Goal: Information Seeking & Learning: Check status

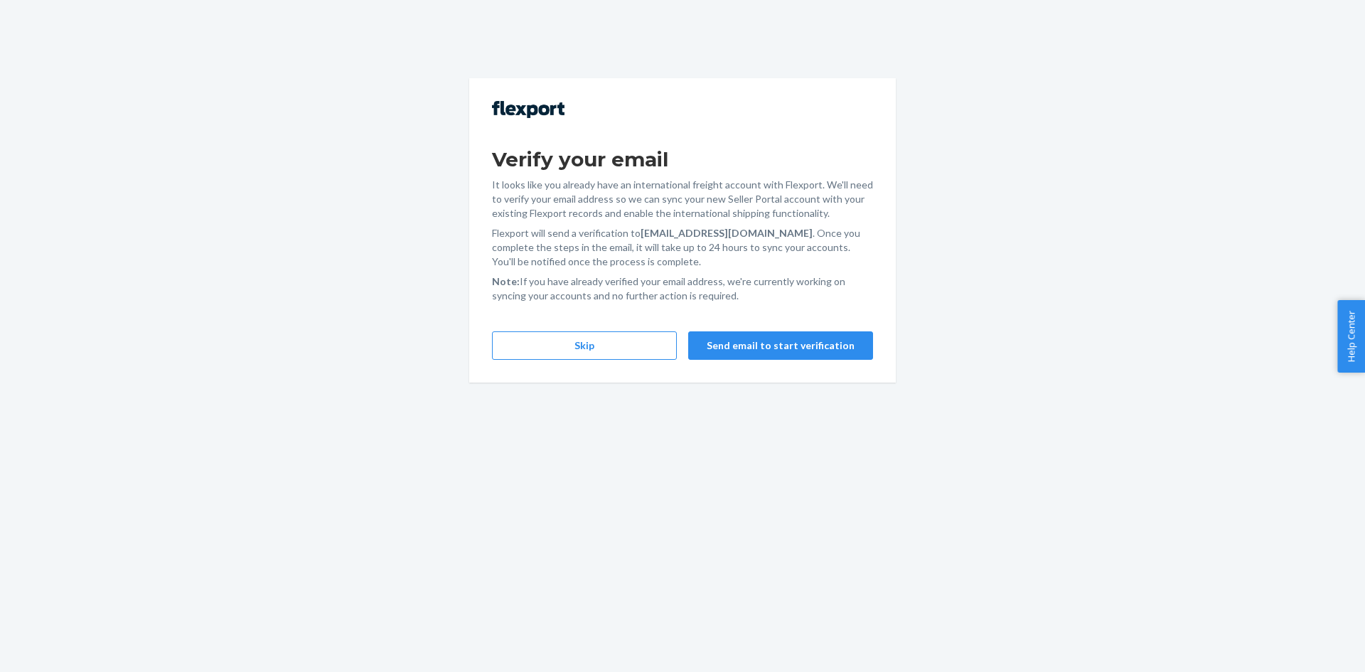
click at [571, 328] on div "Verify your email It looks like you already have an international freight accou…" at bounding box center [682, 230] width 426 height 304
click at [571, 337] on button "Skip" at bounding box center [584, 345] width 185 height 28
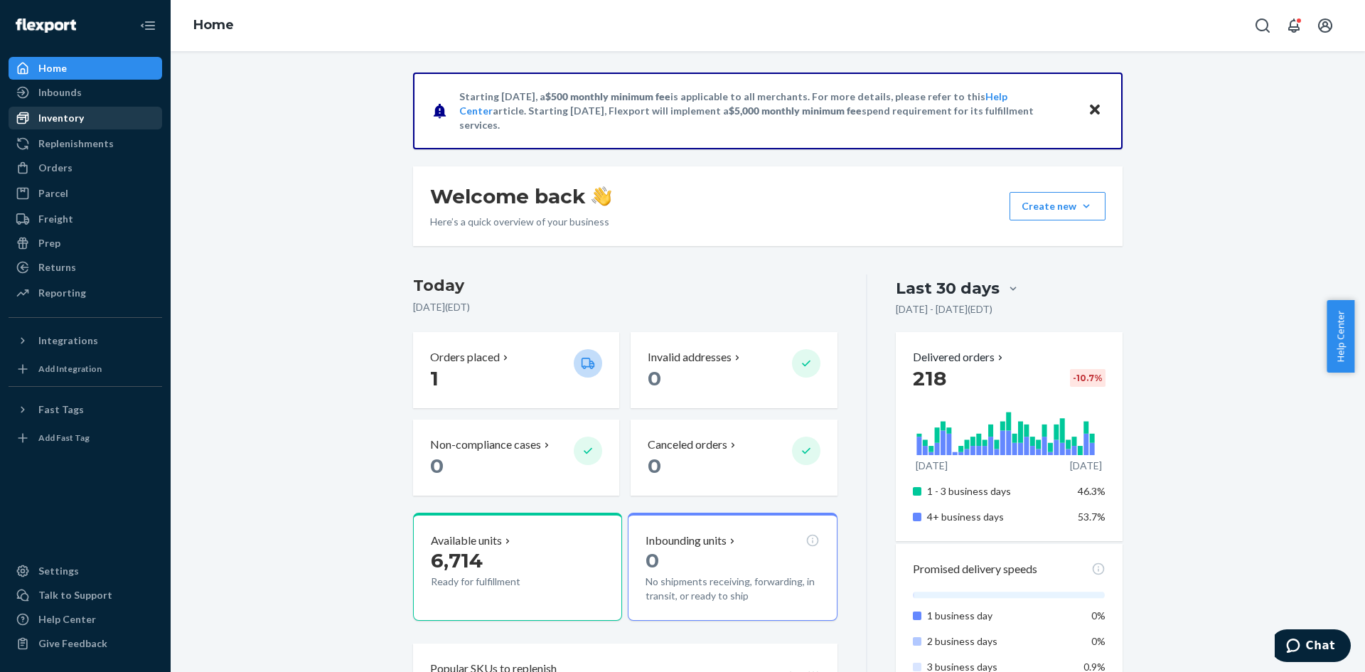
click at [85, 109] on div "Inventory" at bounding box center [85, 118] width 151 height 20
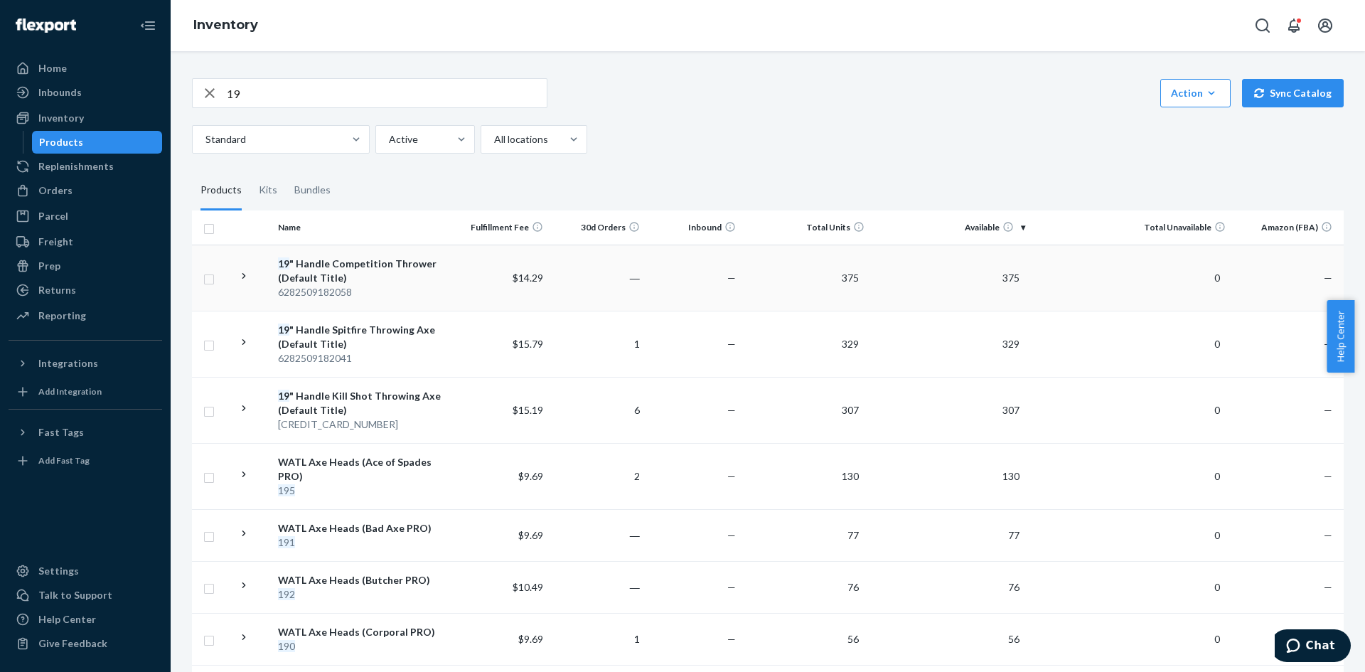
click at [261, 273] on td at bounding box center [252, 277] width 40 height 66
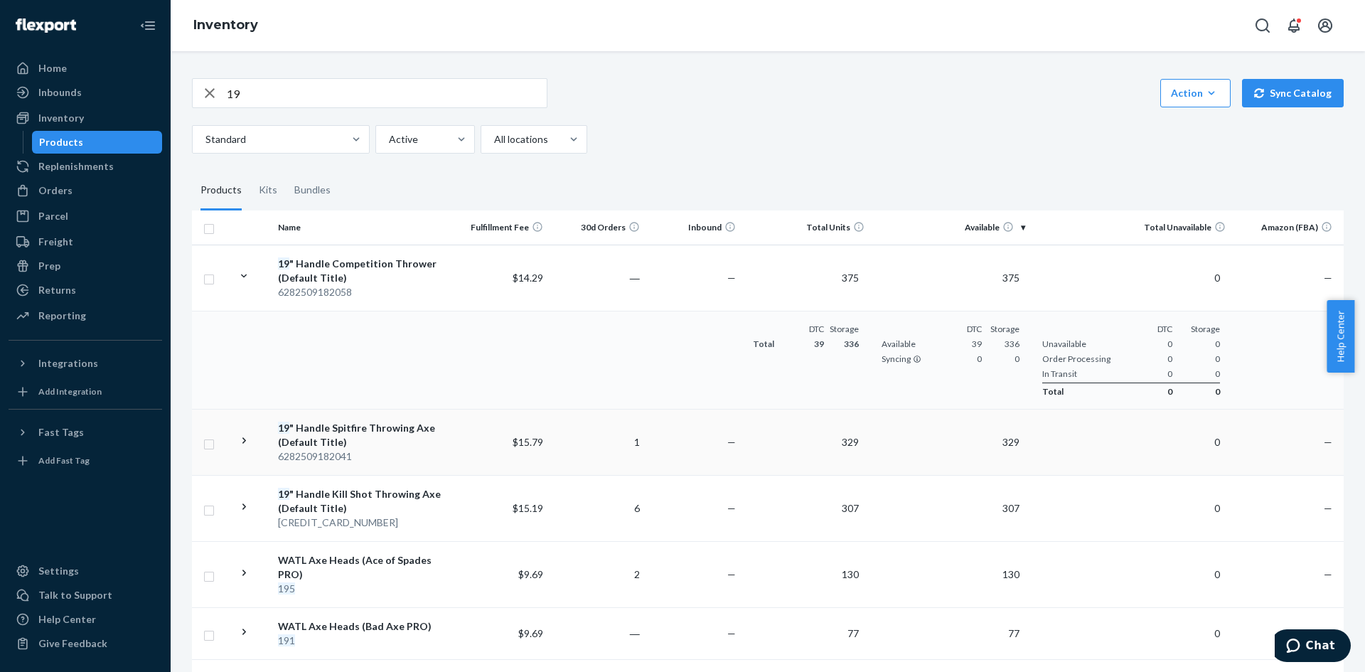
click at [254, 431] on td at bounding box center [252, 442] width 40 height 66
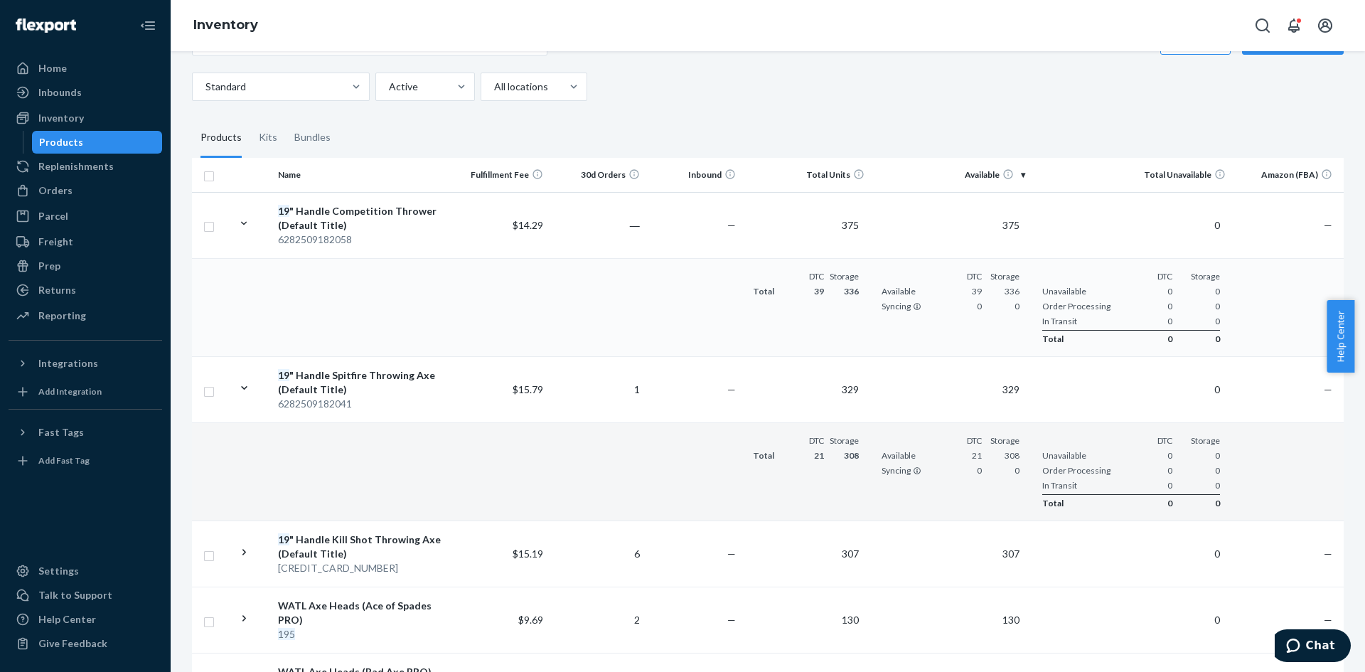
scroll to position [142, 0]
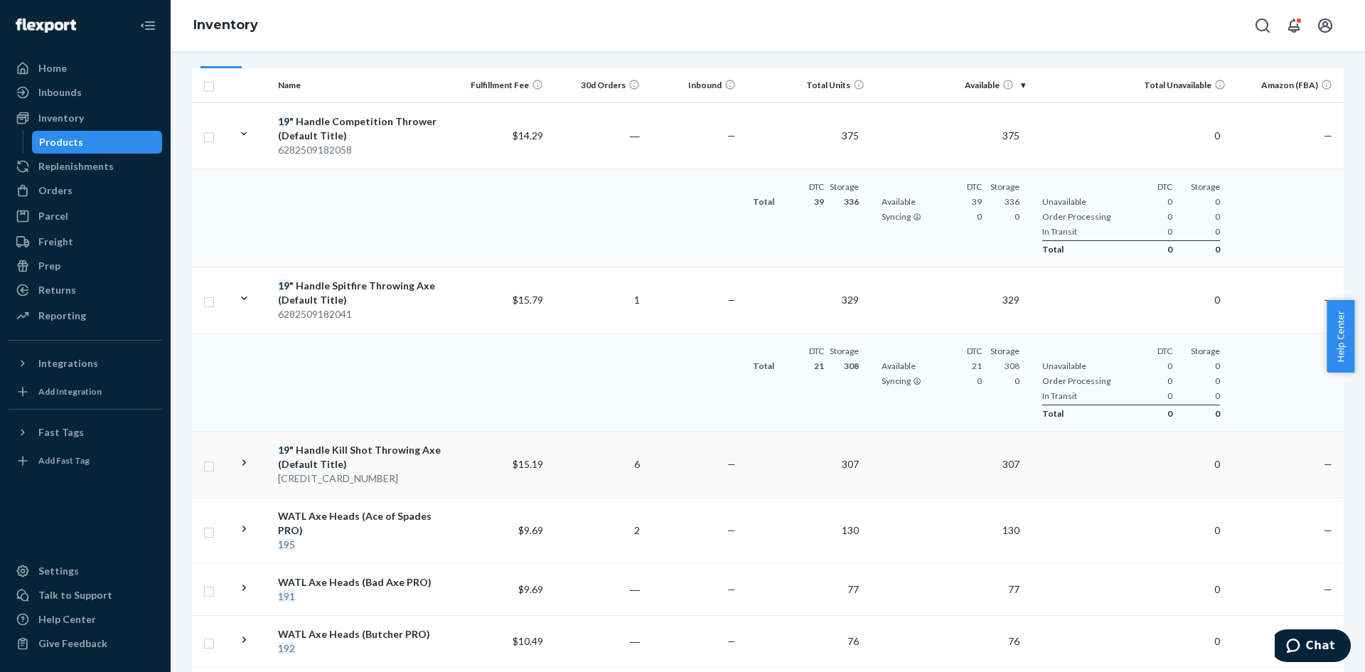
click at [256, 468] on td at bounding box center [252, 464] width 40 height 66
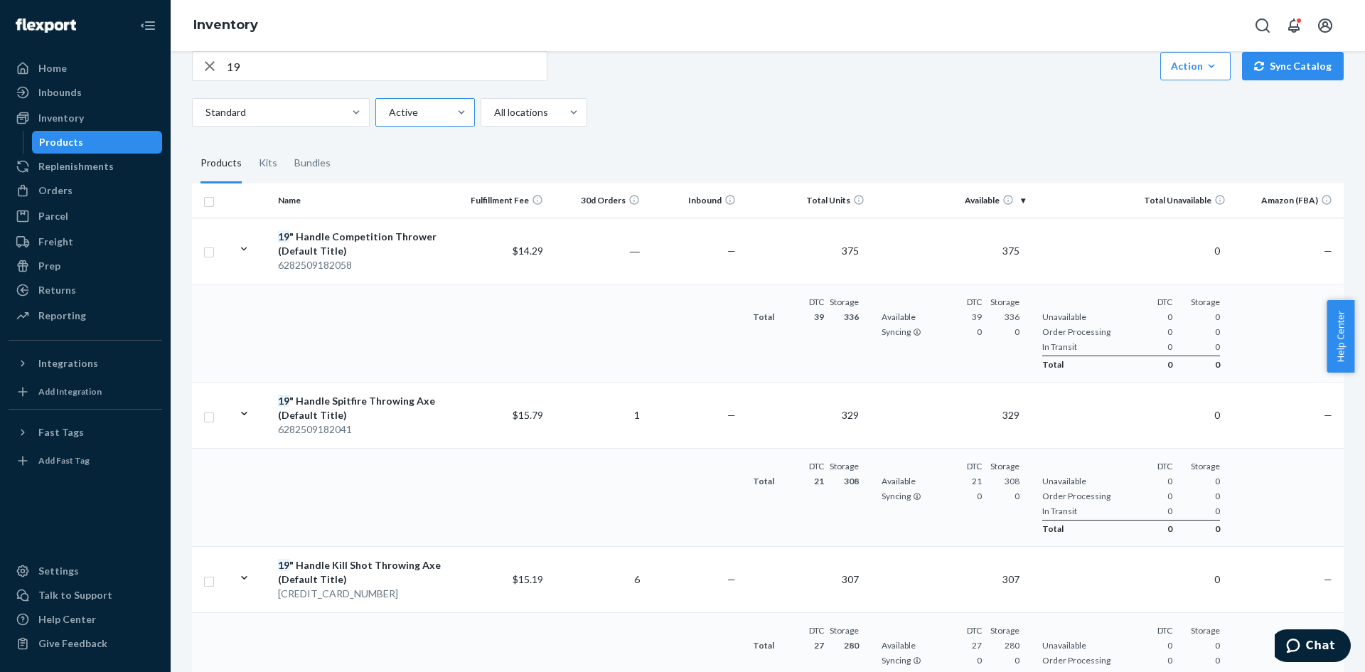
scroll to position [0, 0]
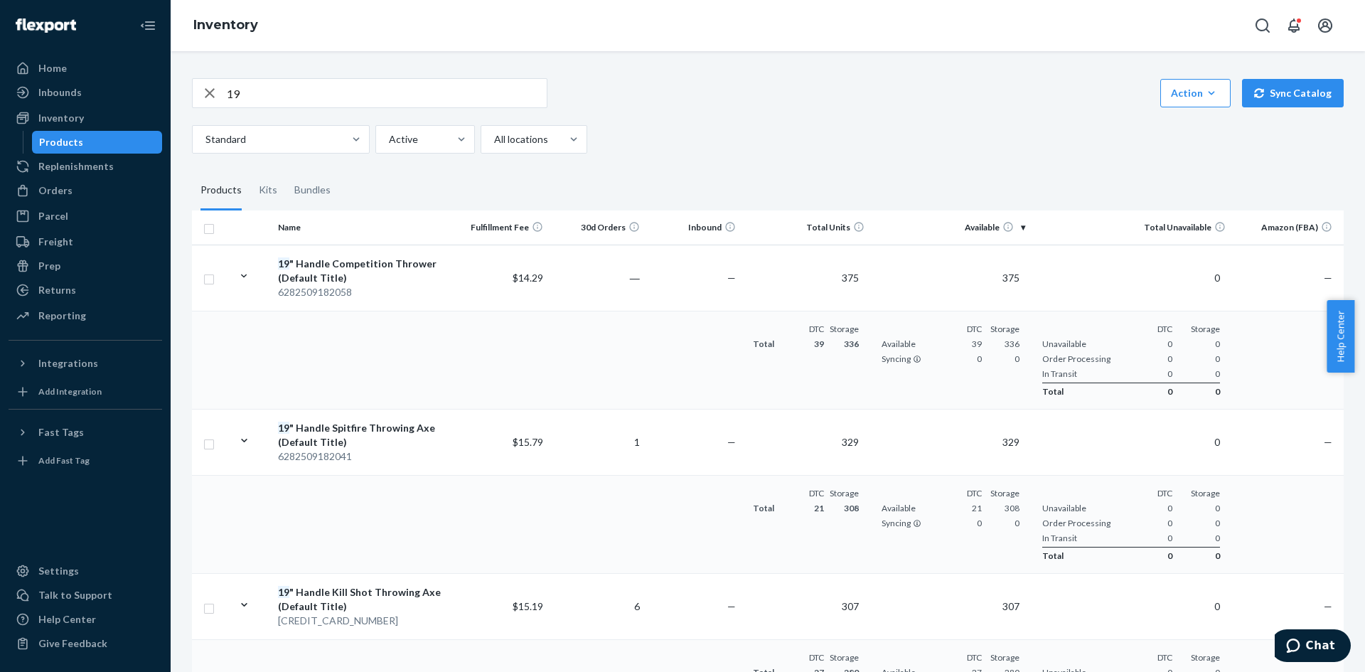
click at [368, 90] on input "19" at bounding box center [387, 93] width 320 height 28
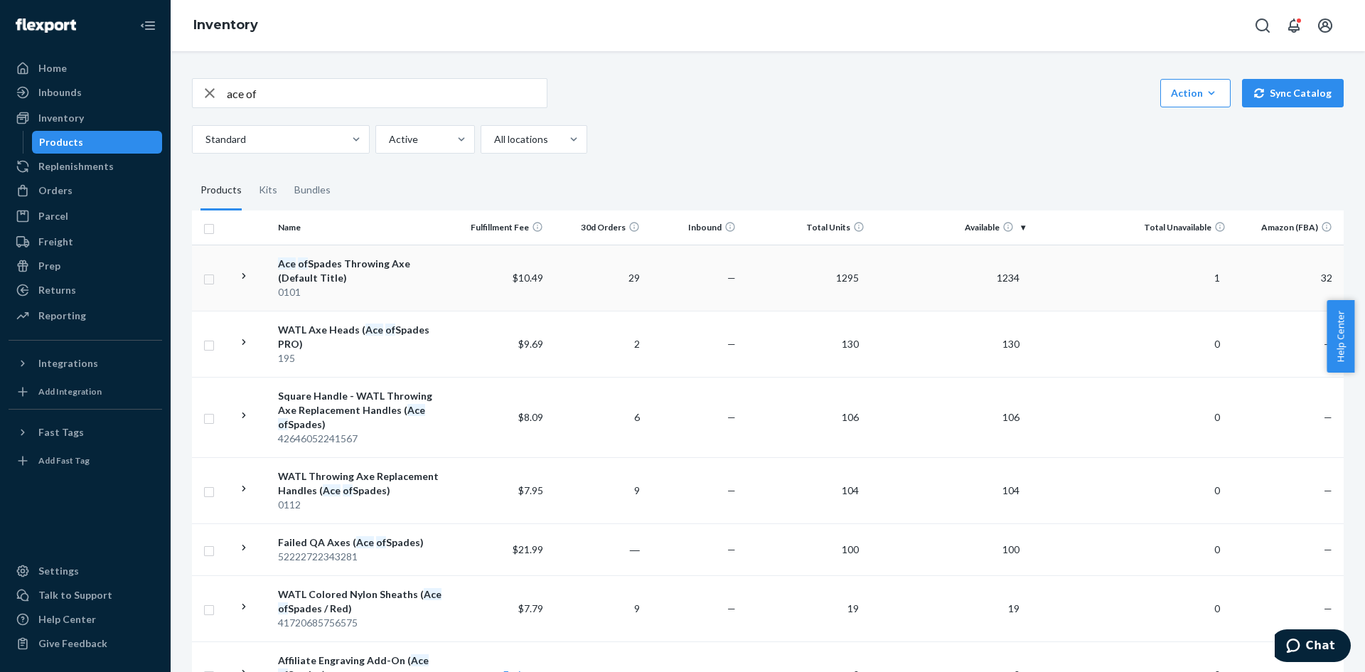
click at [246, 284] on div at bounding box center [244, 277] width 14 height 17
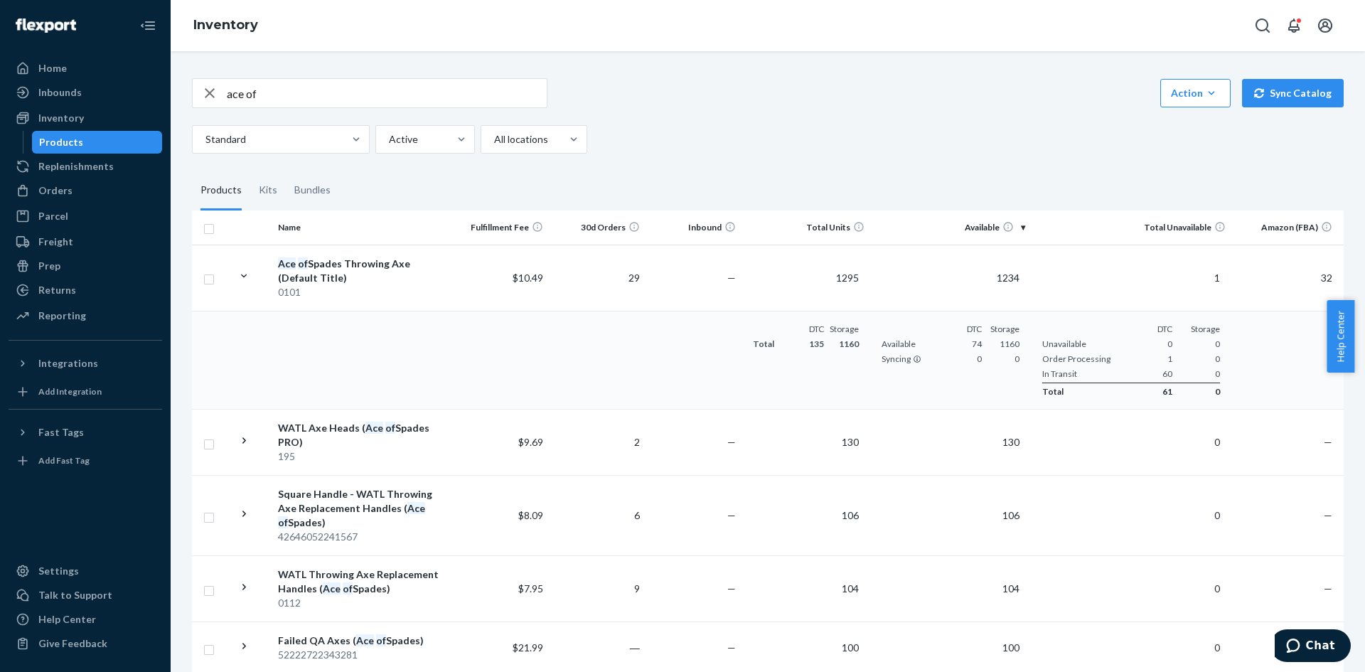
click at [272, 95] on input "ace of" at bounding box center [387, 93] width 320 height 28
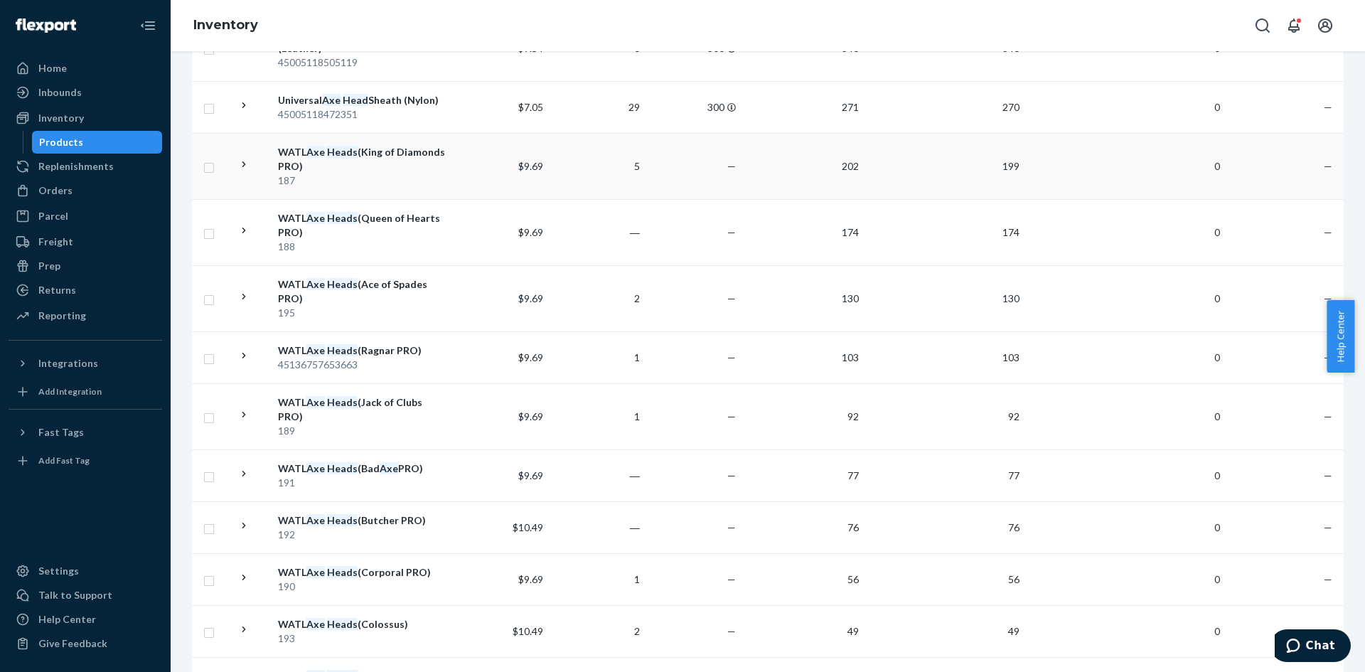
scroll to position [213, 0]
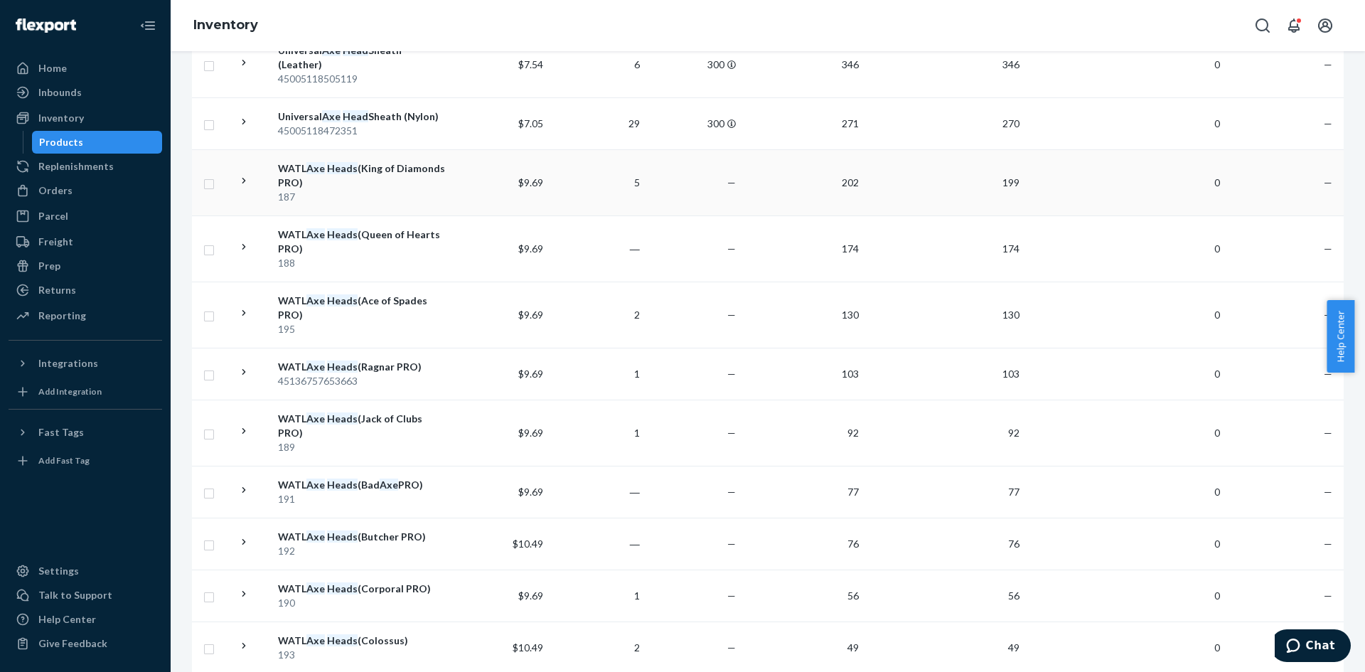
click at [237, 174] on icon at bounding box center [244, 181] width 14 height 14
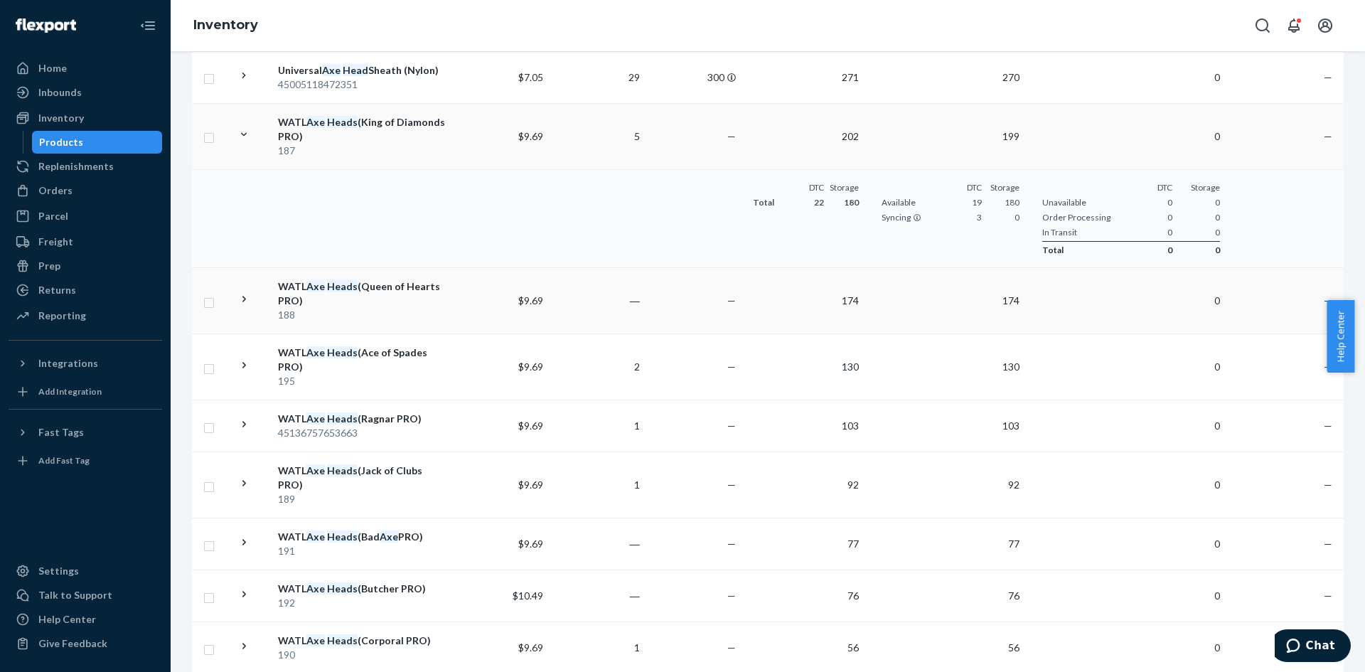
scroll to position [284, 0]
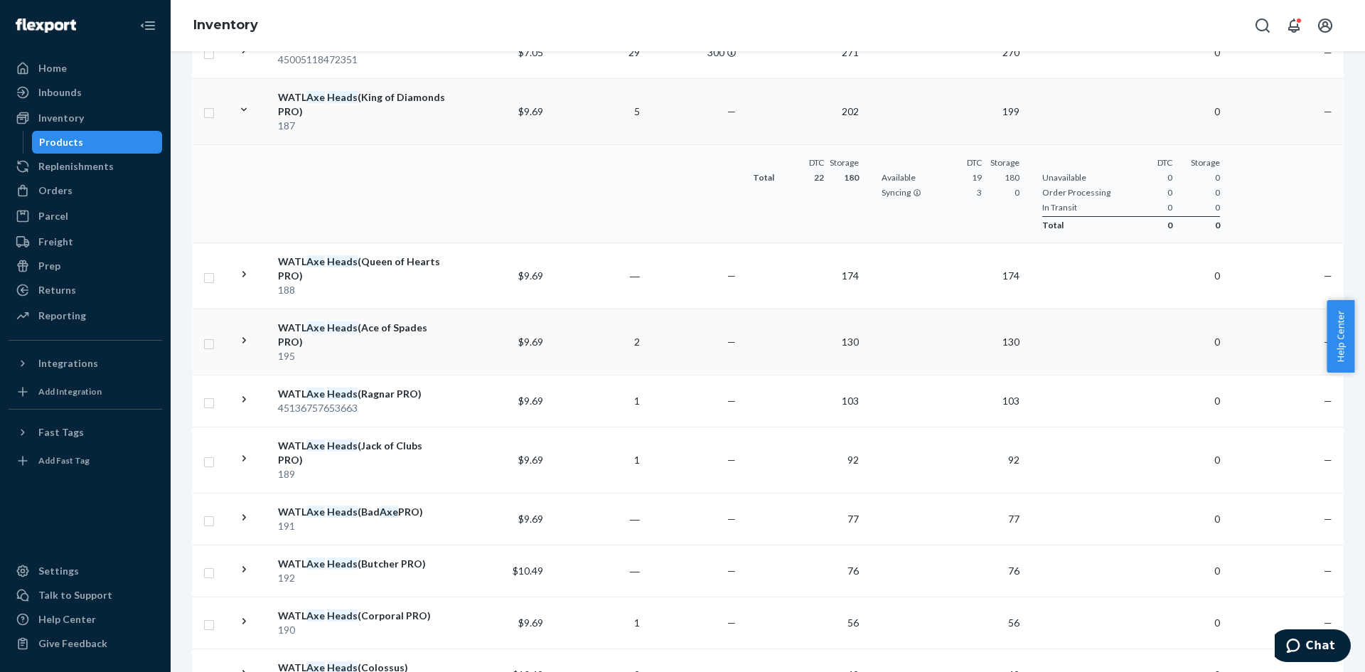
click at [244, 337] on icon at bounding box center [244, 340] width 4 height 6
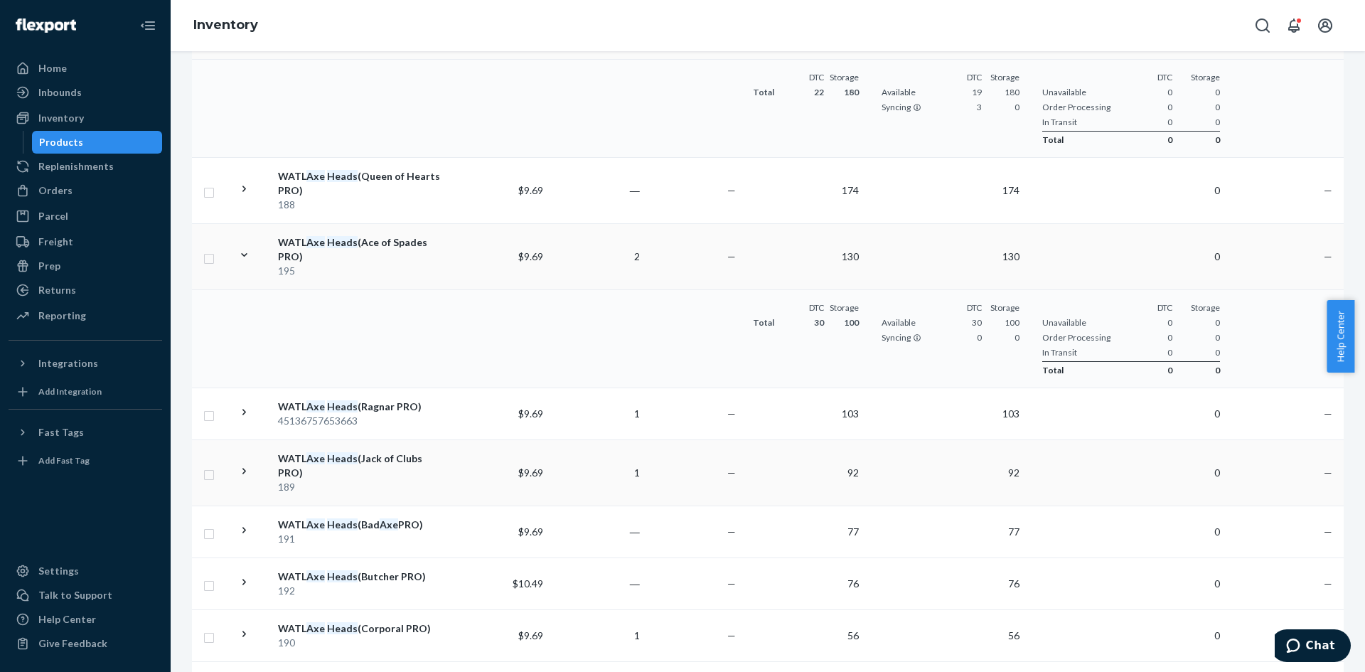
scroll to position [426, 0]
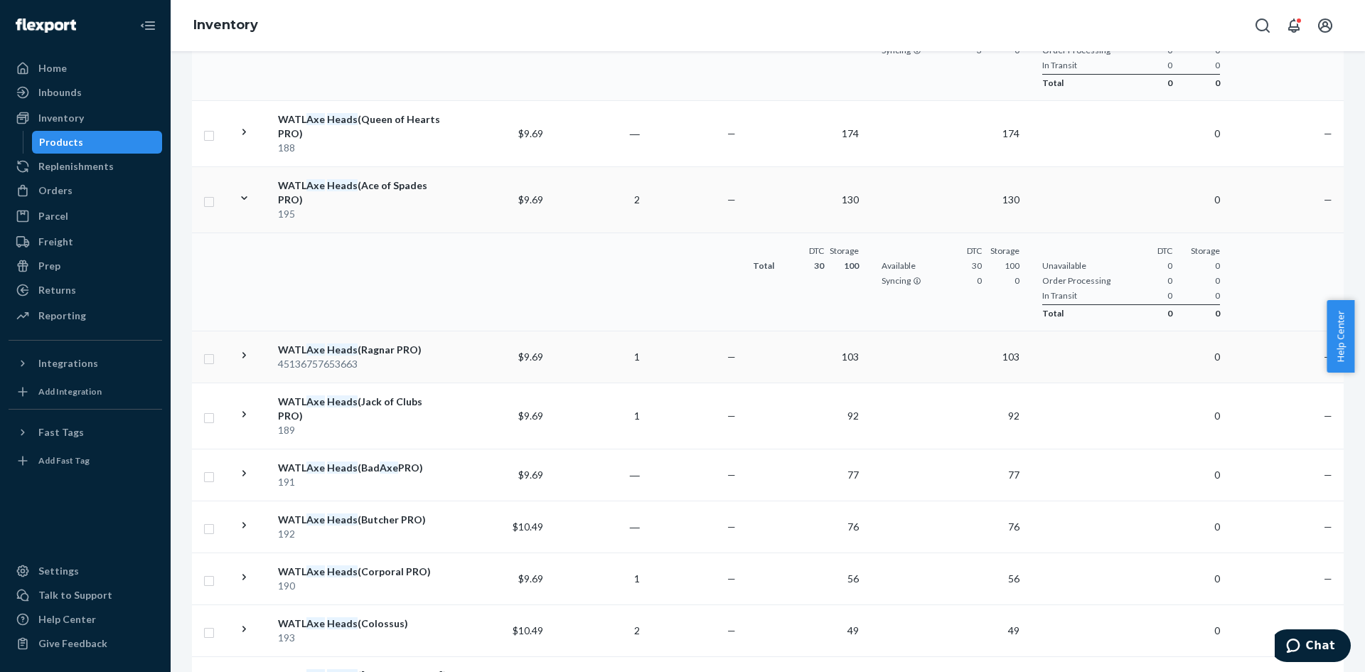
click at [249, 348] on icon at bounding box center [244, 355] width 14 height 14
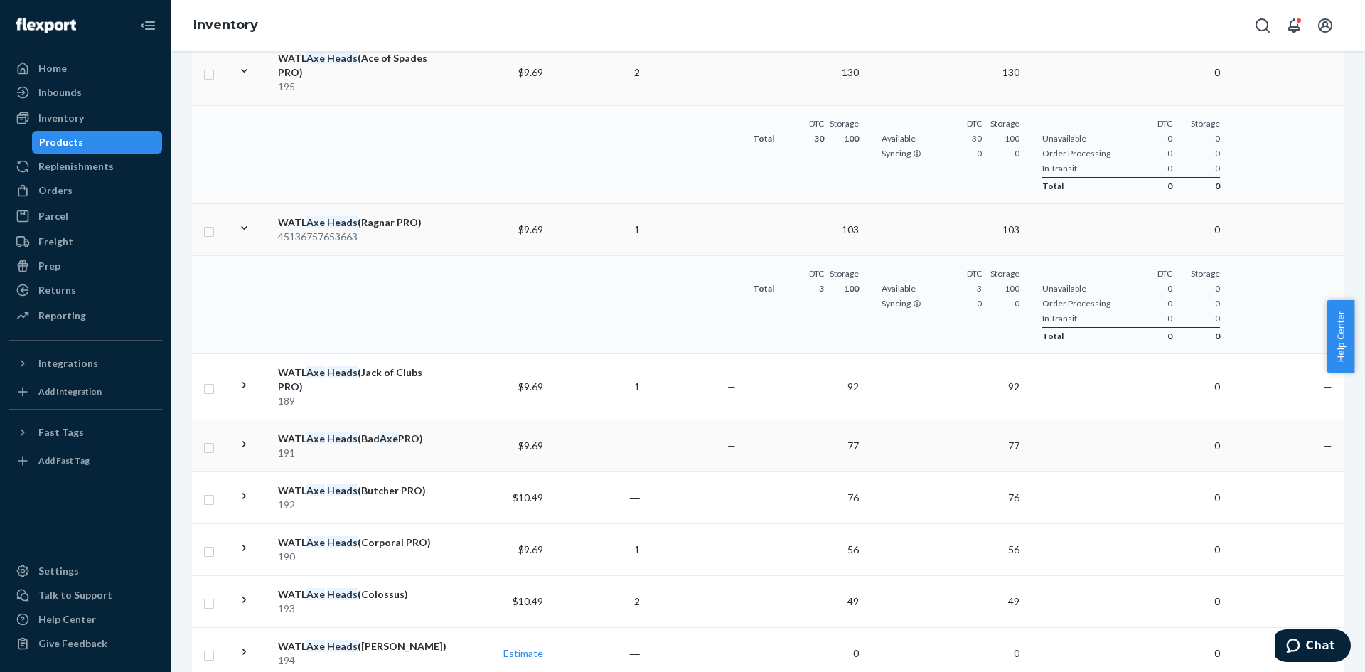
scroll to position [620, 0]
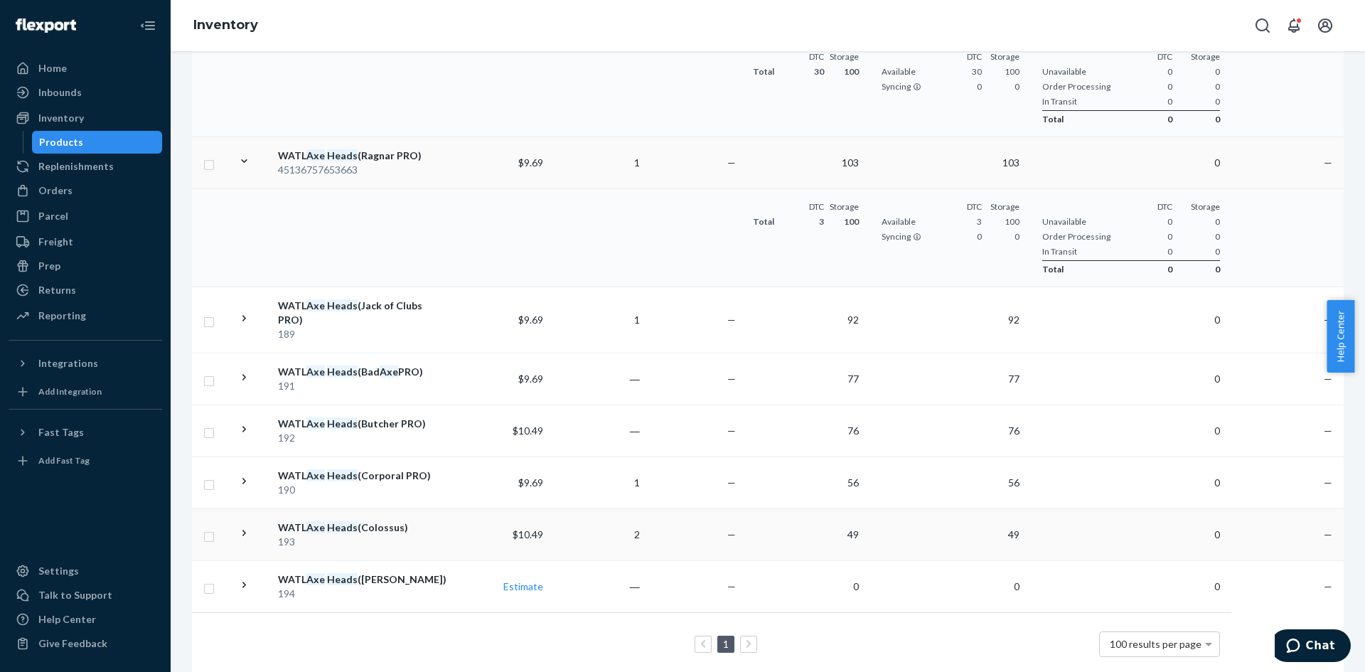
click at [251, 509] on td at bounding box center [252, 535] width 40 height 52
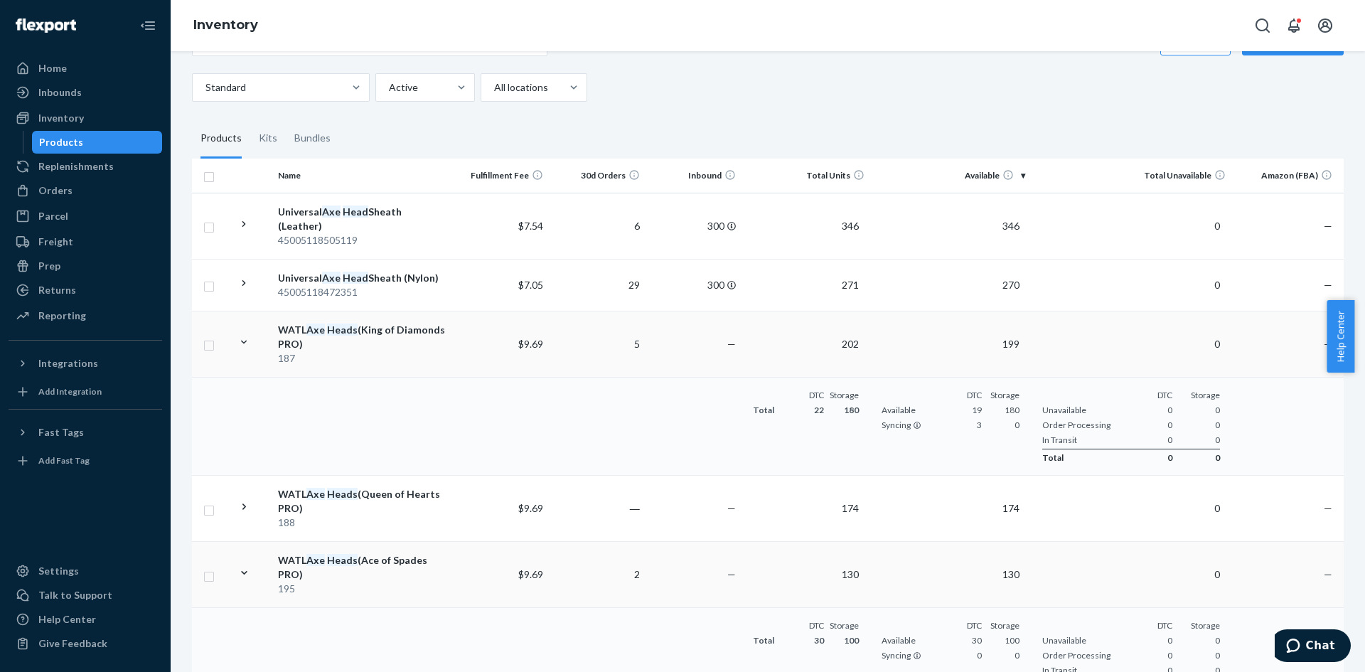
scroll to position [0, 0]
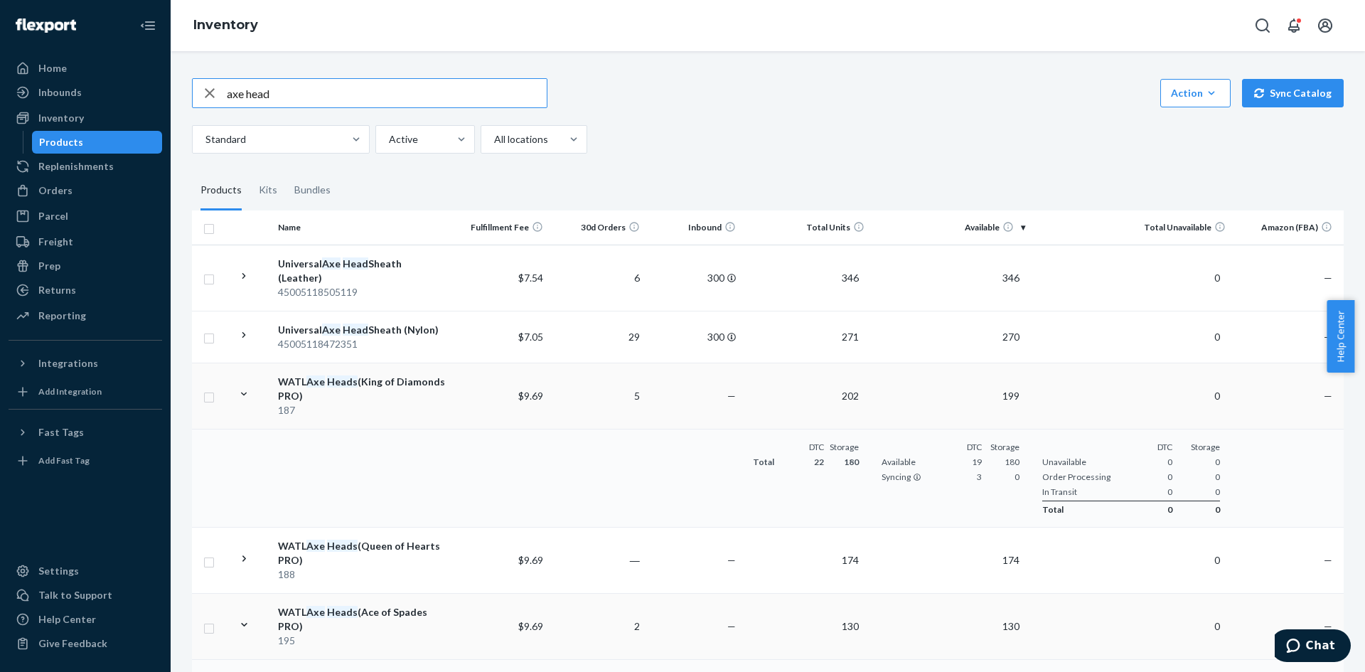
click at [333, 88] on input "axe head" at bounding box center [387, 93] width 320 height 28
click at [330, 88] on input "axe head" at bounding box center [387, 93] width 320 height 28
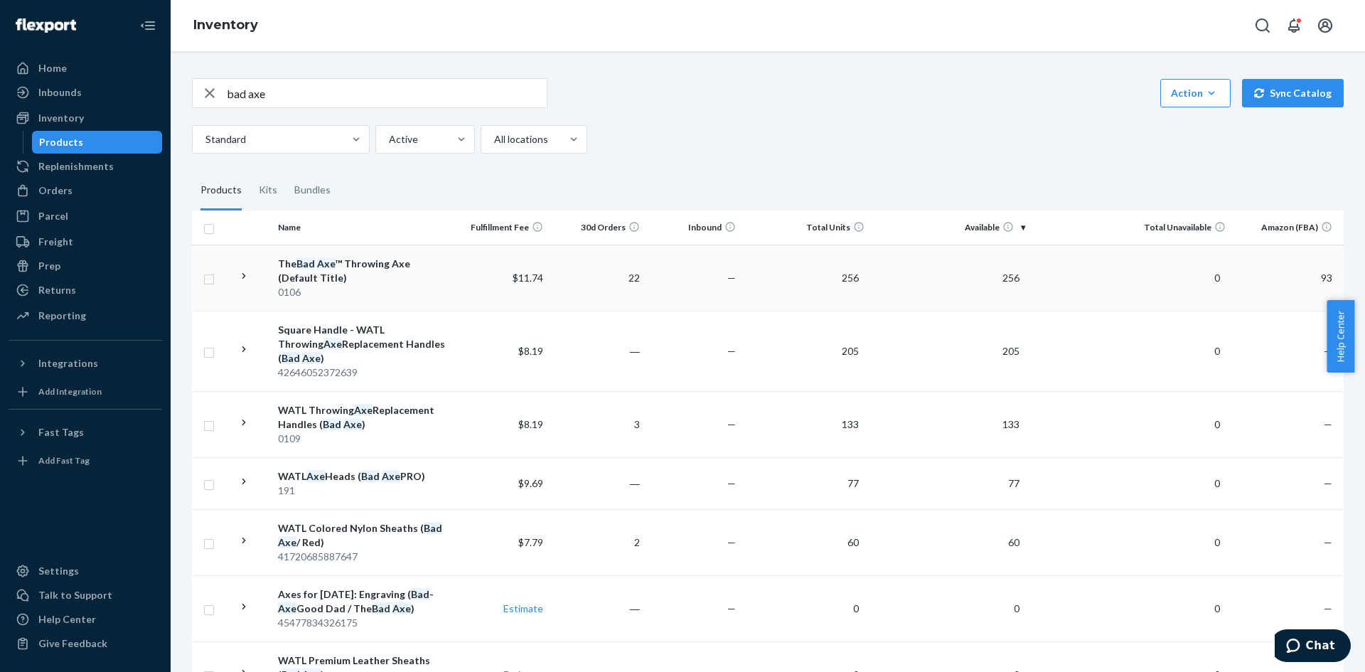
click at [249, 278] on icon at bounding box center [244, 276] width 14 height 14
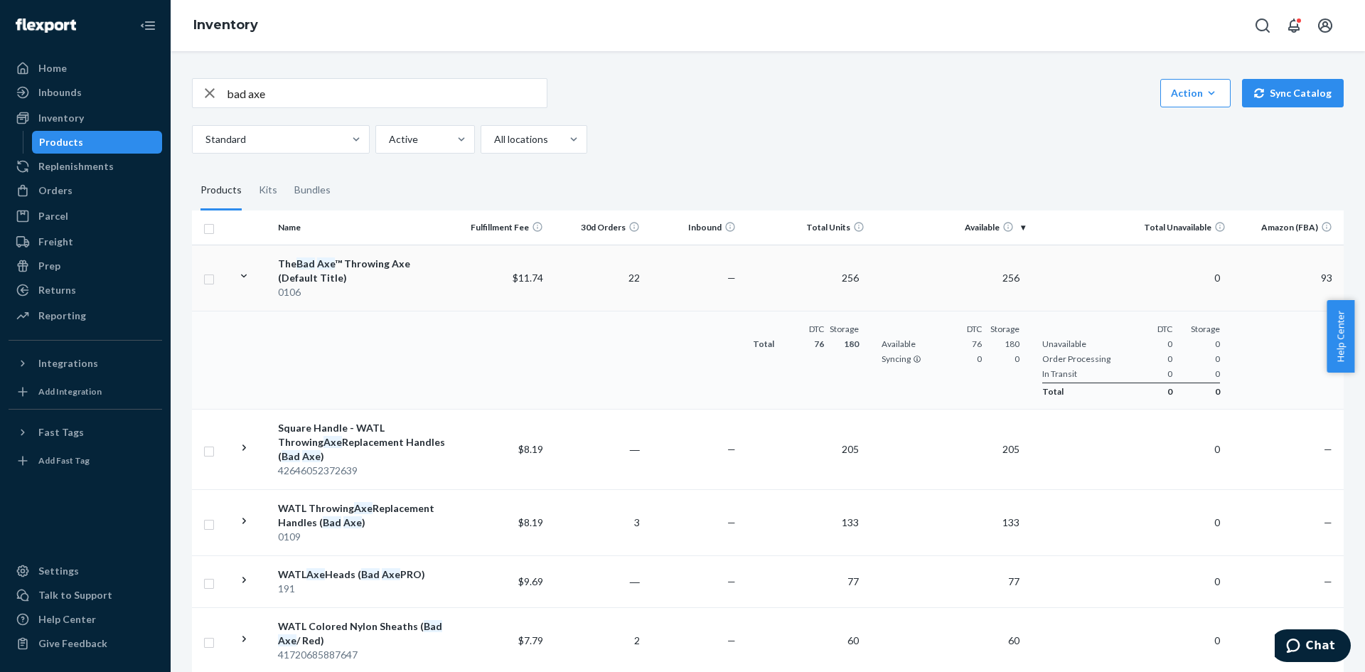
click at [299, 98] on input "bad axe" at bounding box center [387, 93] width 320 height 28
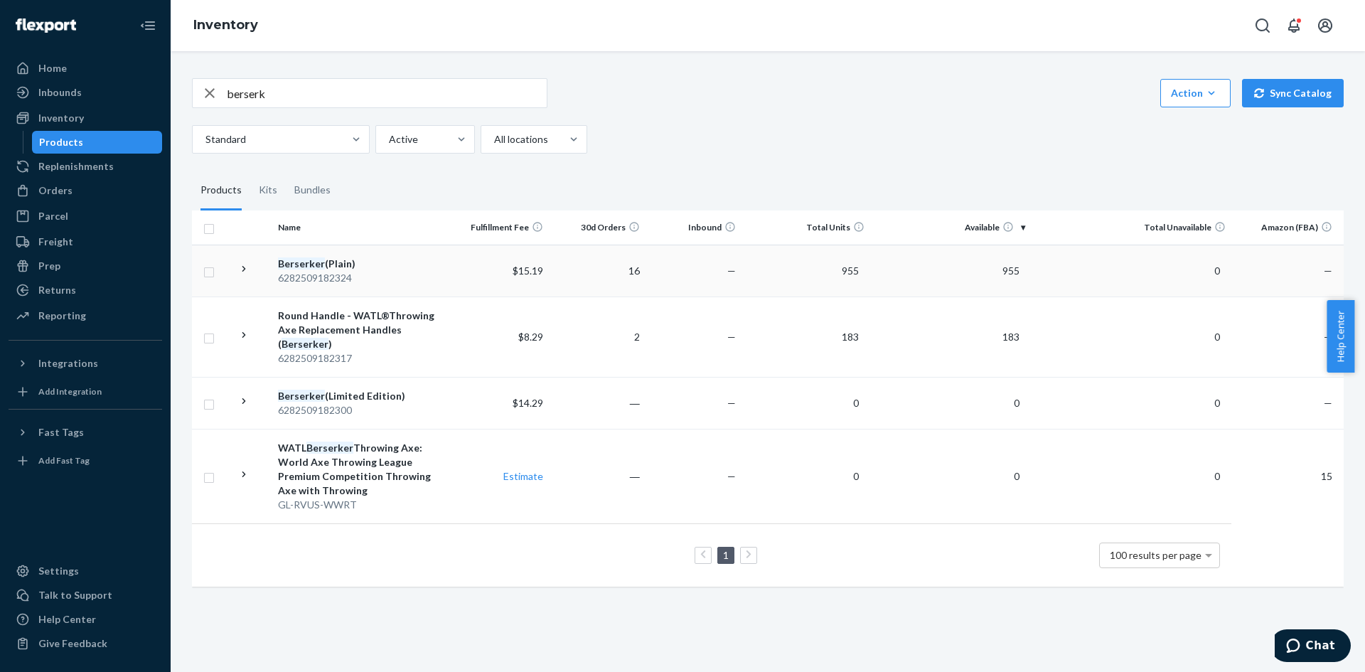
click at [255, 271] on td at bounding box center [252, 270] width 40 height 52
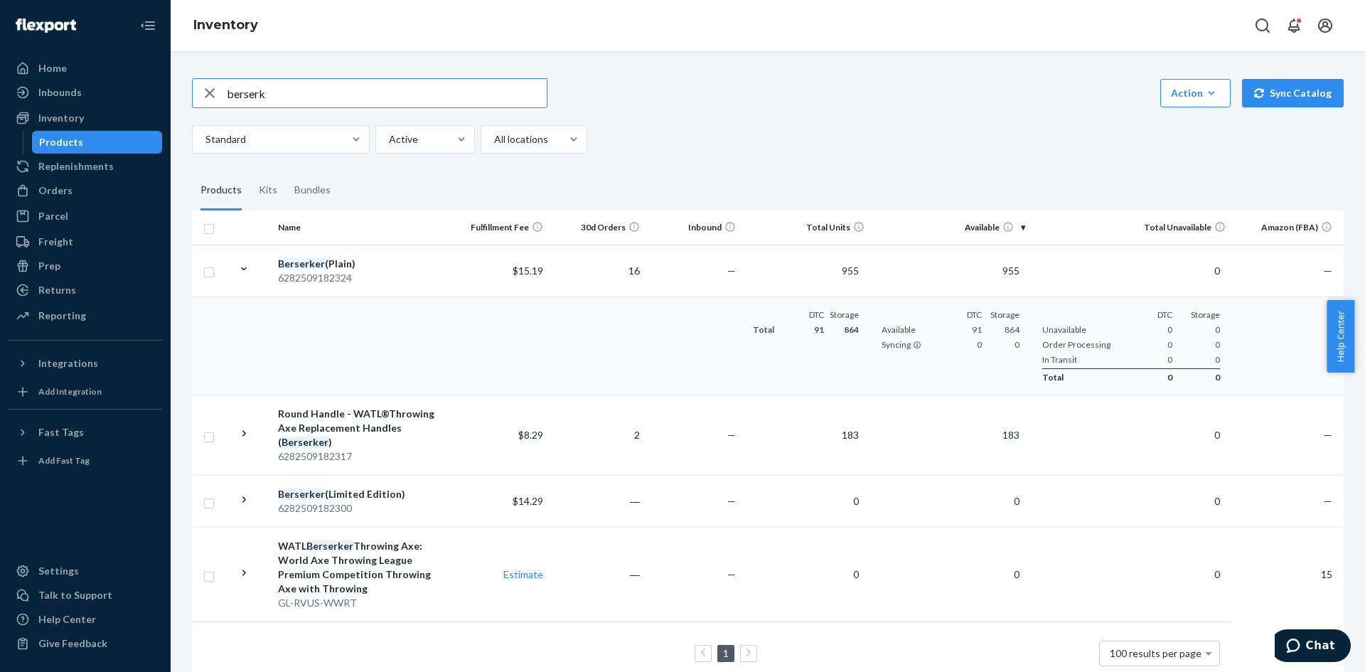
click at [301, 95] on input "berserk" at bounding box center [387, 93] width 320 height 28
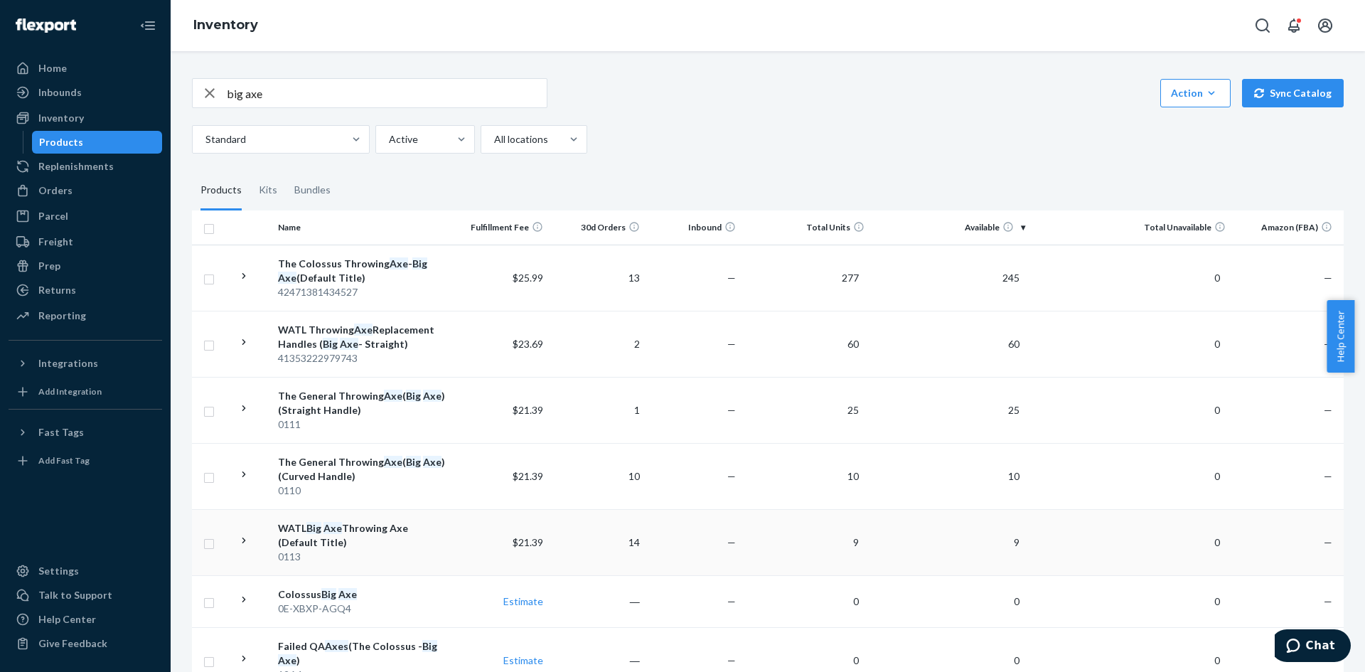
click at [247, 541] on icon at bounding box center [244, 541] width 14 height 14
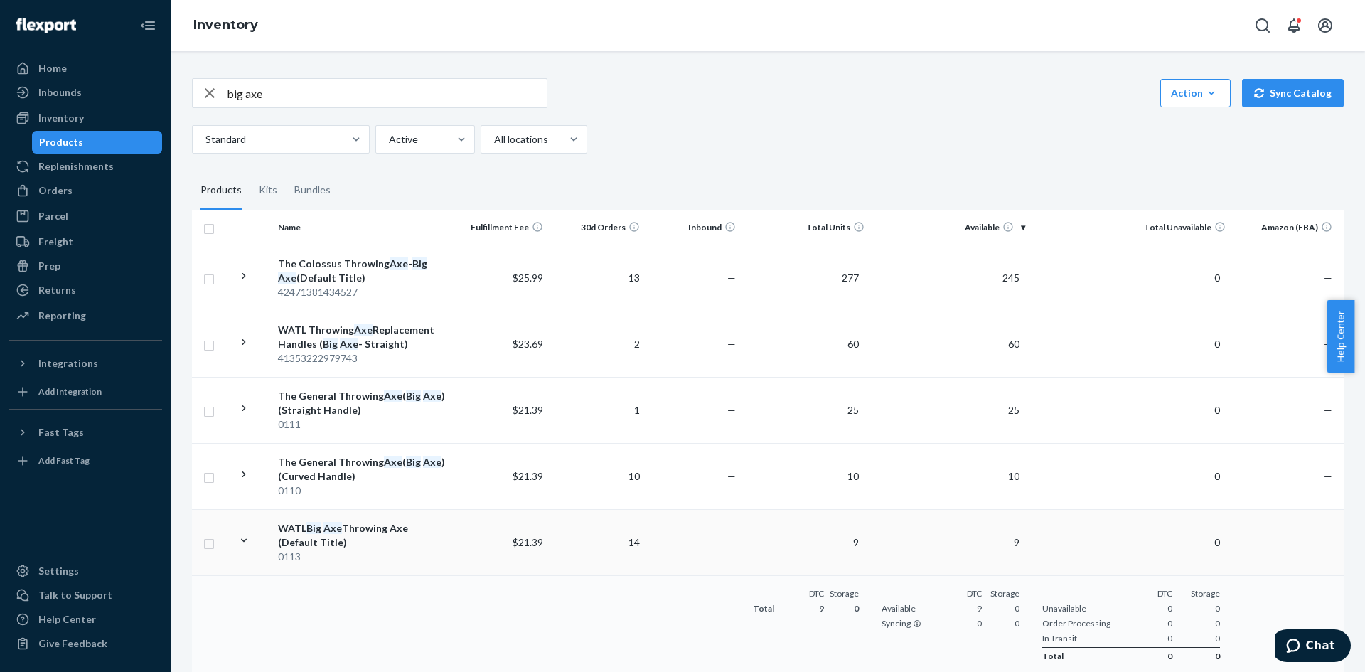
click at [321, 93] on input "big axe" at bounding box center [387, 93] width 320 height 28
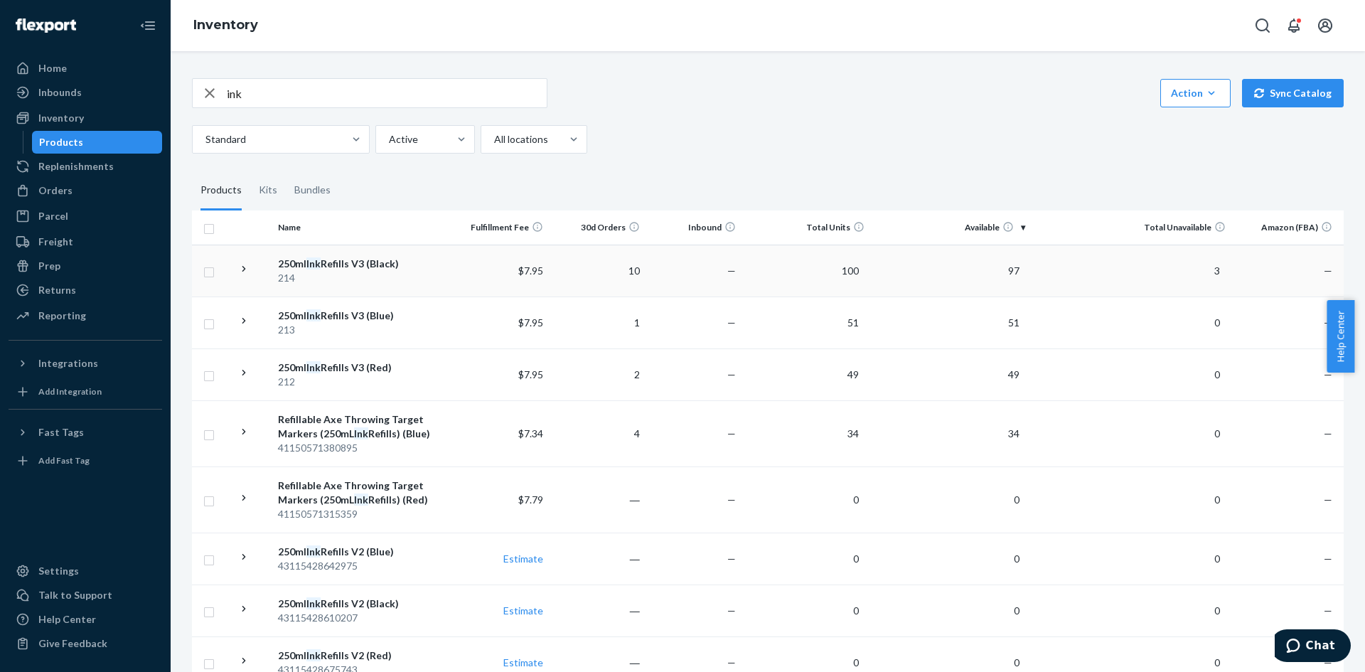
click at [248, 271] on icon at bounding box center [244, 269] width 14 height 14
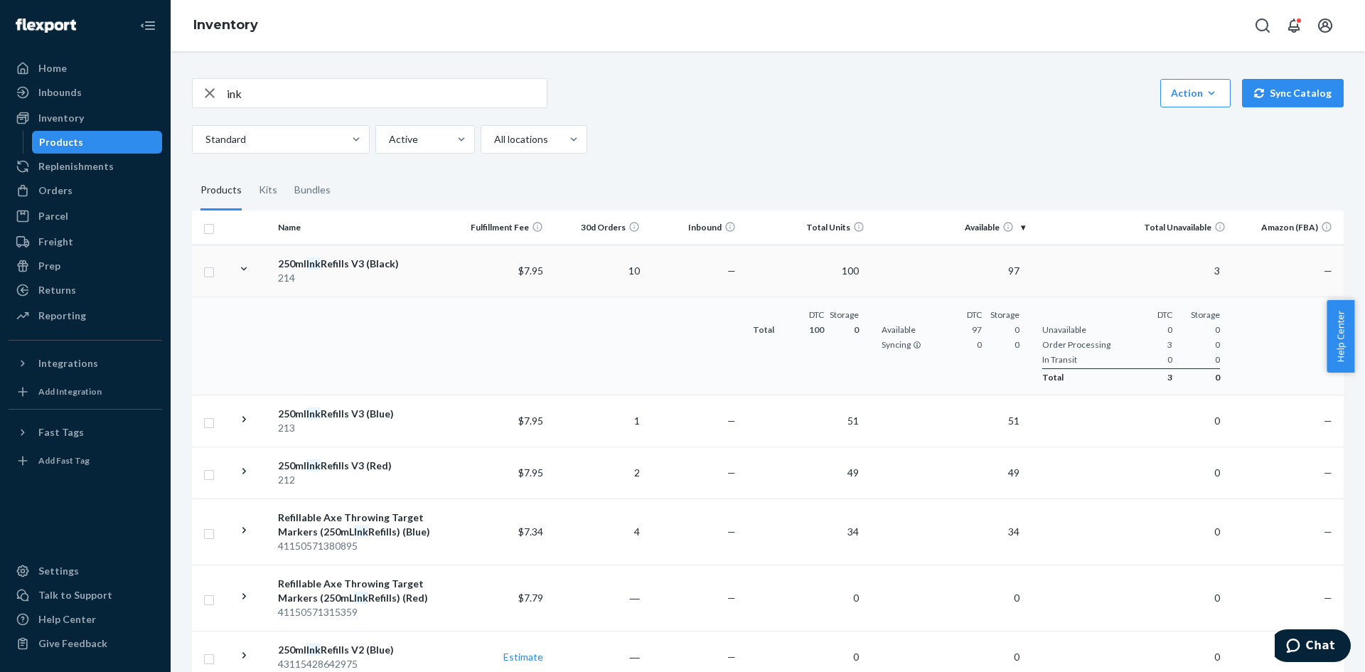
click at [296, 100] on input "ink" at bounding box center [387, 93] width 320 height 28
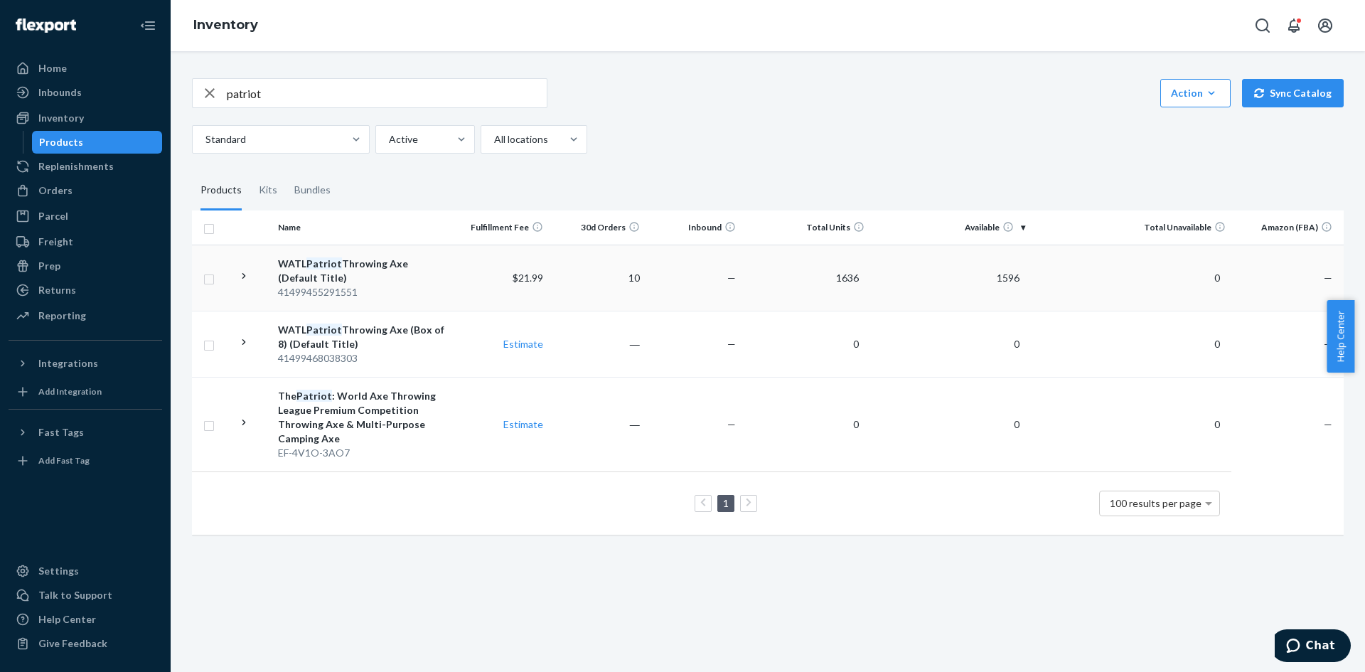
click at [236, 285] on td at bounding box center [252, 277] width 40 height 66
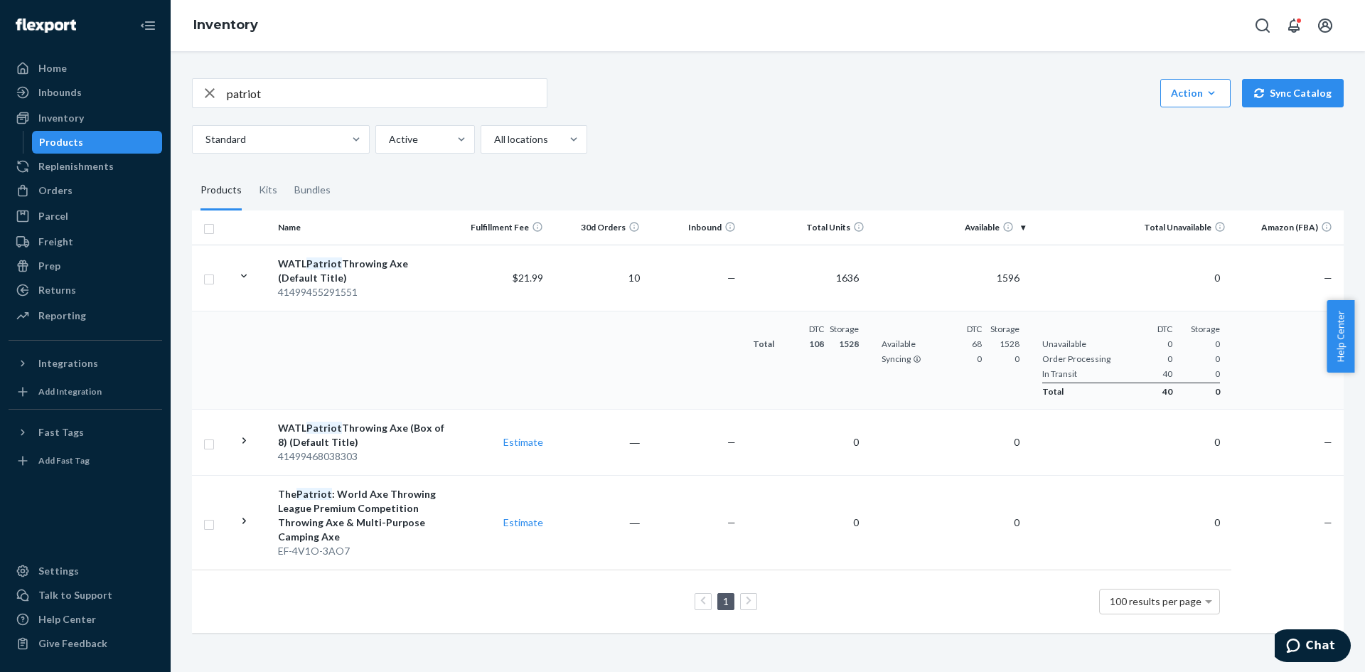
click at [311, 98] on input "patriot" at bounding box center [387, 93] width 320 height 28
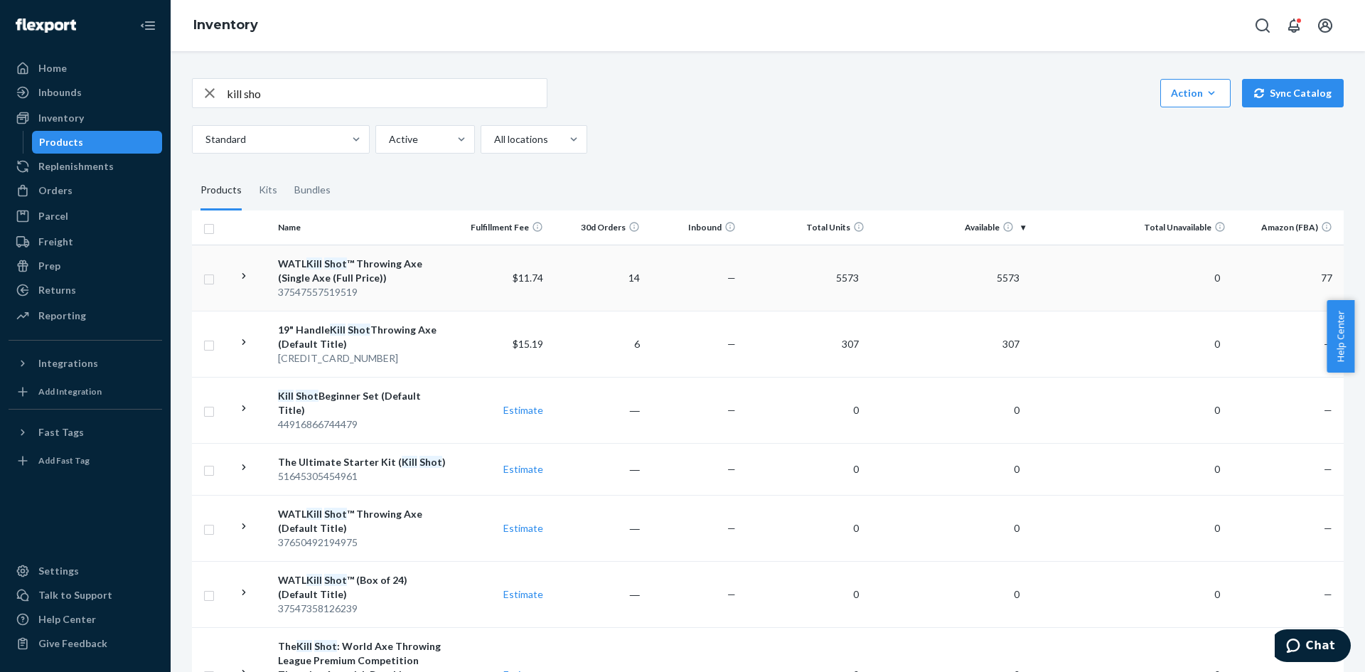
click at [244, 281] on icon at bounding box center [244, 276] width 14 height 14
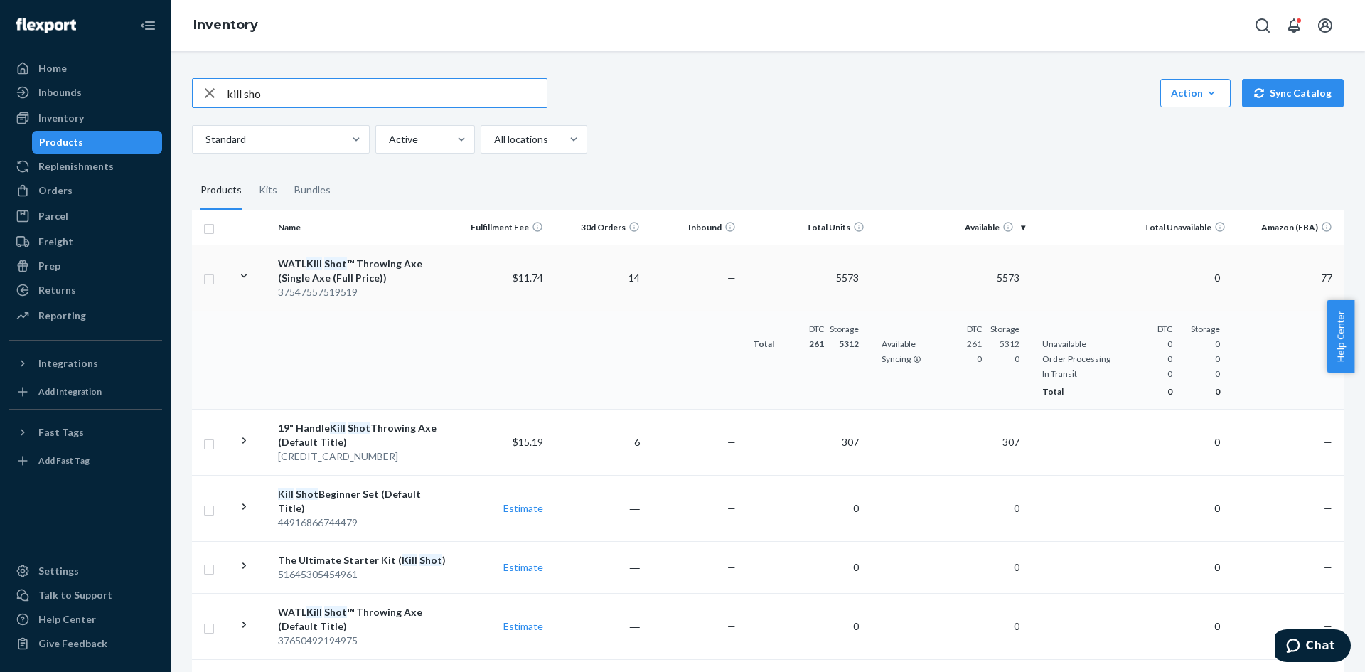
click at [351, 105] on input "kill sho" at bounding box center [387, 93] width 320 height 28
click at [351, 104] on input "kill sho" at bounding box center [387, 93] width 320 height 28
type input "butc"
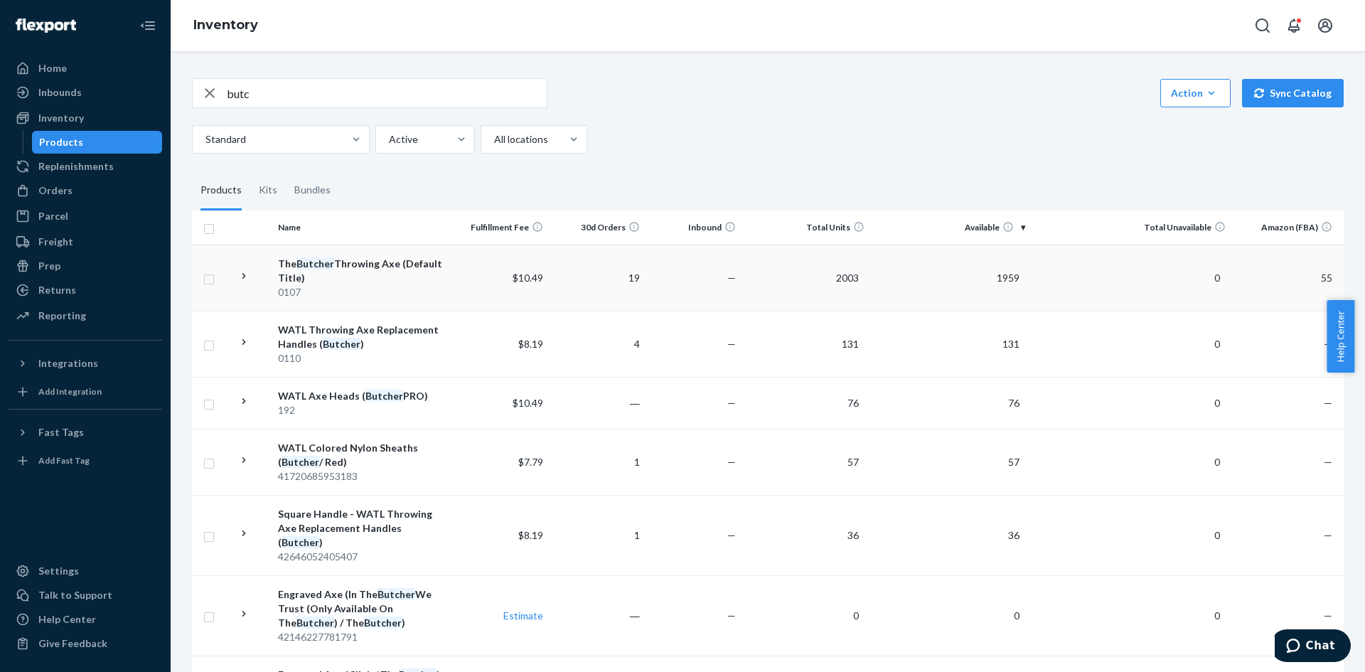
click at [253, 274] on td at bounding box center [252, 277] width 40 height 66
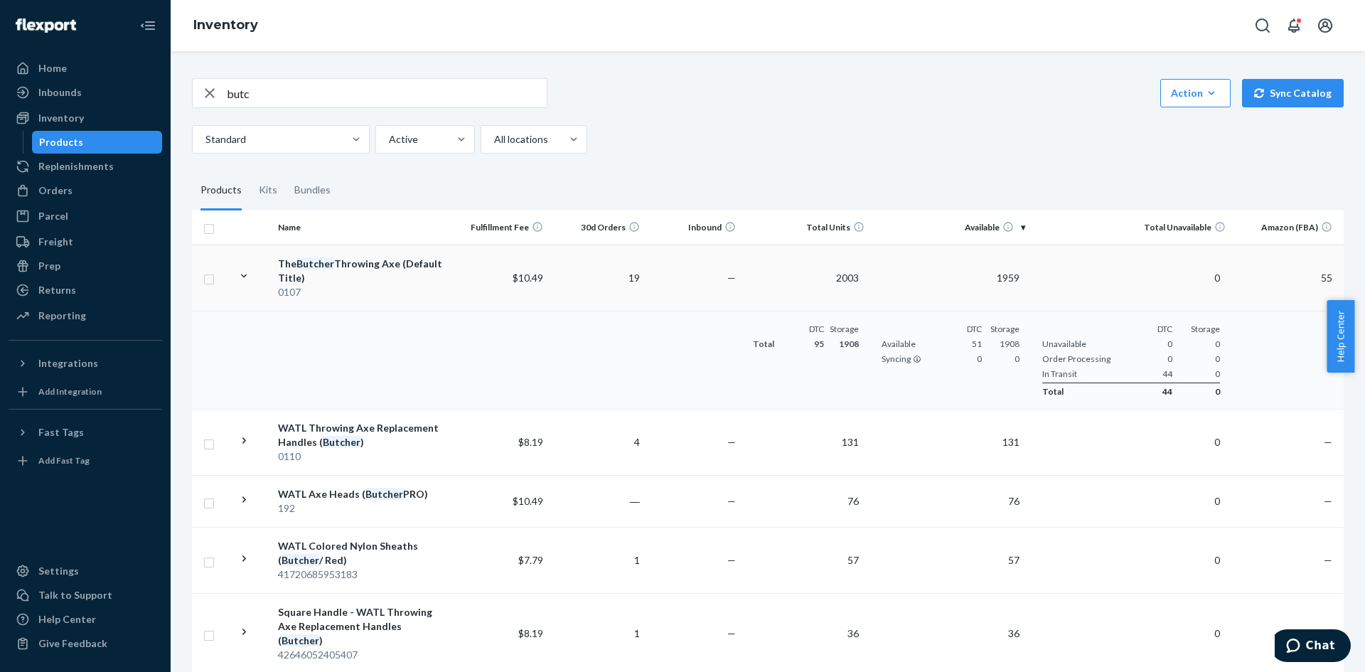
click at [369, 277] on div "The Butcher Throwing Axe (Default Title)" at bounding box center [362, 271] width 169 height 28
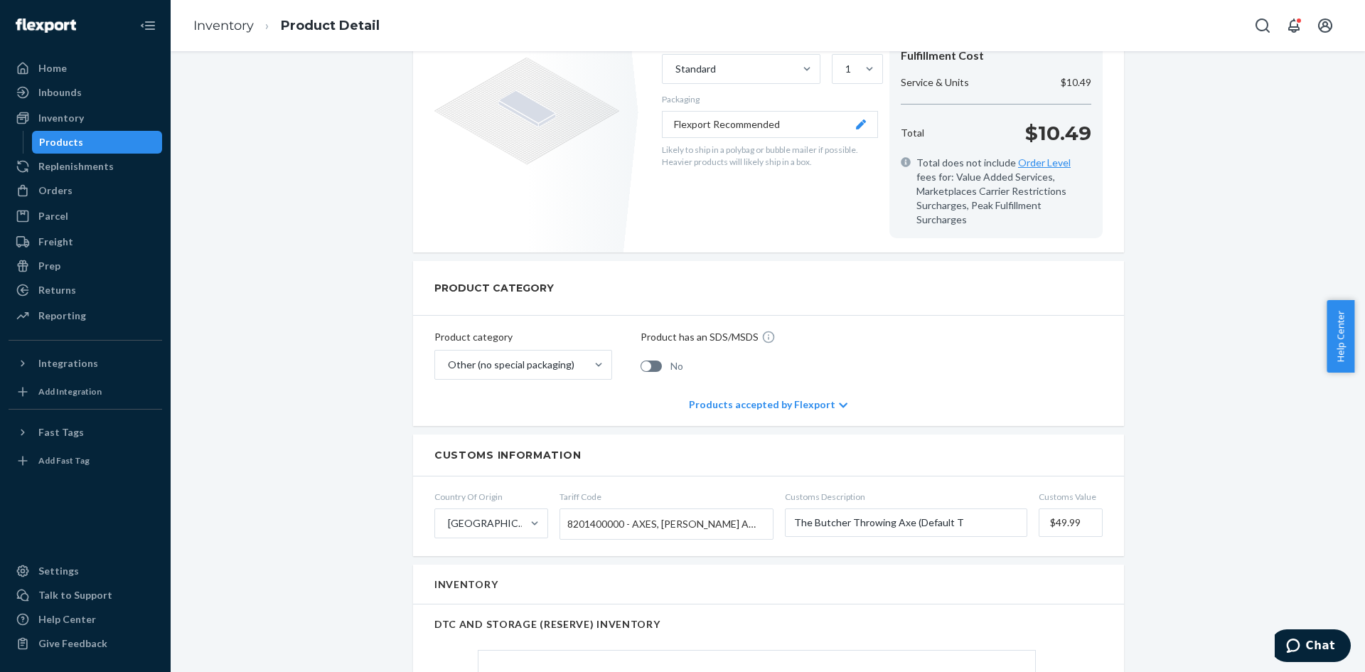
scroll to position [213, 0]
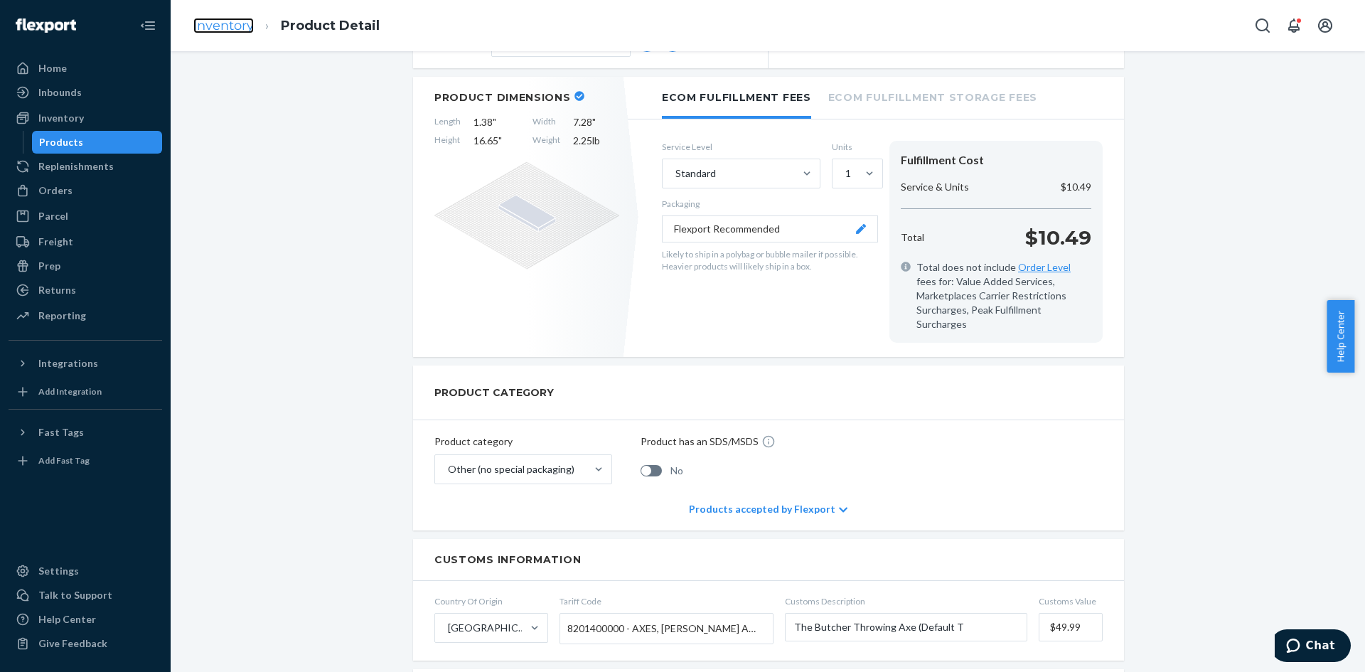
click at [226, 30] on link "Inventory" at bounding box center [223, 26] width 60 height 16
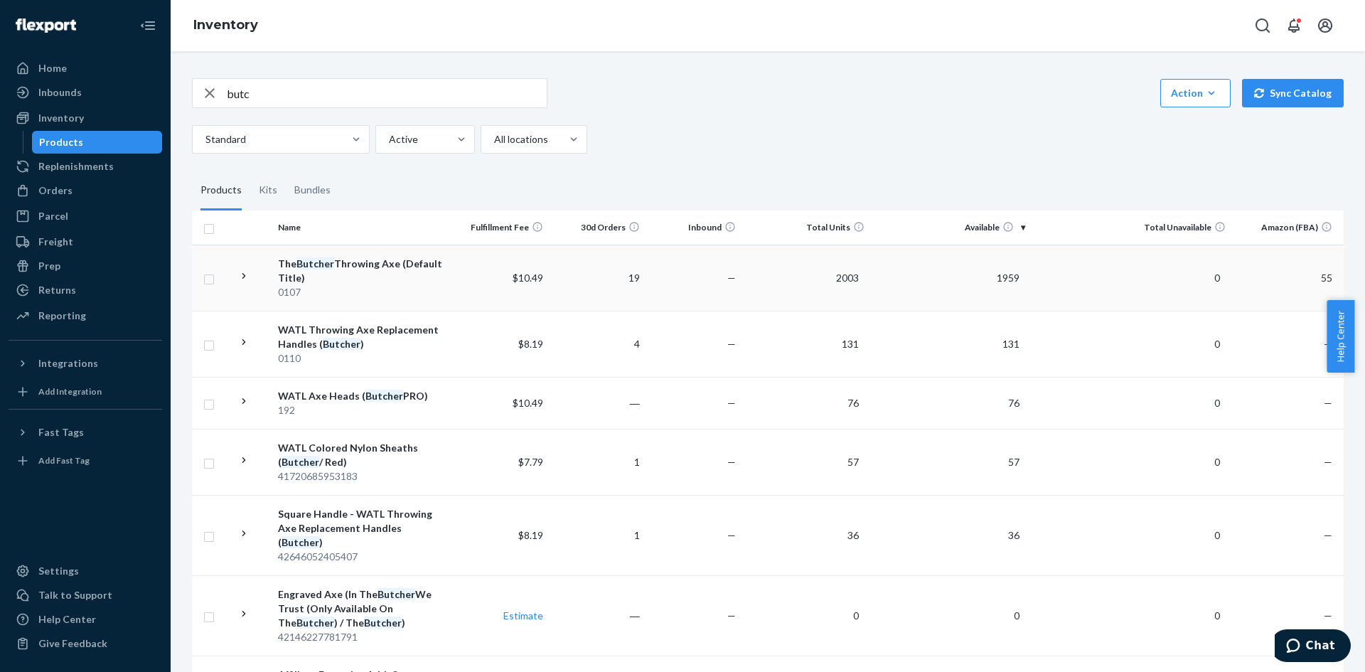
click at [253, 273] on td at bounding box center [252, 277] width 40 height 66
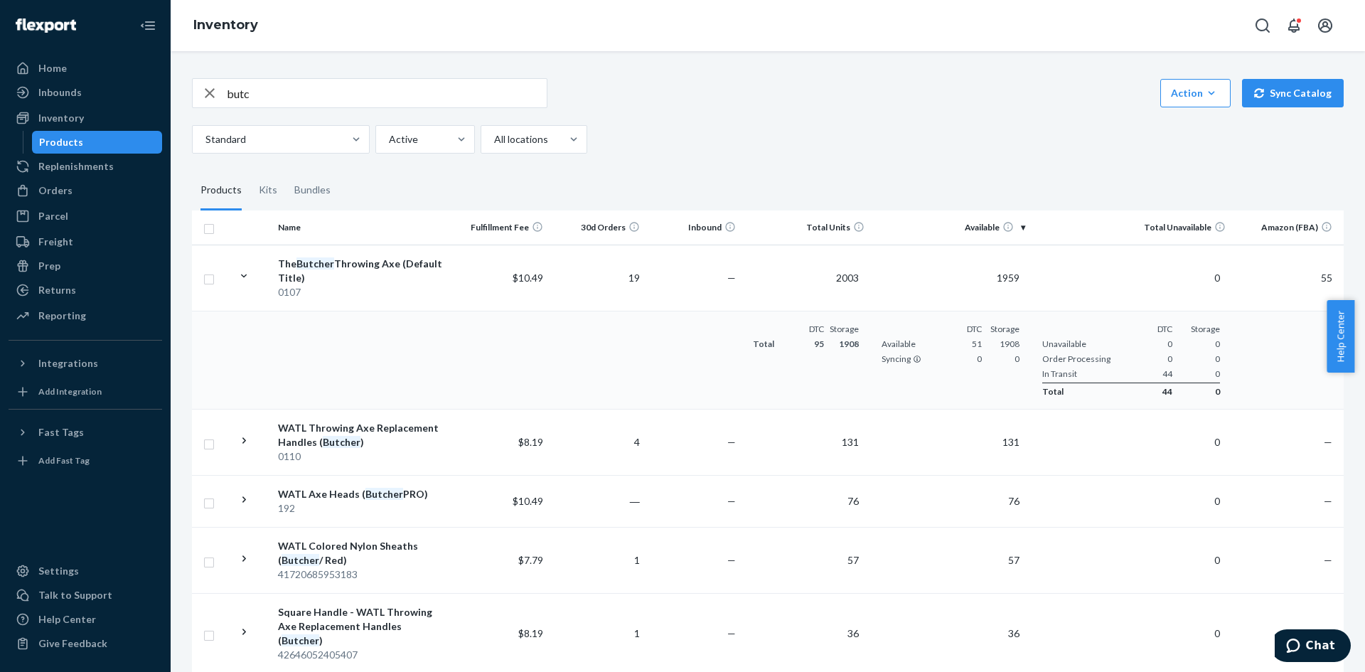
click at [412, 104] on input "butc" at bounding box center [387, 93] width 320 height 28
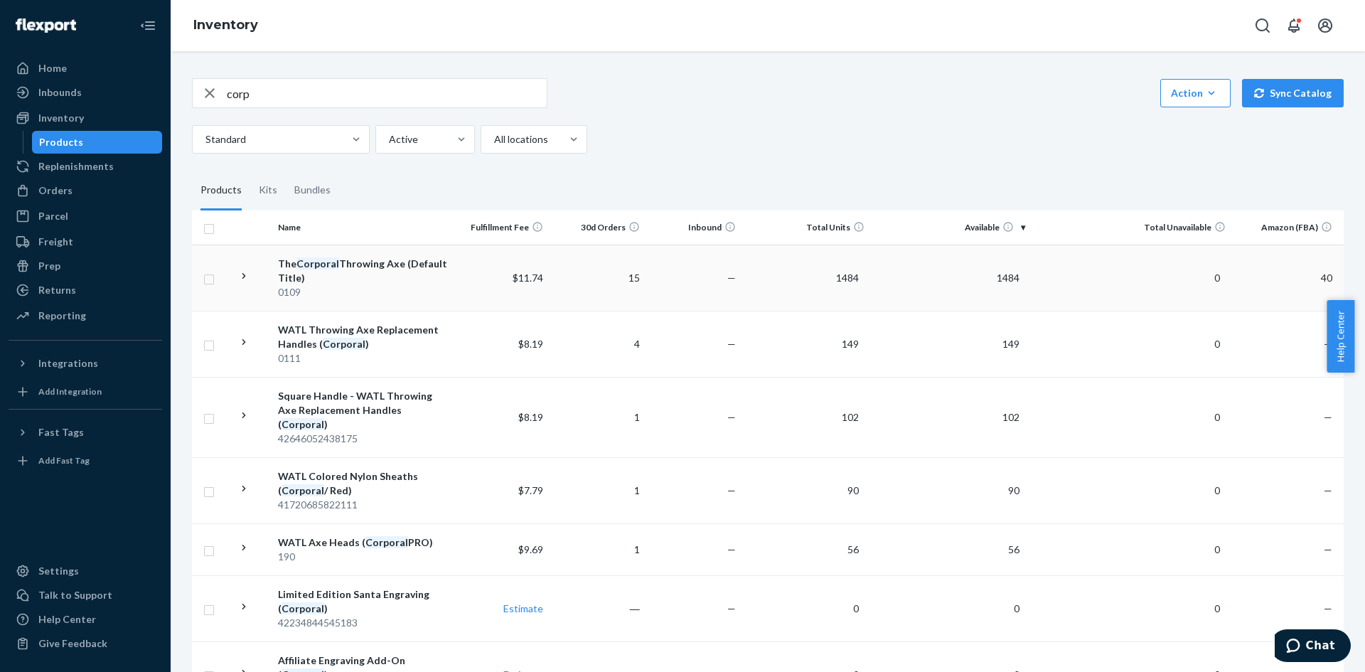
click at [232, 273] on td at bounding box center [252, 277] width 40 height 66
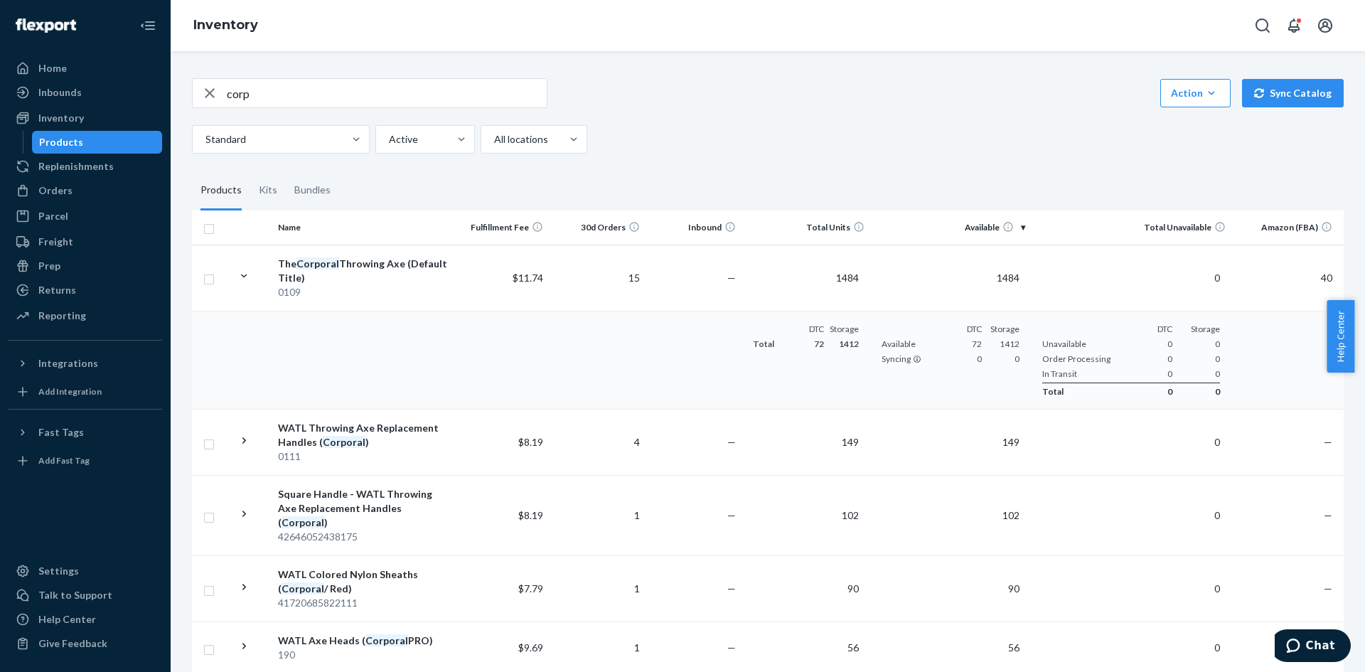
click at [302, 100] on input "corp" at bounding box center [387, 93] width 320 height 28
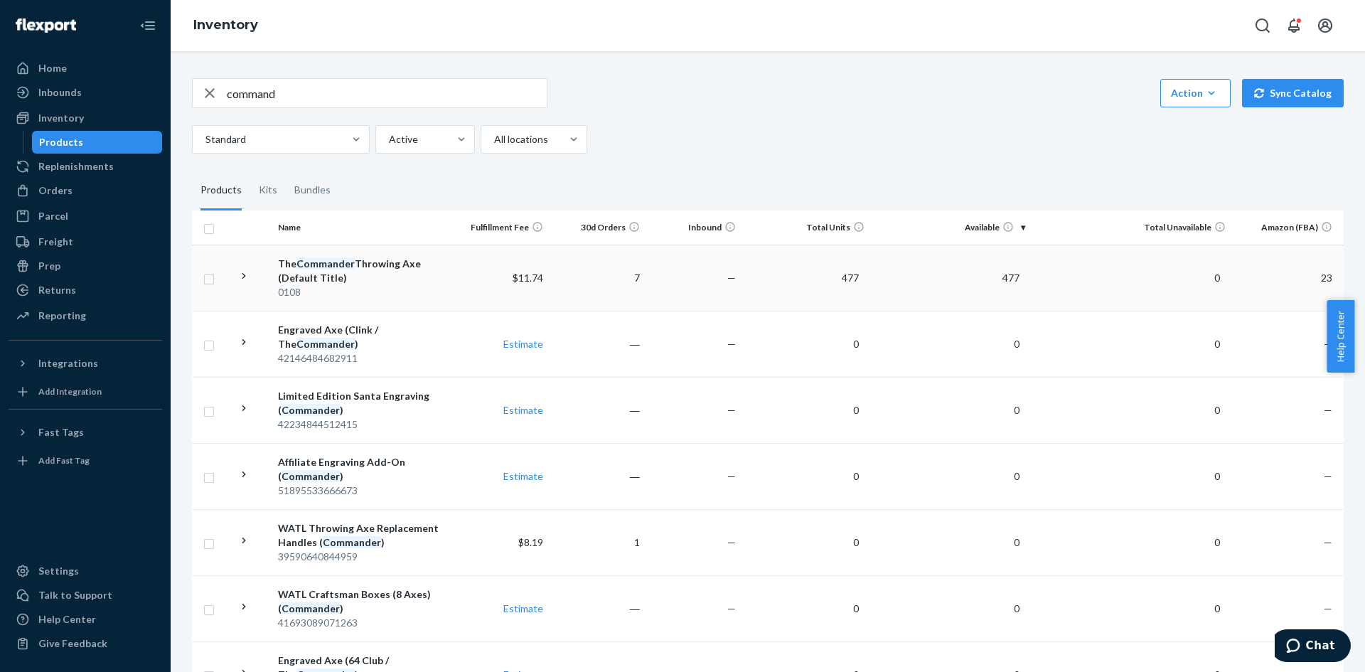
click at [253, 279] on td at bounding box center [252, 277] width 40 height 66
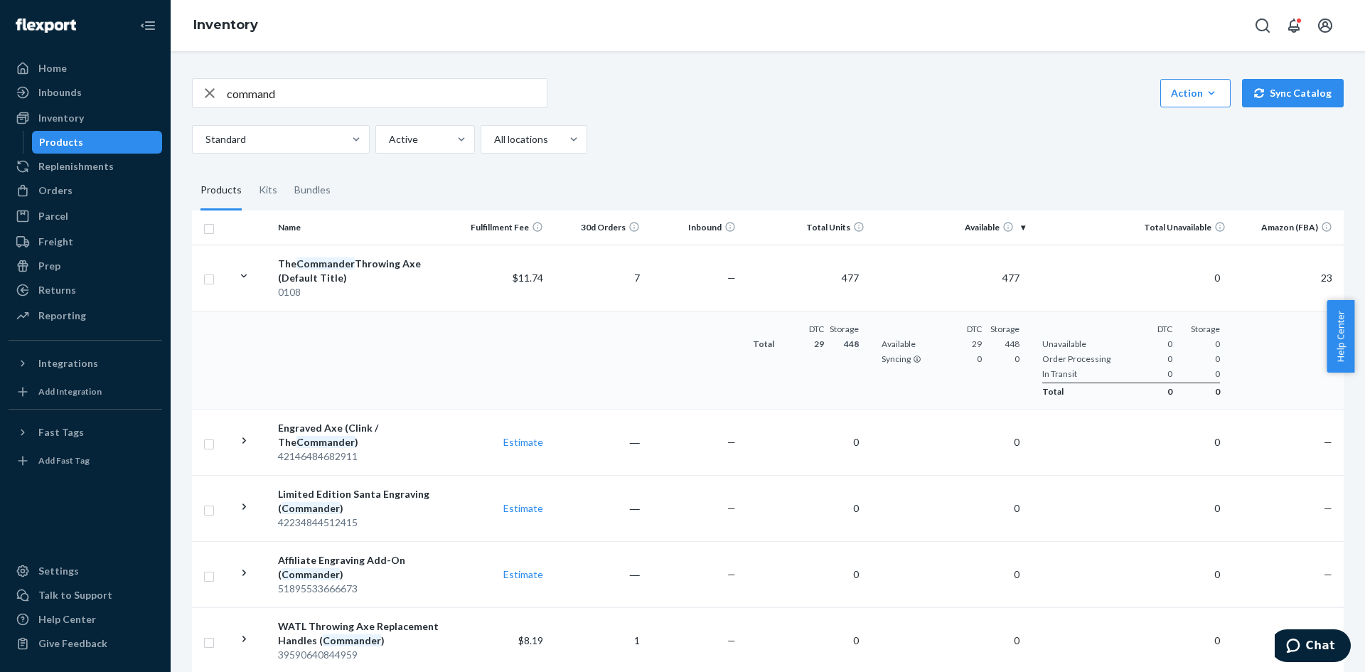
click at [419, 108] on div "command Action Create product Create kit or bundle Bulk create products Bulk up…" at bounding box center [767, 115] width 1151 height 75
click at [424, 99] on input "command" at bounding box center [387, 93] width 320 height 28
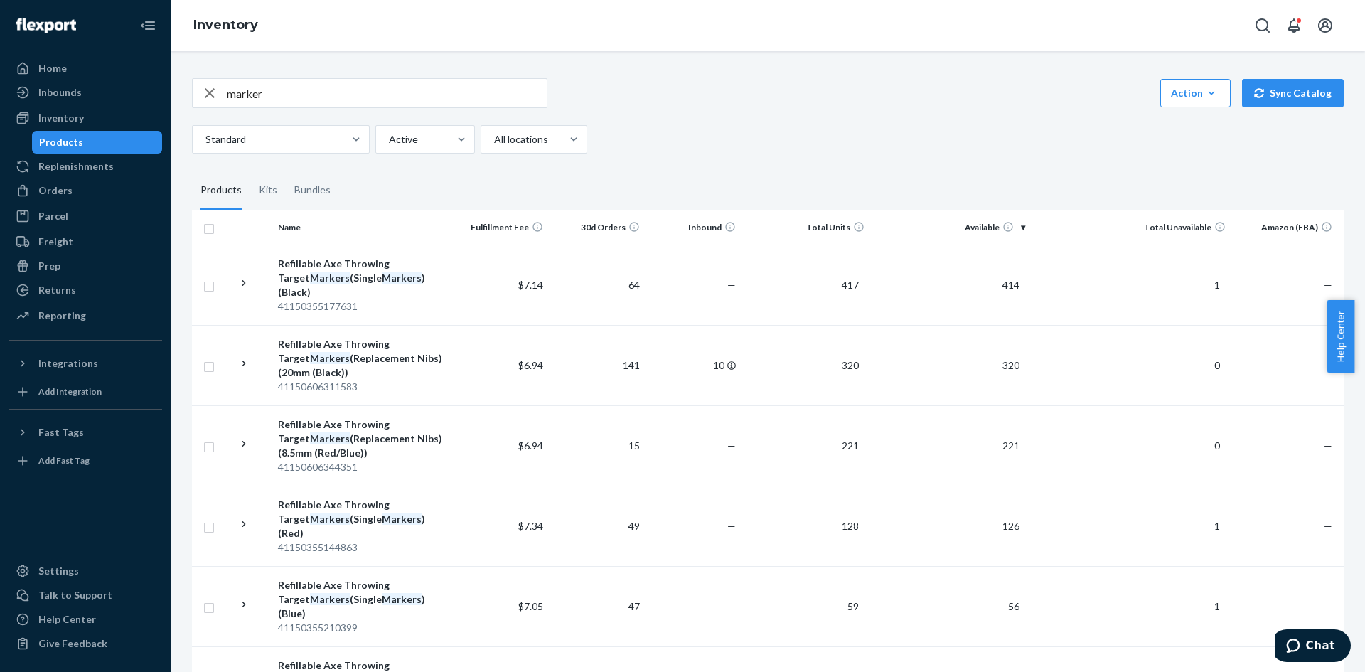
click at [311, 104] on input "marker" at bounding box center [387, 93] width 320 height 28
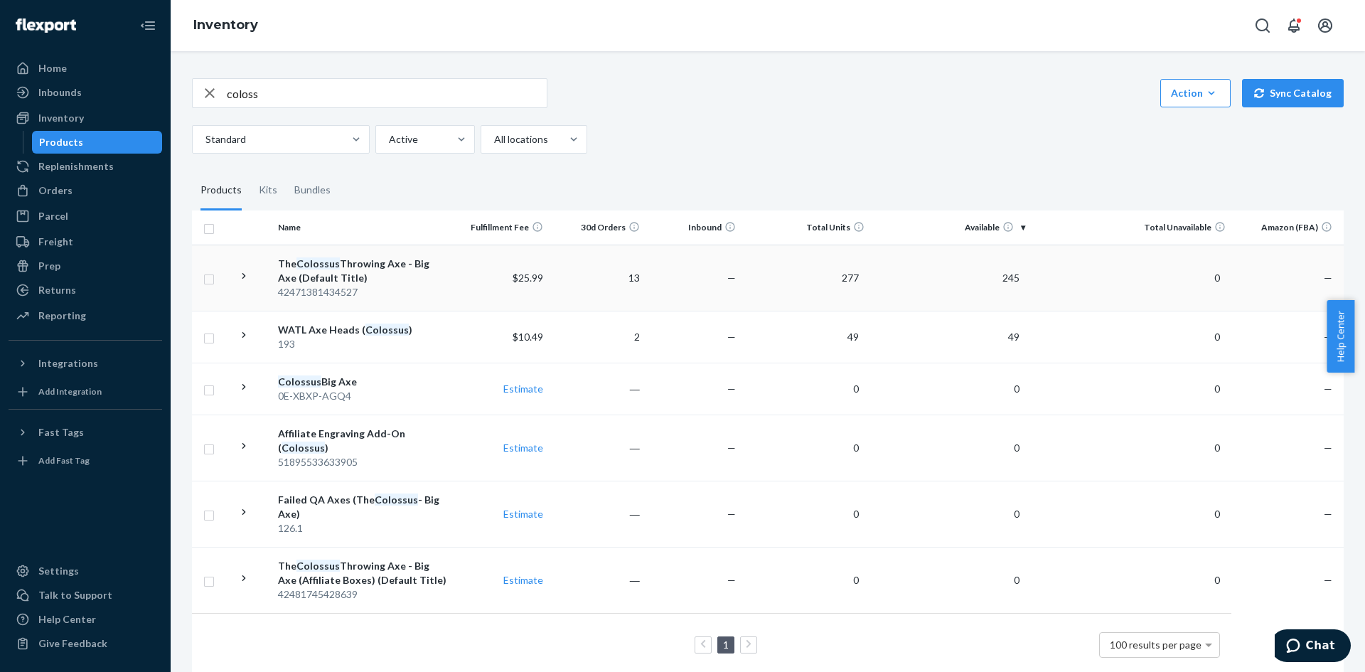
click at [248, 279] on icon at bounding box center [244, 276] width 14 height 14
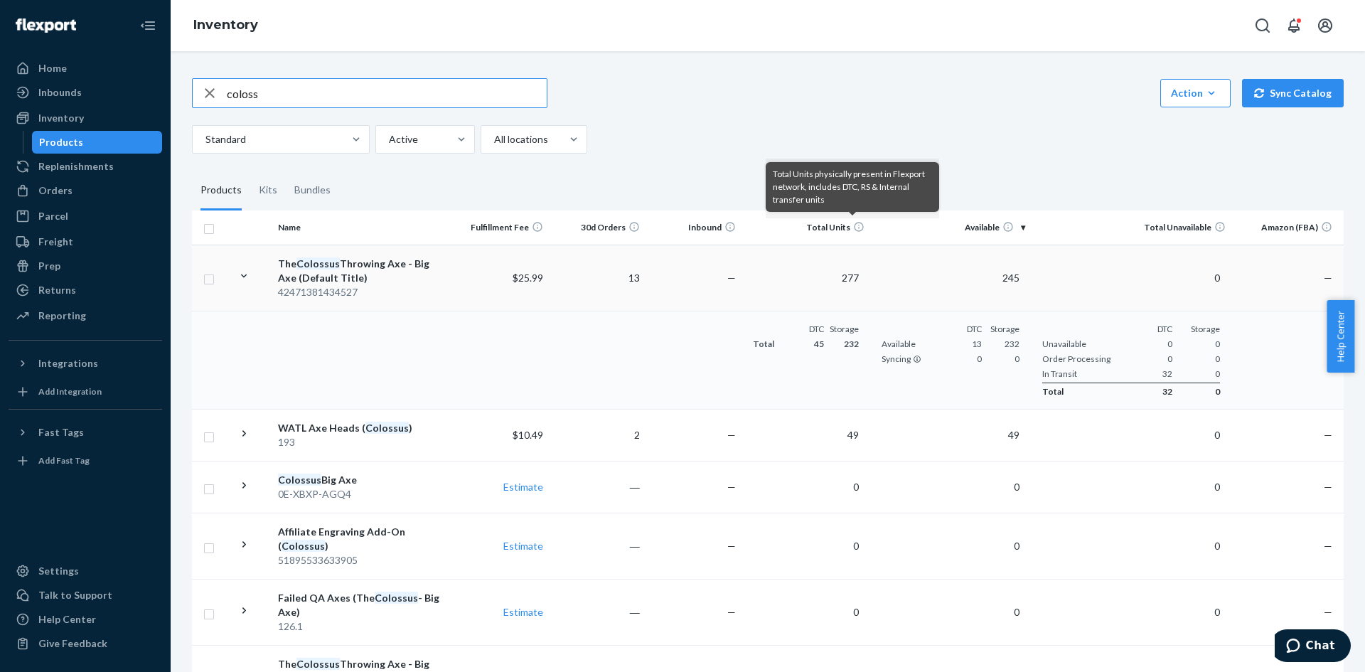
click at [291, 87] on input "coloss" at bounding box center [387, 93] width 320 height 28
type input "compet"
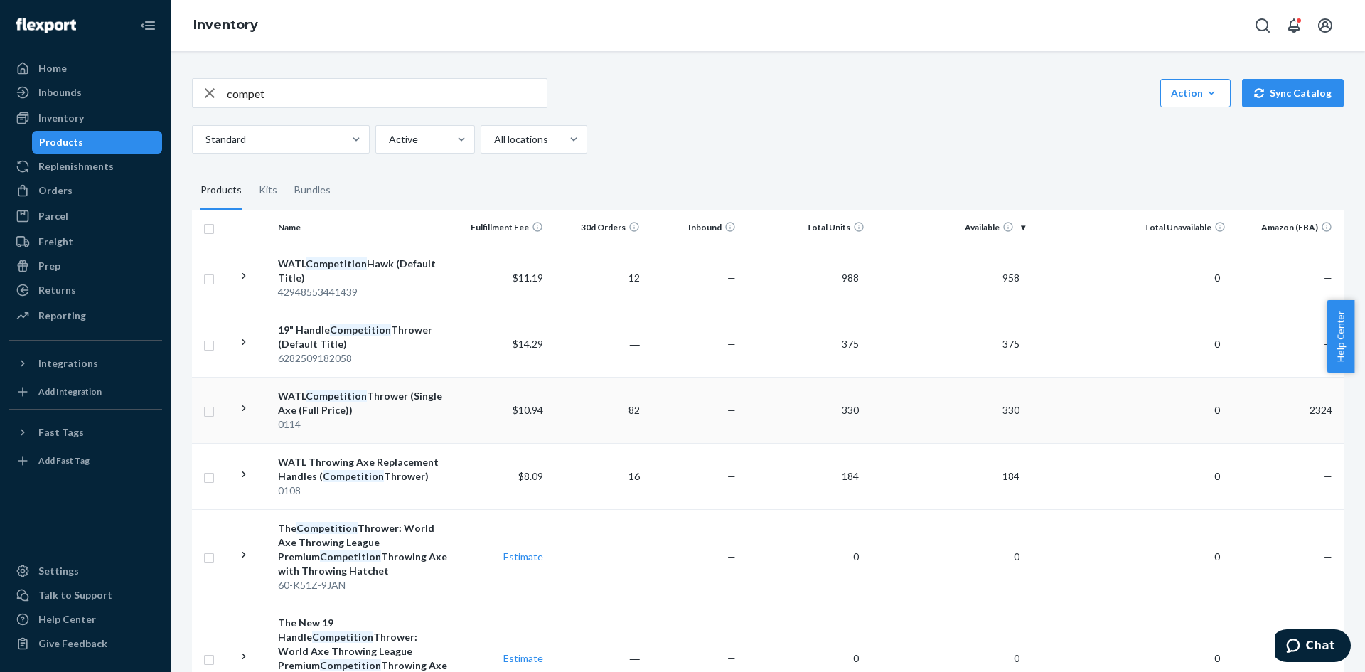
click at [255, 408] on td at bounding box center [252, 410] width 40 height 66
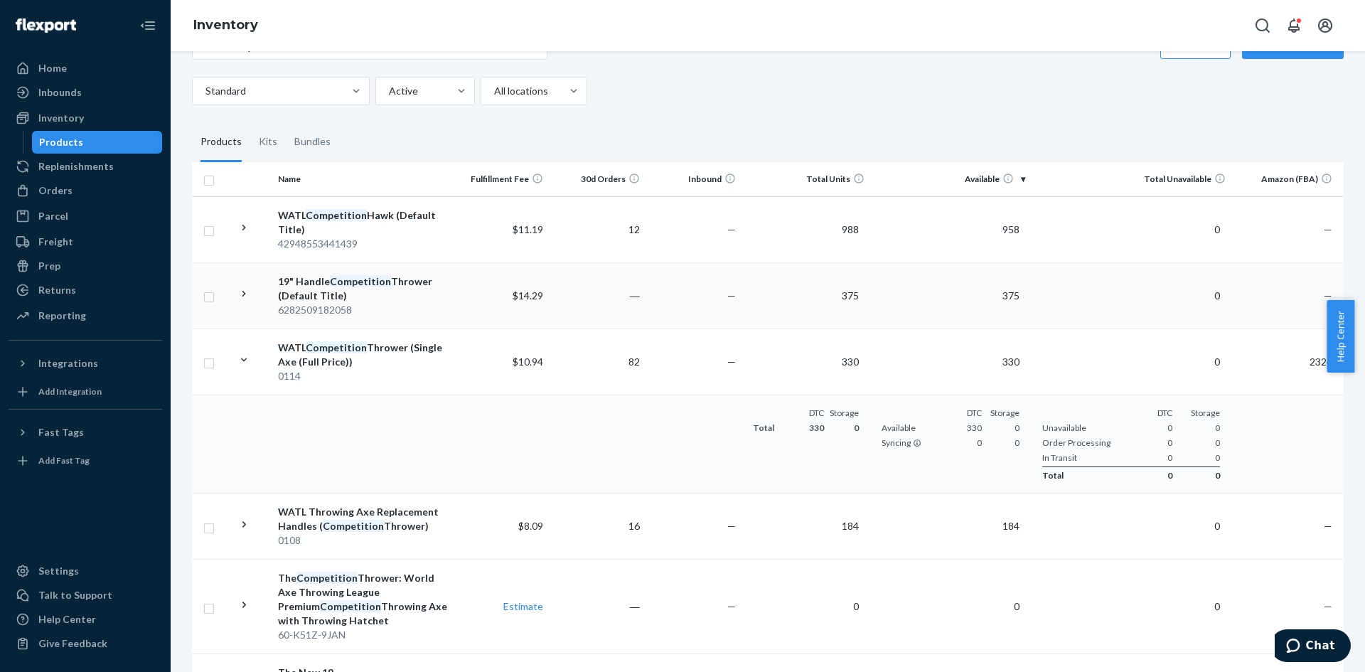
scroll to position [71, 0]
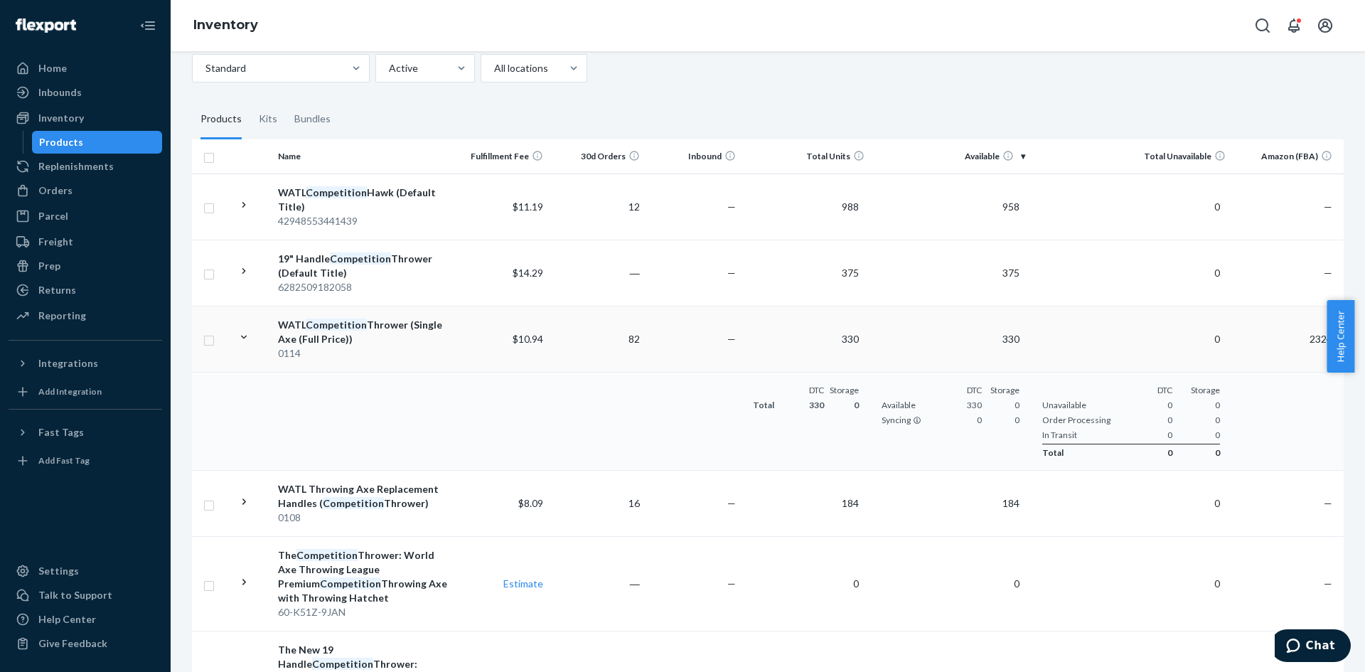
click at [941, 348] on td "330" at bounding box center [950, 339] width 161 height 66
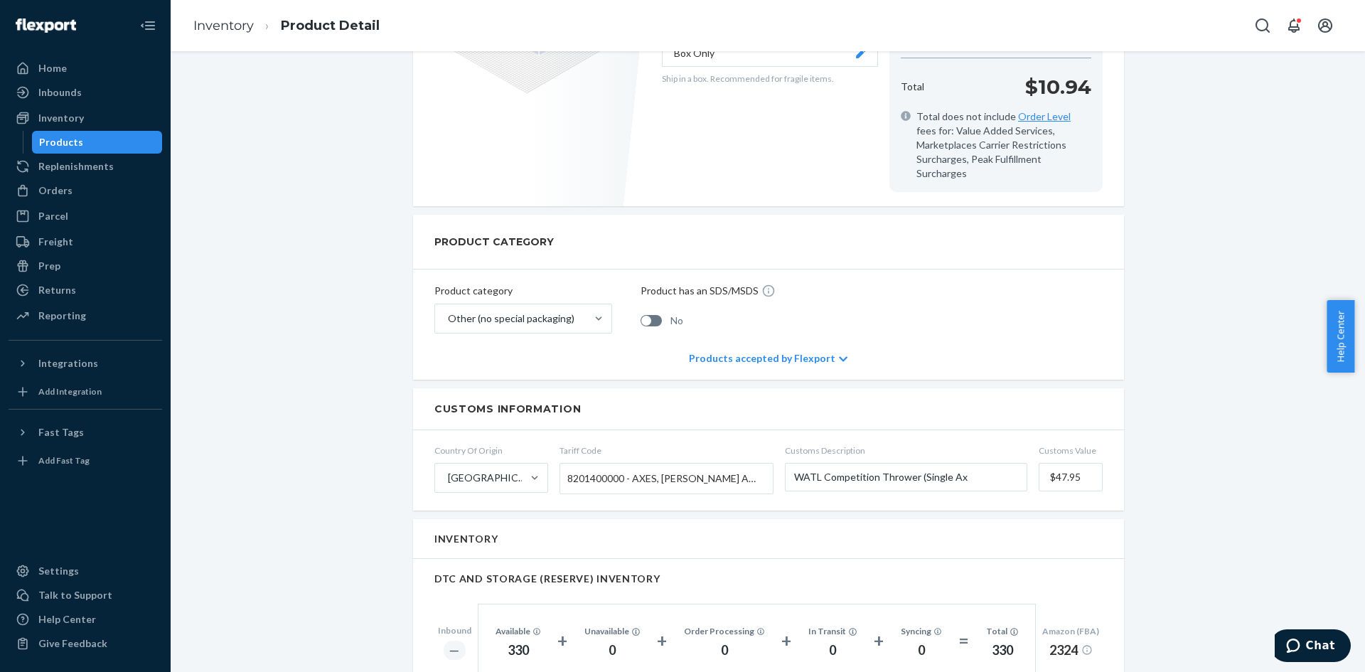
scroll to position [49, 0]
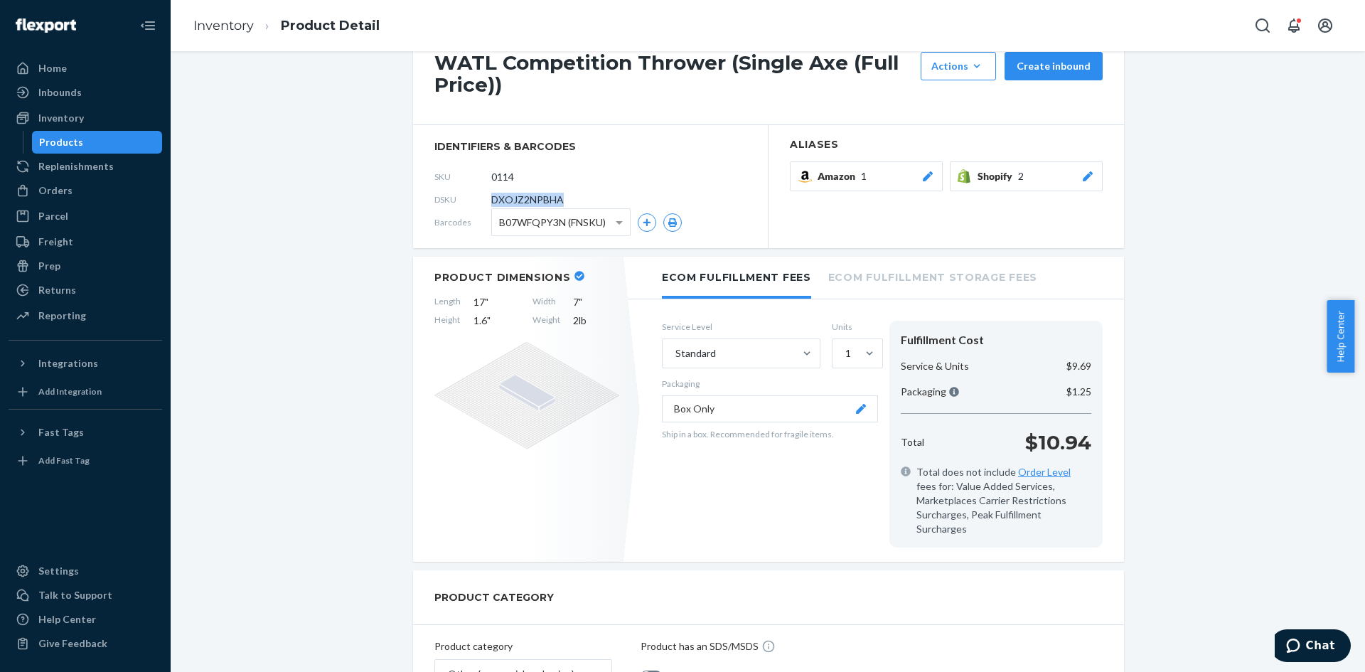
drag, startPoint x: 567, startPoint y: 195, endPoint x: 486, endPoint y: 204, distance: 81.5
click at [486, 204] on div "DSKU DXOJZ2NPBHA" at bounding box center [590, 199] width 312 height 23
copy span "DXOJZ2NPBHA"
click at [238, 17] on li "Inventory" at bounding box center [223, 26] width 60 height 18
click at [233, 26] on link "Inventory" at bounding box center [223, 26] width 60 height 16
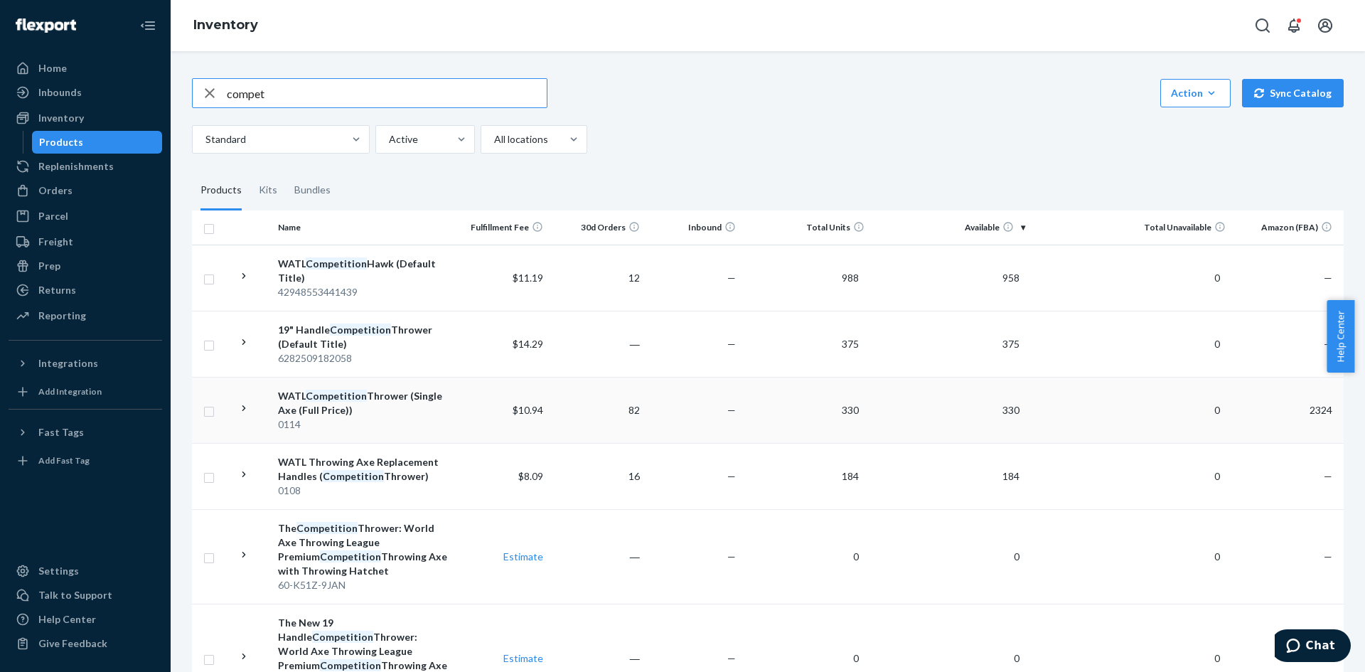
click at [247, 409] on icon at bounding box center [244, 409] width 14 height 14
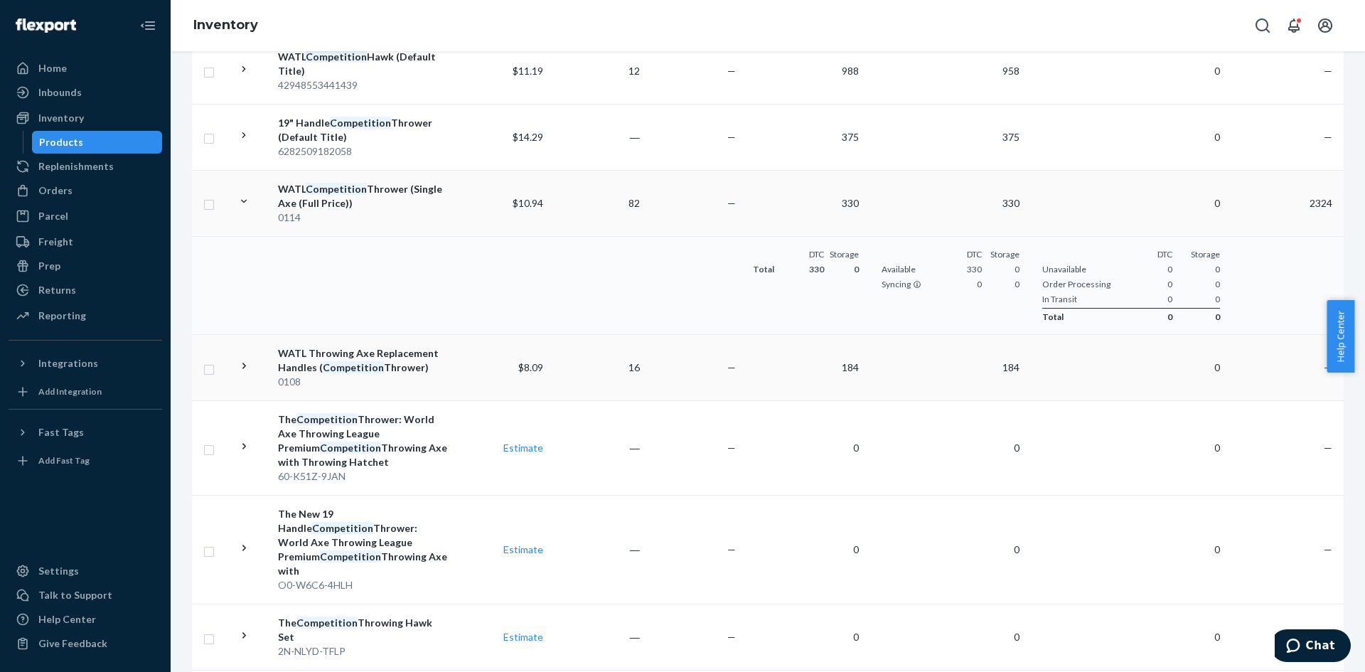
scroll to position [213, 0]
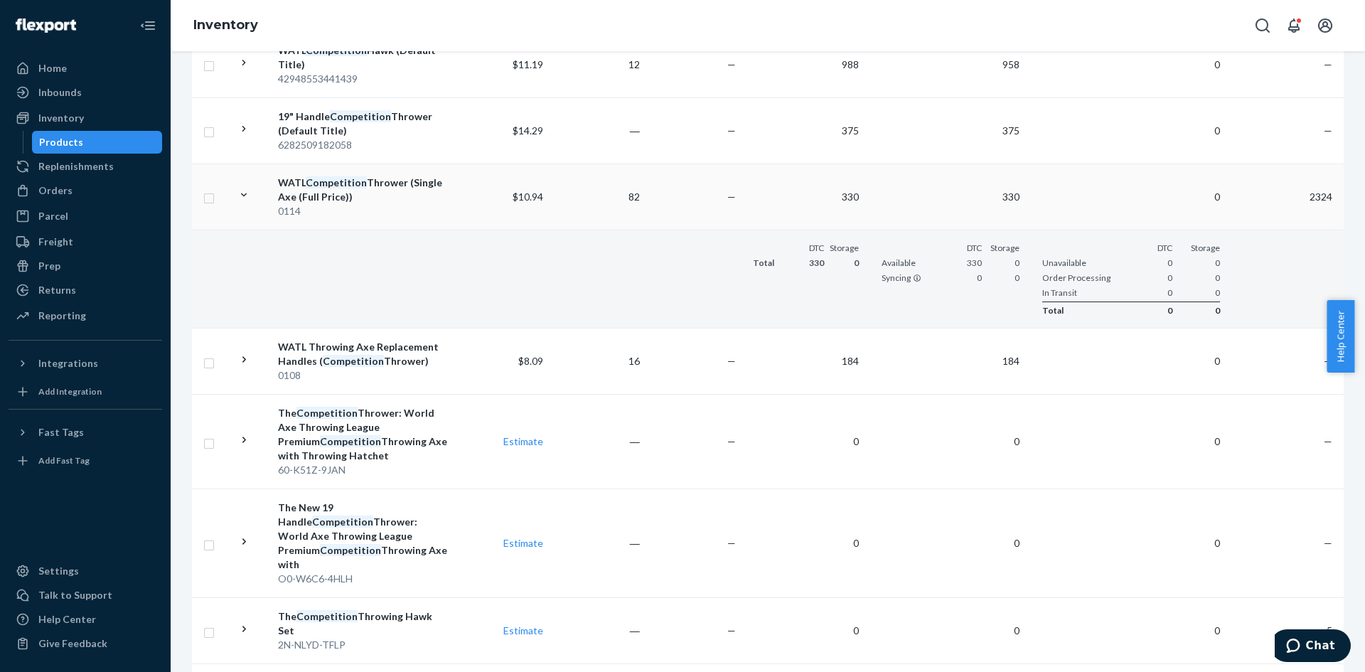
click at [756, 289] on td "DTC Storage Total 330 0" at bounding box center [805, 279] width 129 height 98
click at [447, 200] on td "WATL Competition Thrower (Single Axe (Full Price)) 0114" at bounding box center [362, 196] width 181 height 66
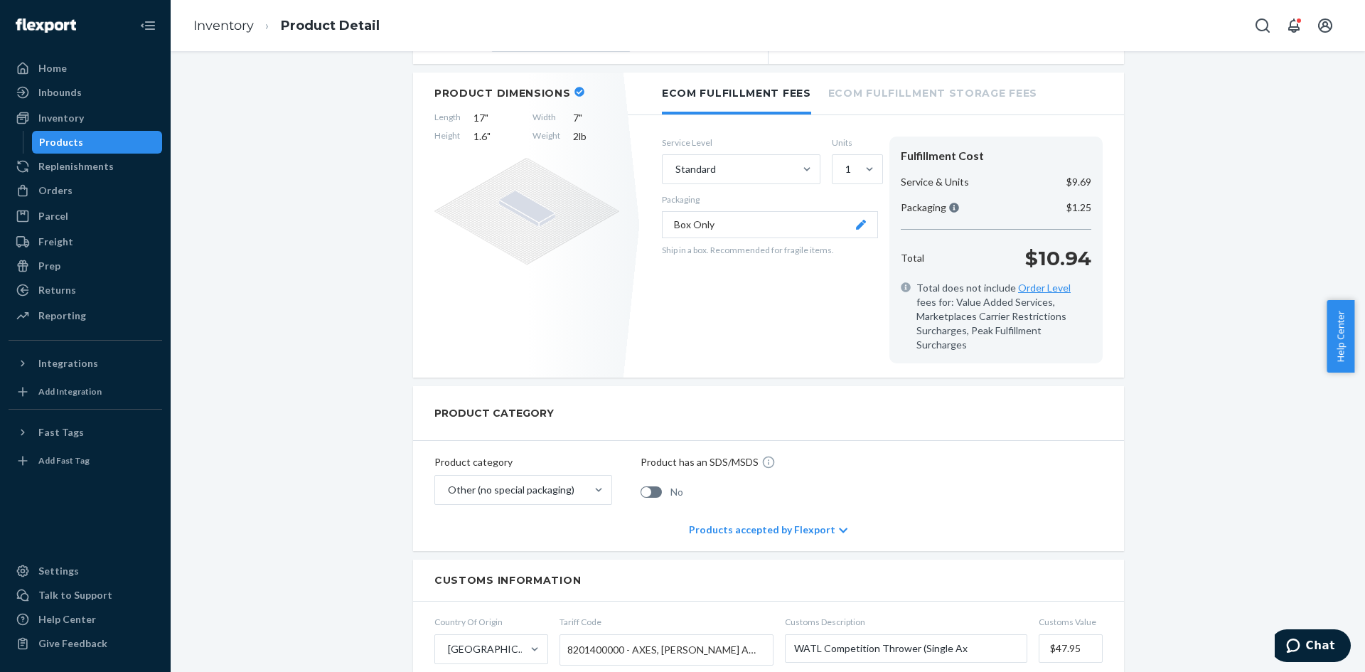
scroll to position [142, 0]
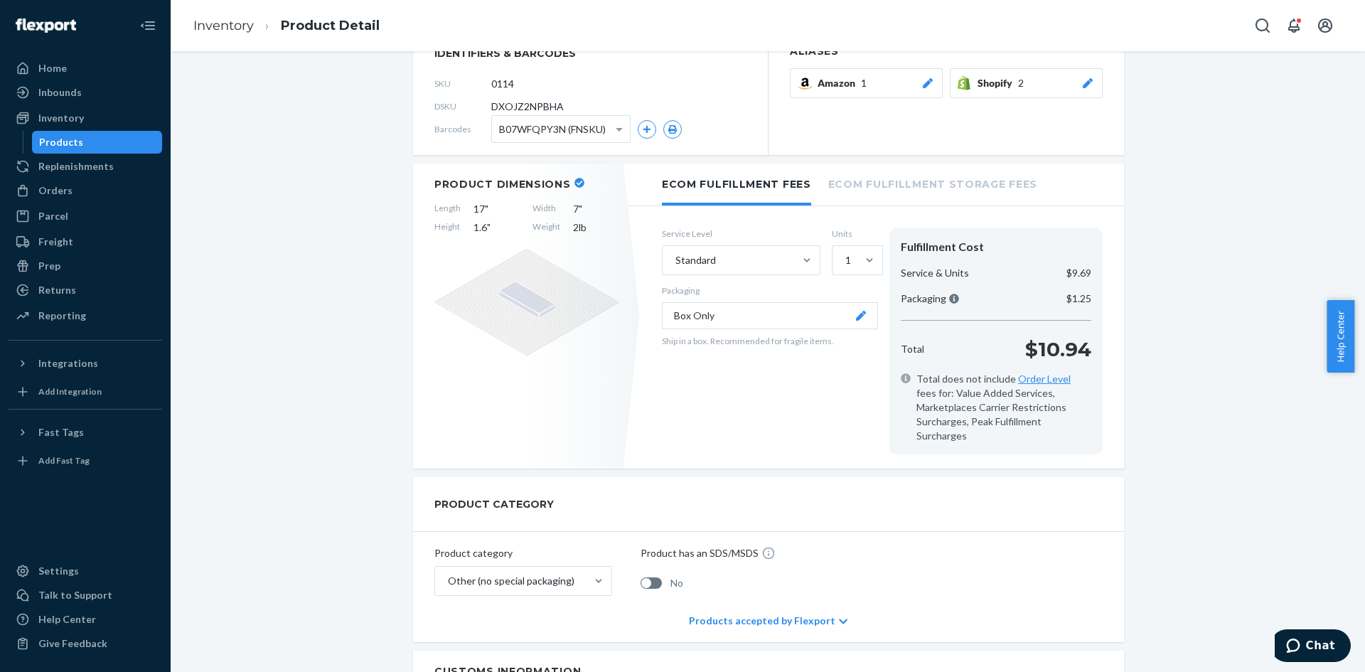
click at [889, 184] on li "Ecom Fulfillment Storage Fees" at bounding box center [932, 182] width 209 height 39
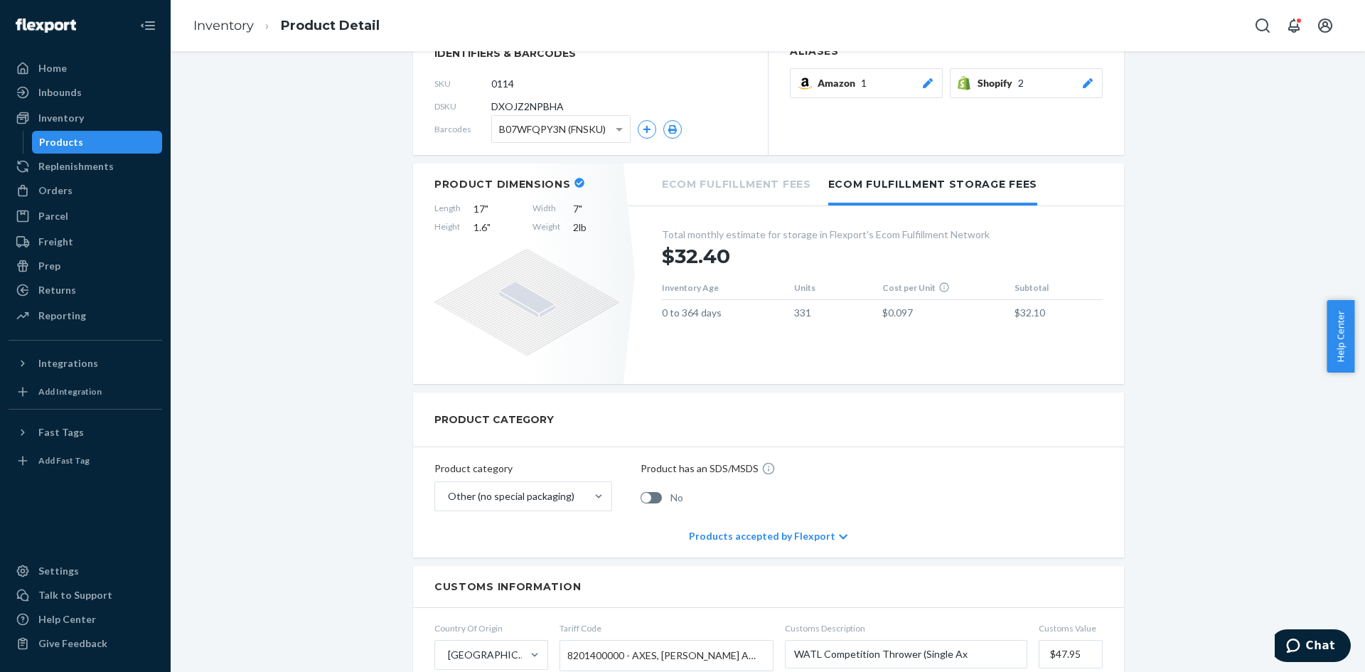
click at [734, 190] on li "Ecom Fulfillment Fees" at bounding box center [736, 182] width 149 height 39
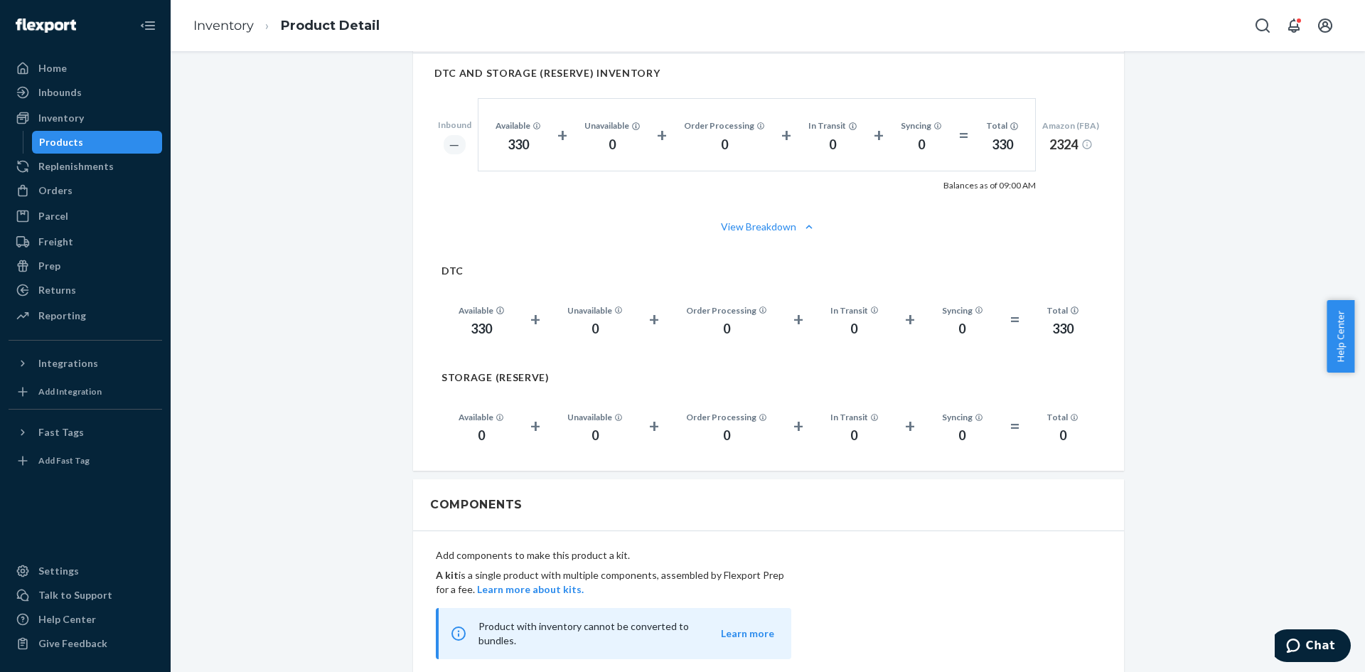
scroll to position [924, 0]
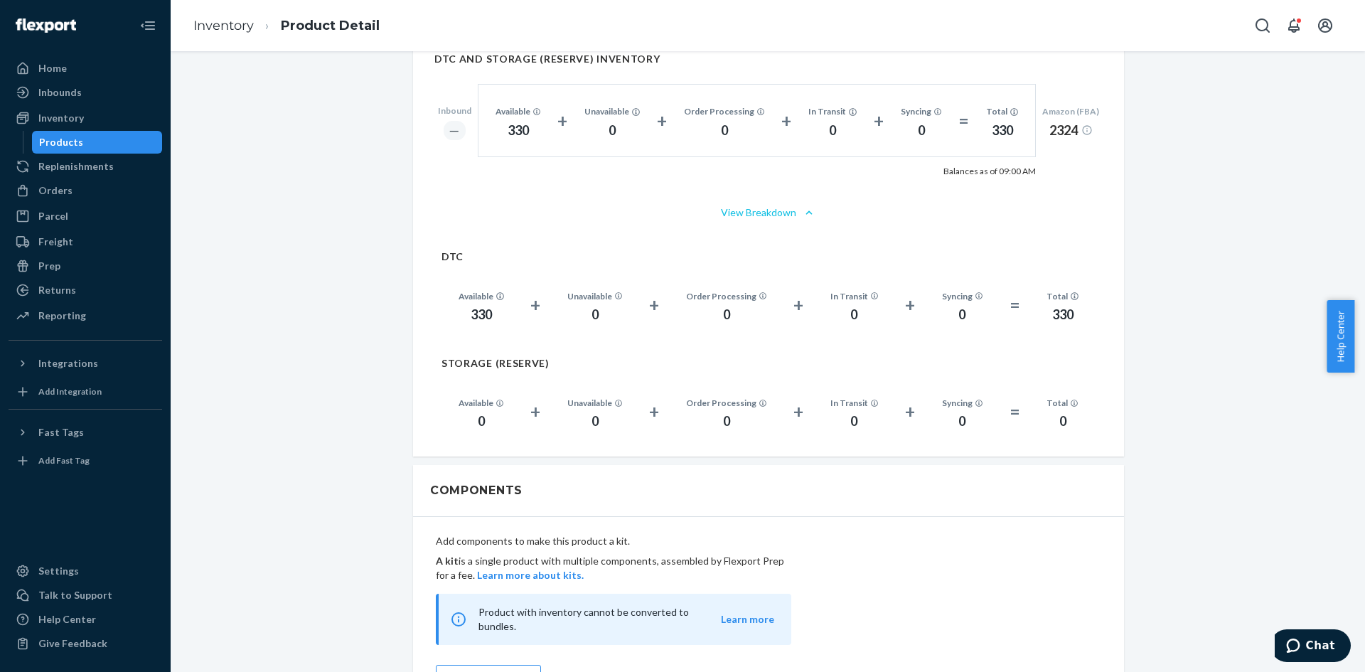
click at [755, 205] on button "View Breakdown" at bounding box center [768, 212] width 668 height 14
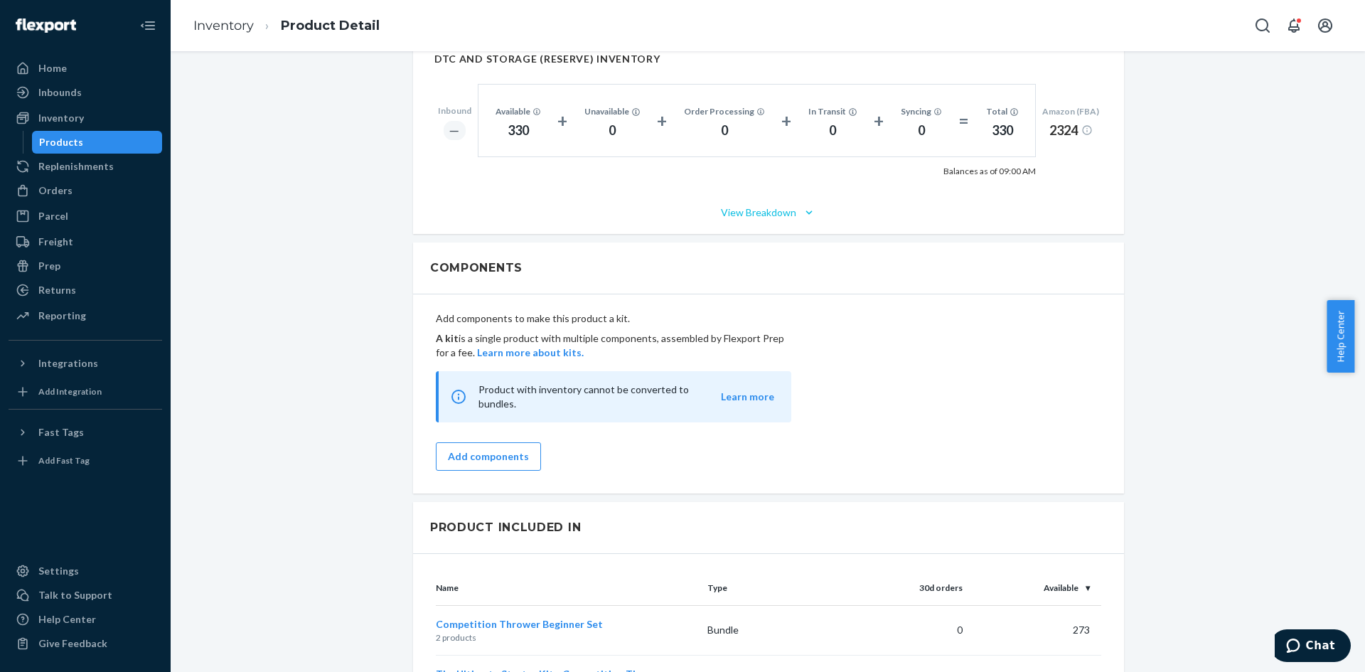
click at [755, 205] on button "View Breakdown" at bounding box center [768, 212] width 668 height 14
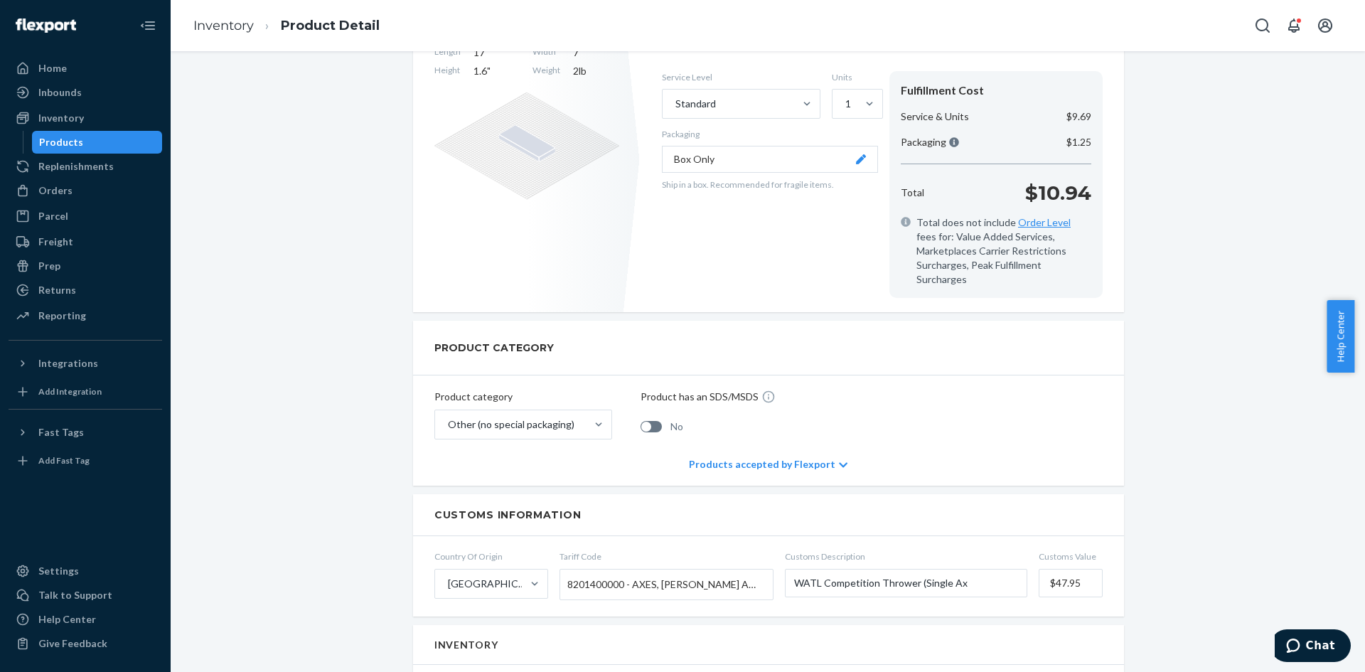
scroll to position [120, 0]
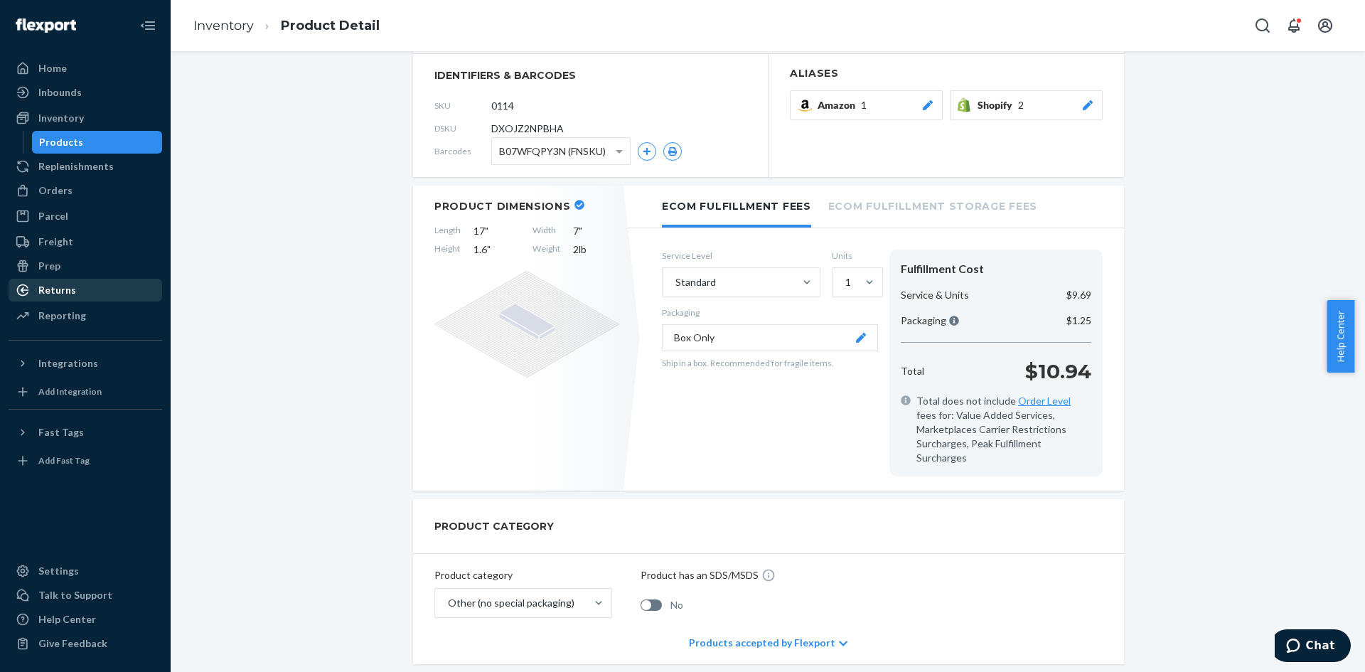
click at [99, 297] on div "Returns" at bounding box center [85, 290] width 151 height 20
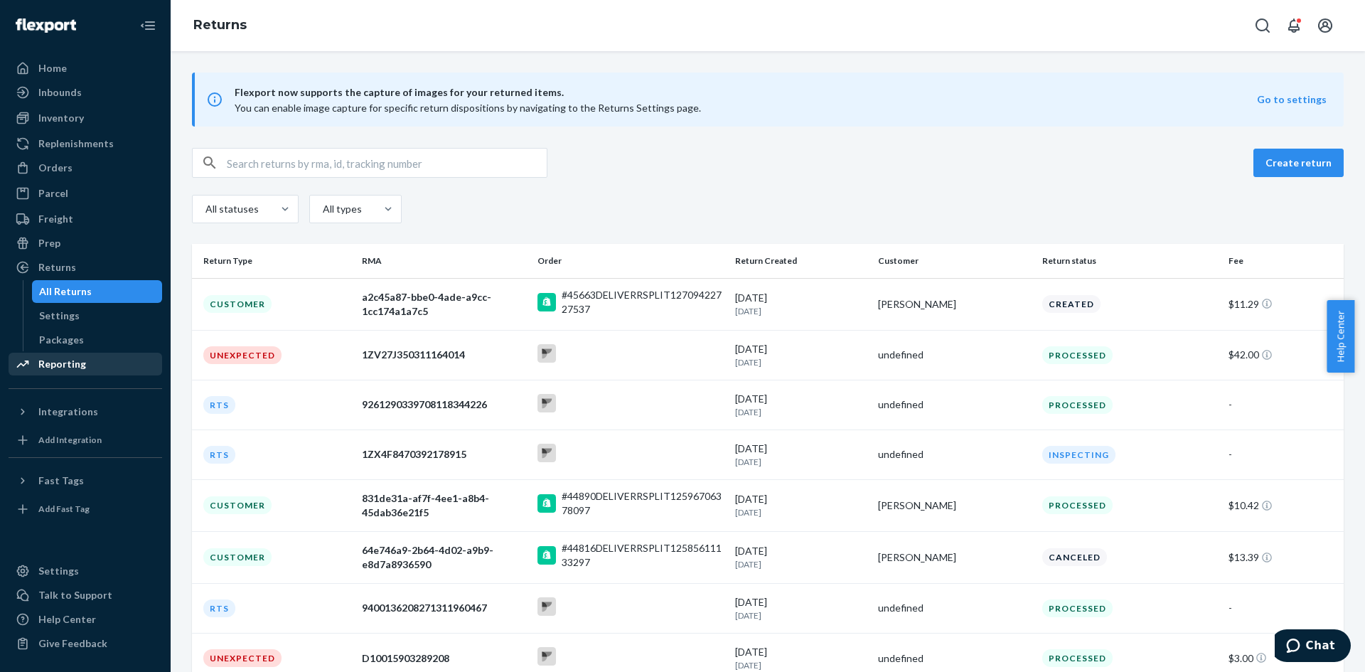
click at [58, 360] on div "Reporting" at bounding box center [62, 364] width 48 height 14
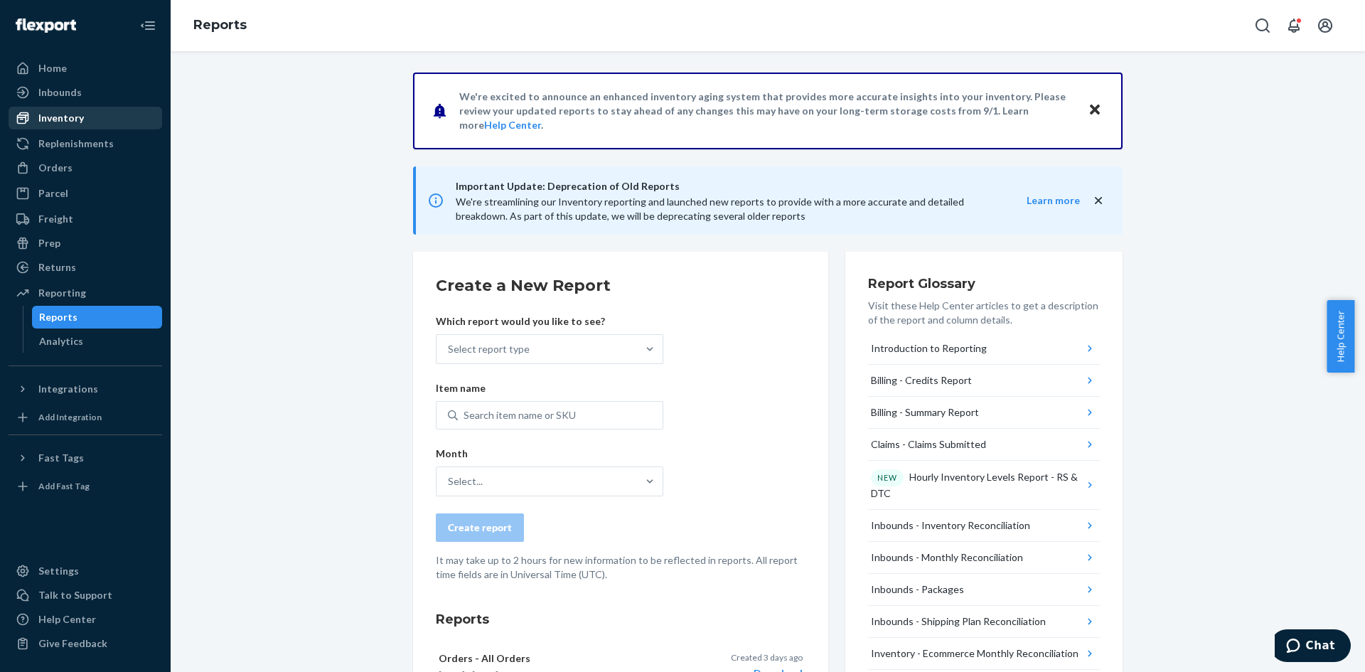
click at [70, 108] on div "Inventory" at bounding box center [85, 118] width 151 height 20
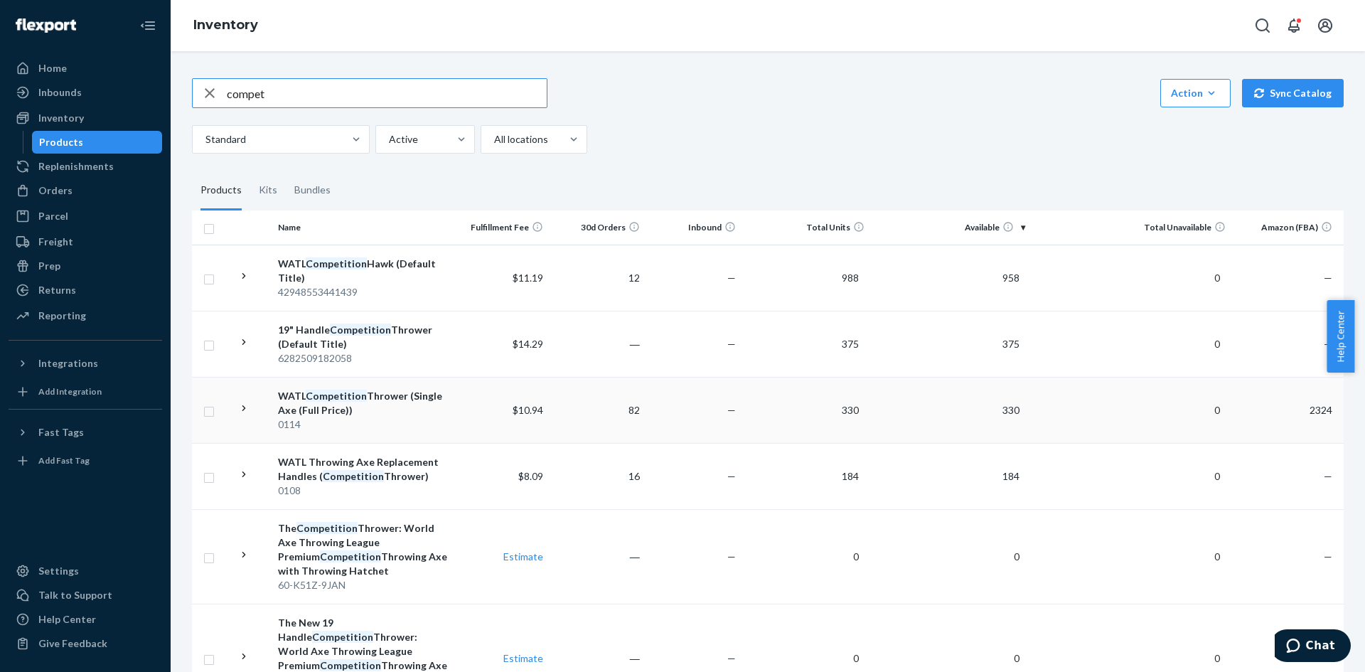
click at [402, 412] on div "WATL Competition Thrower (Single Axe (Full Price))" at bounding box center [362, 403] width 169 height 28
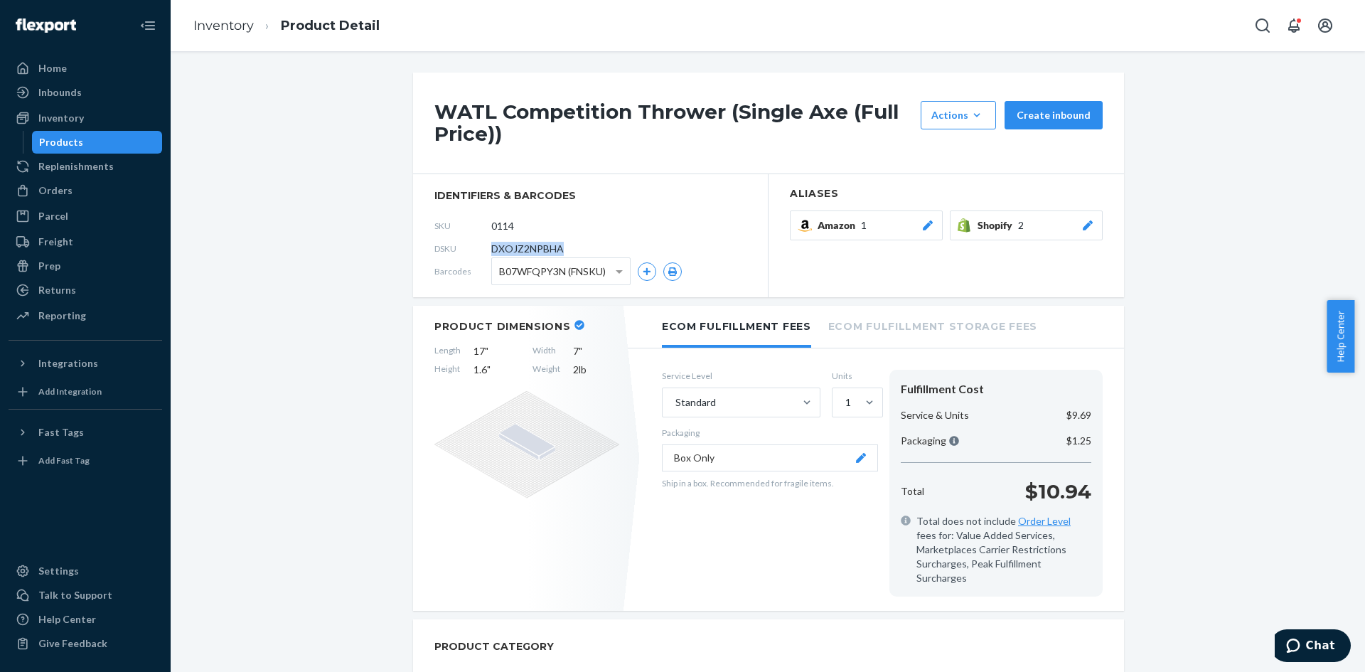
drag, startPoint x: 571, startPoint y: 244, endPoint x: 485, endPoint y: 251, distance: 86.2
click at [485, 251] on div "DSKU DXOJZ2NPBHA" at bounding box center [590, 248] width 312 height 23
copy span "DXOJZ2NPBHA"
click at [62, 312] on div "Reporting" at bounding box center [62, 315] width 48 height 14
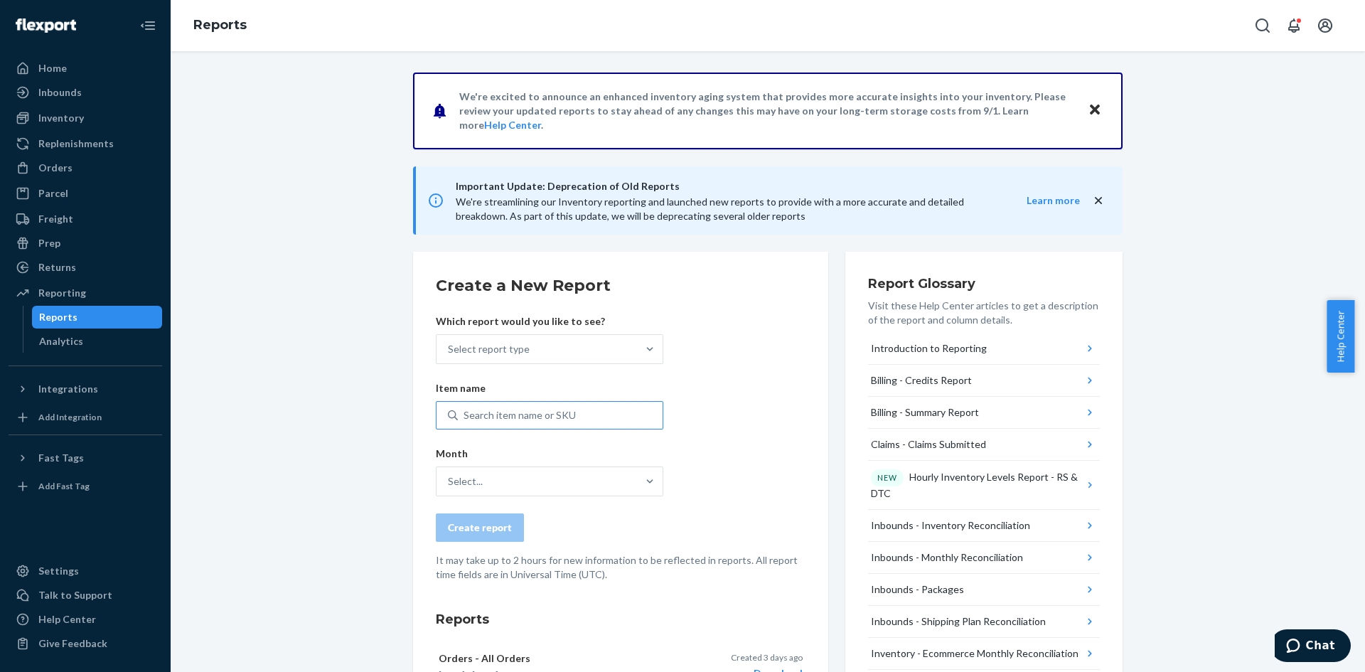
click at [495, 416] on div "Search item name or SKU" at bounding box center [519, 415] width 112 height 14
click at [465, 416] on input "Search item name or SKU" at bounding box center [463, 415] width 1 height 14
paste input "DXOJZ2NPBHA"
type input "DXOJZ2NPBHA"
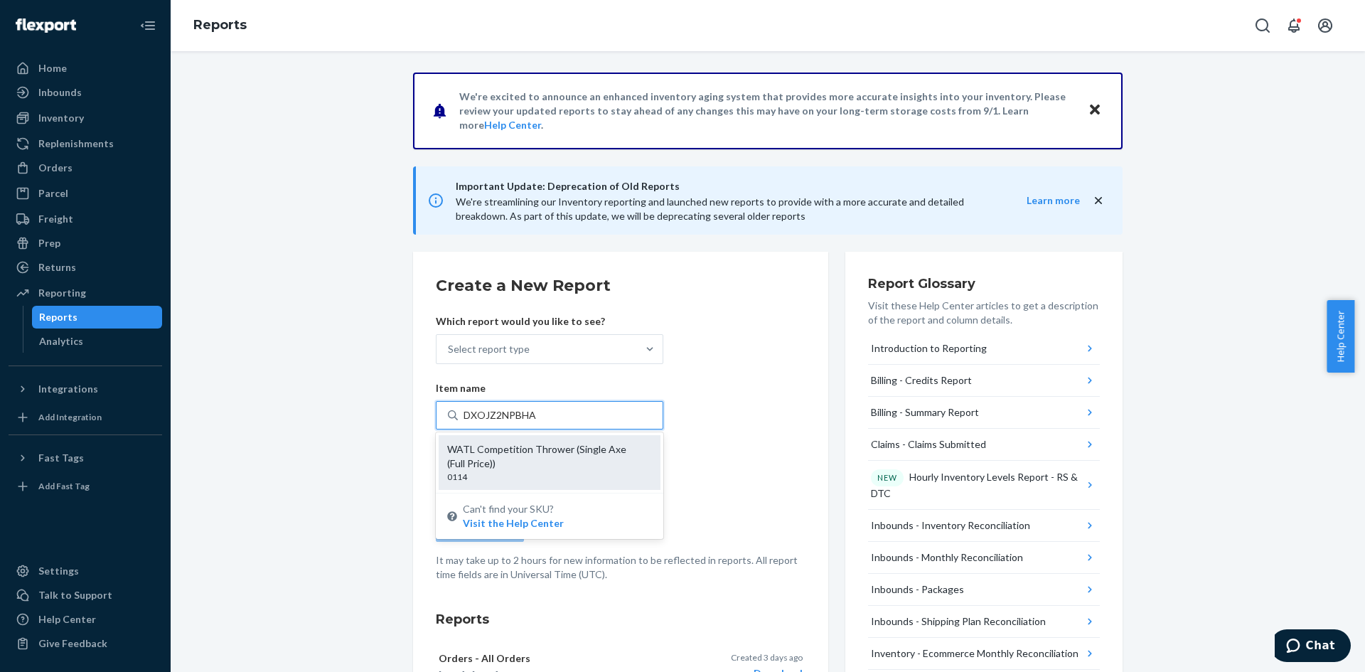
click at [519, 442] on div "WATL Competition Thrower (Single Axe (Full Price))" at bounding box center [543, 456] width 193 height 28
click at [519, 422] on input "DXOJZ2NPBHA" at bounding box center [500, 415] width 74 height 14
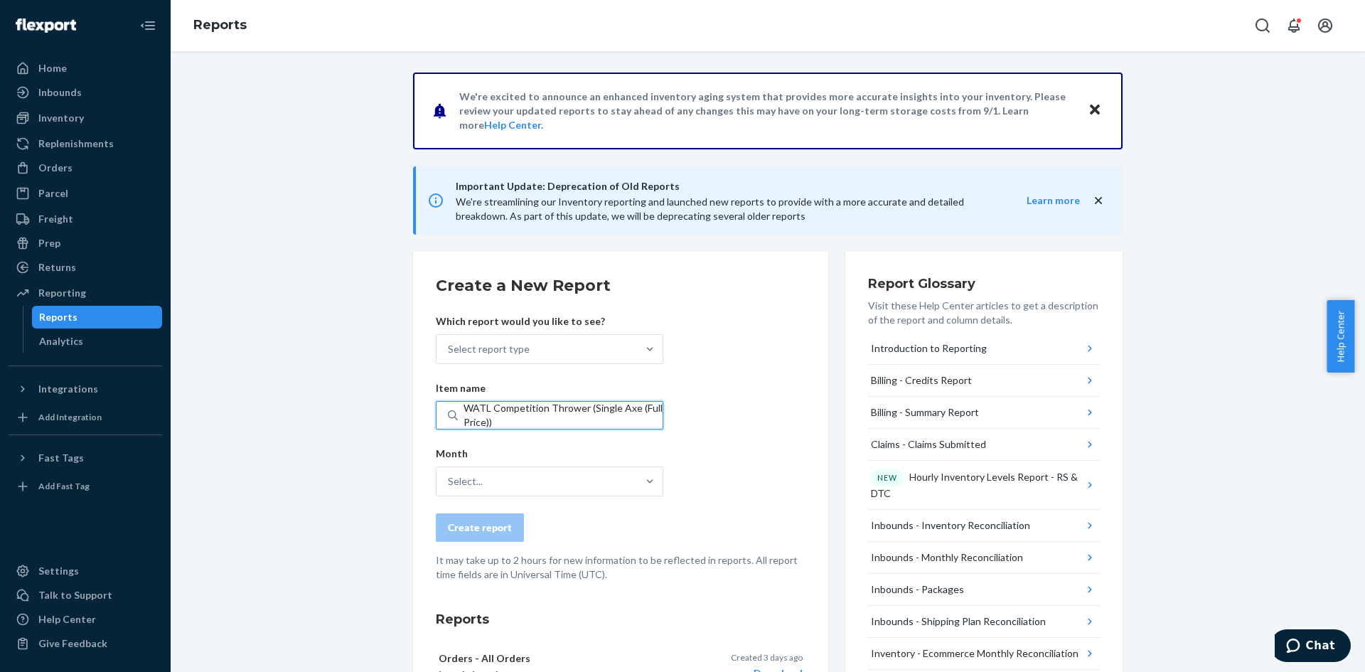
scroll to position [284, 0]
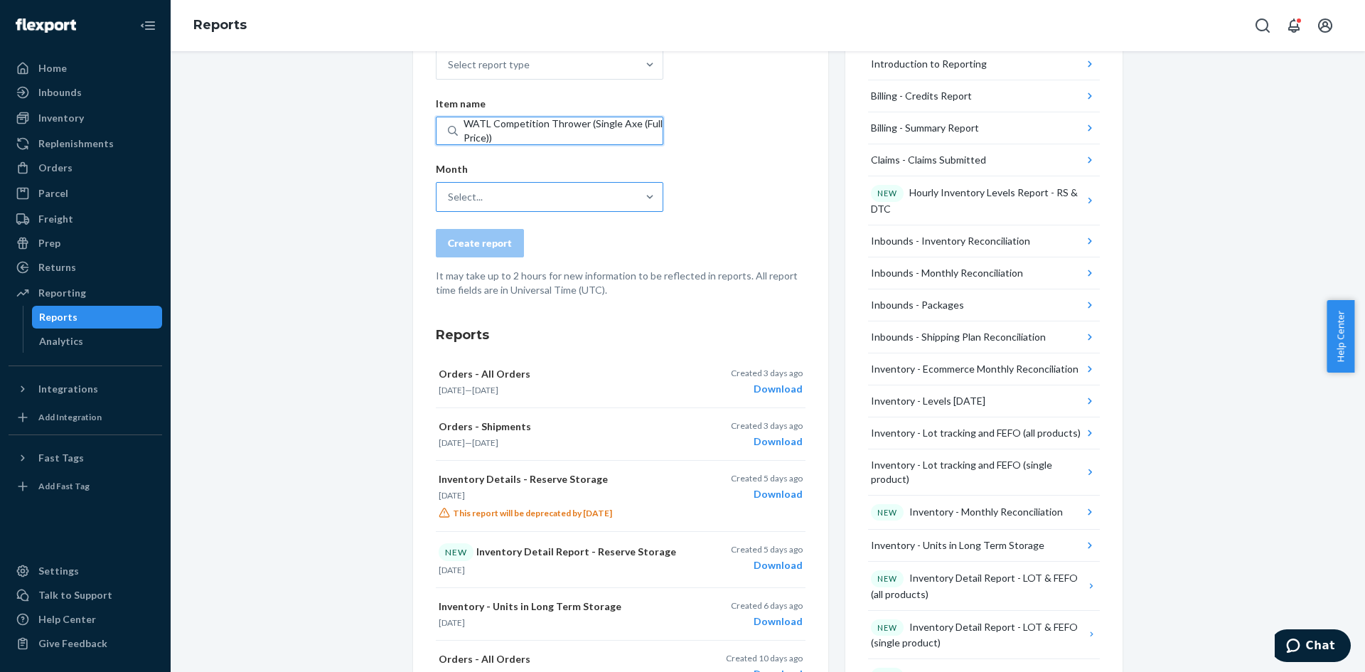
click at [581, 194] on div "Select..." at bounding box center [536, 197] width 200 height 28
click at [449, 194] on input "Select..." at bounding box center [448, 197] width 1 height 14
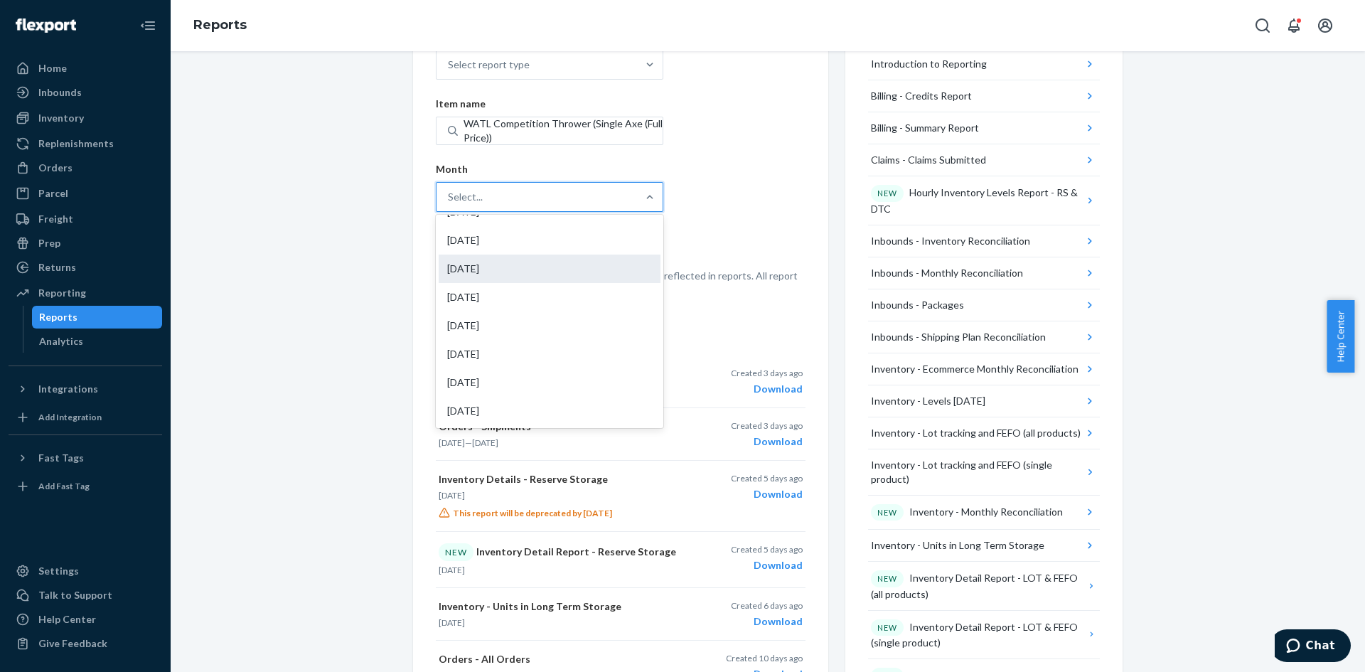
scroll to position [48, 0]
click at [494, 328] on div "[DATE]" at bounding box center [550, 325] width 222 height 28
click at [449, 204] on input "option [DATE] focused, 6 of 19. 19 results available. Use Up and Down to choose…" at bounding box center [448, 197] width 1 height 14
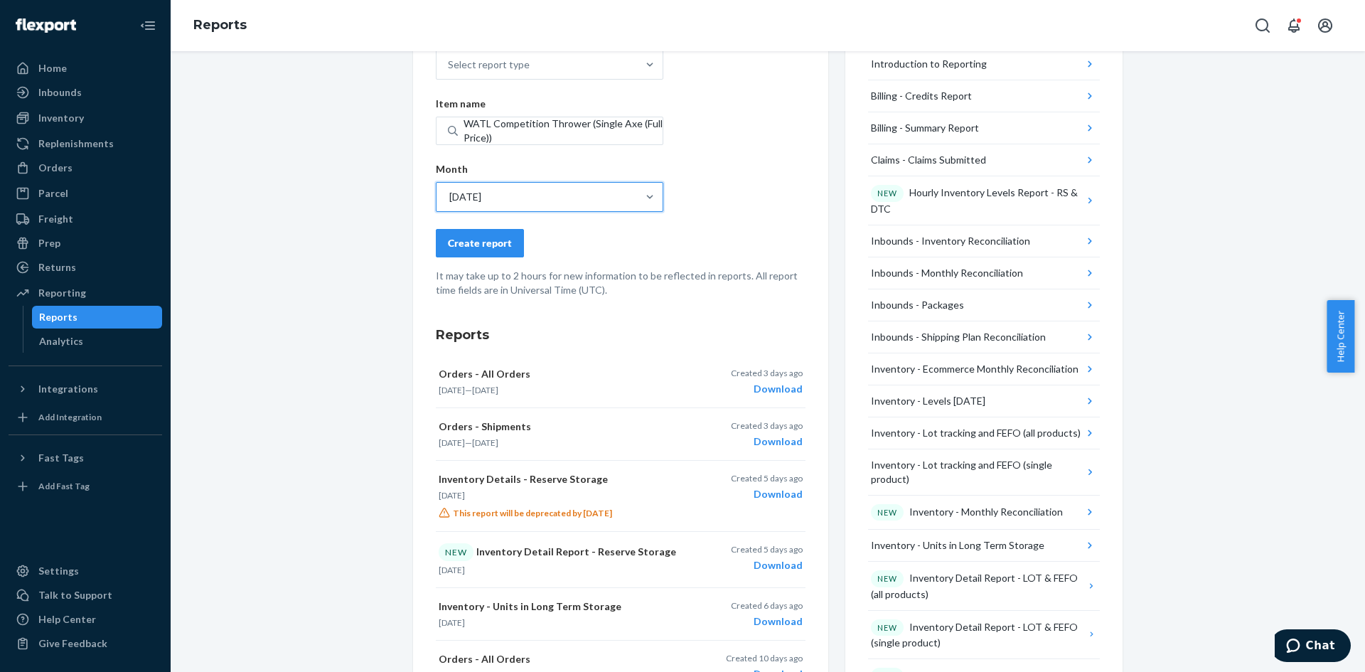
scroll to position [71, 0]
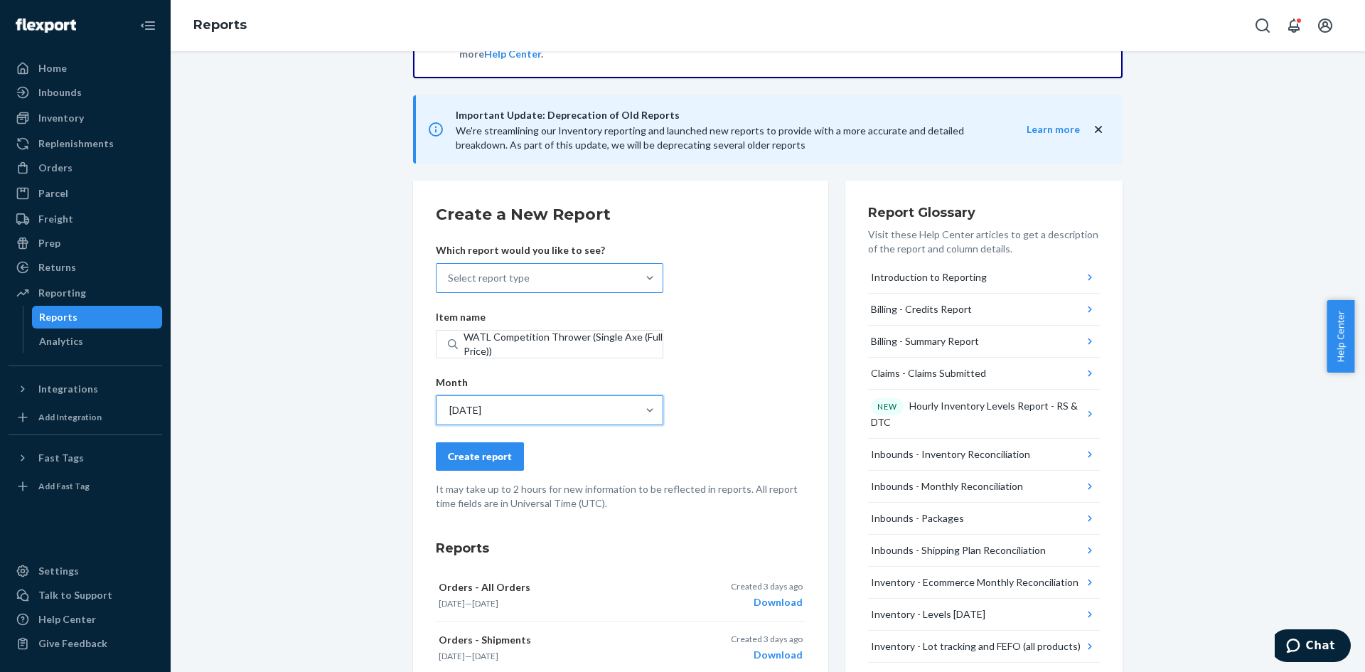
click at [603, 273] on div "Select report type" at bounding box center [536, 278] width 200 height 28
click at [449, 273] on input "Select report type" at bounding box center [448, 278] width 1 height 14
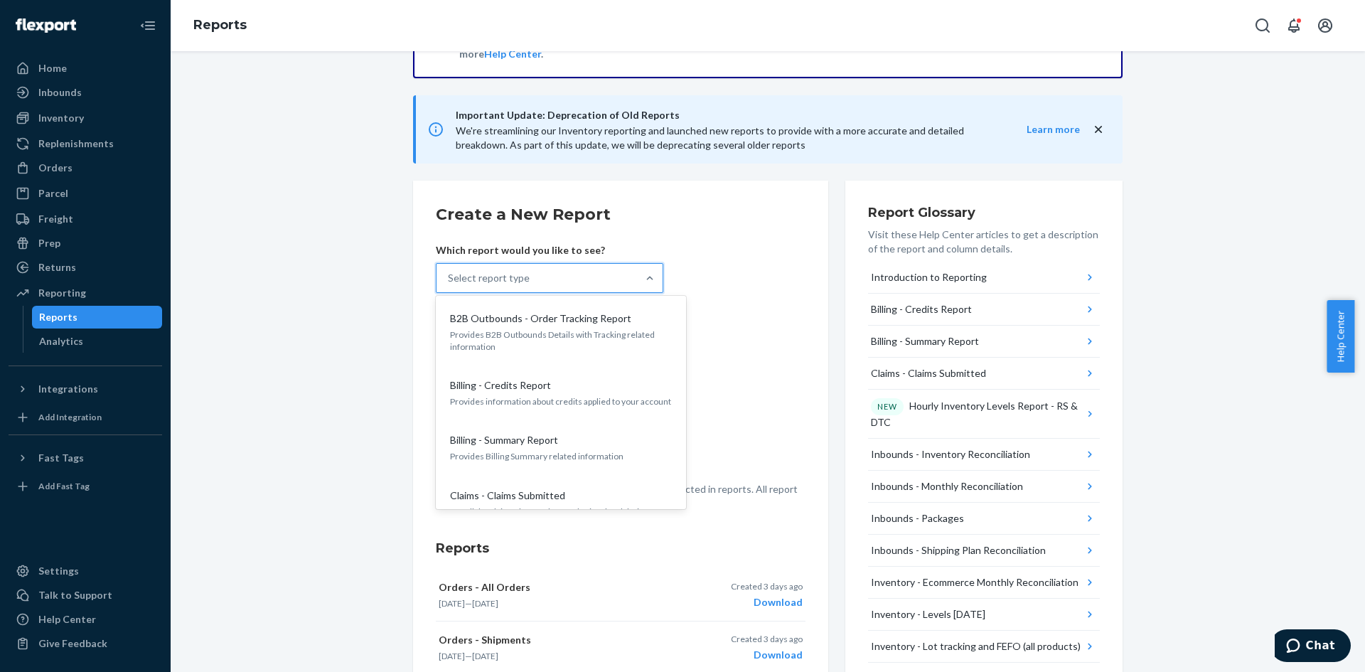
click at [772, 267] on form "Create a New Report Which report would you like to see? option B2B Outbounds - …" at bounding box center [621, 356] width 370 height 307
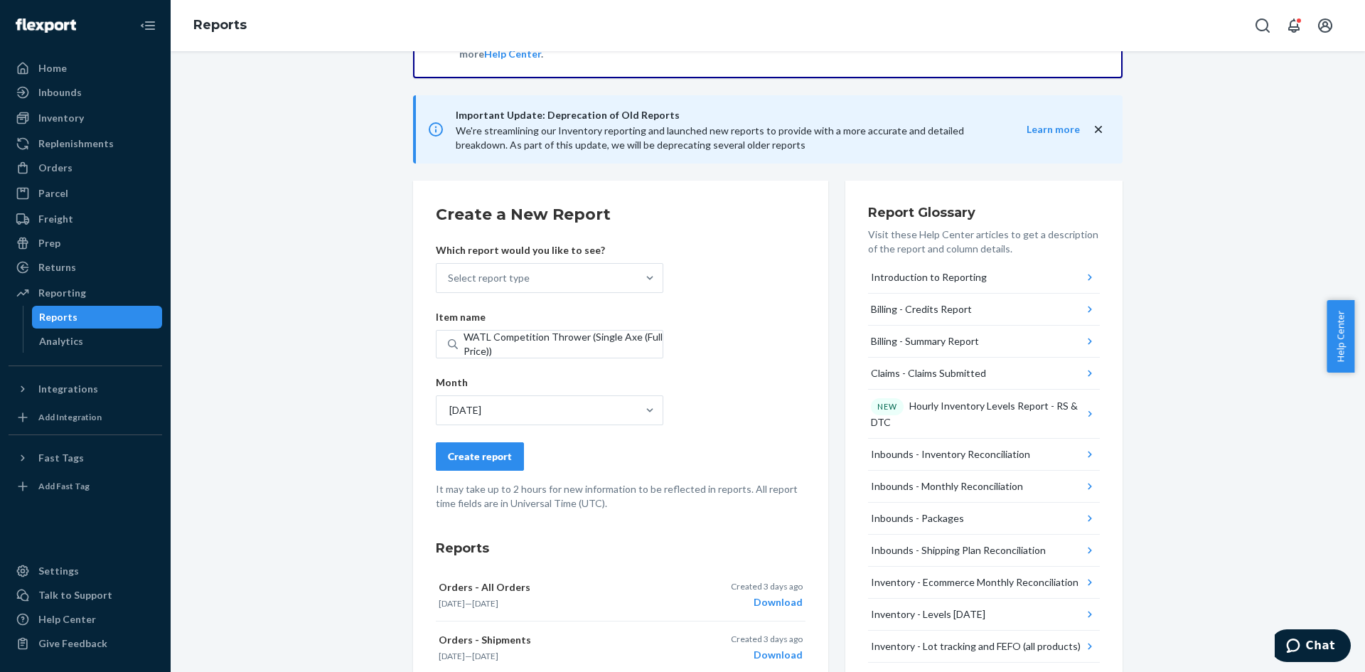
click at [500, 454] on div "Create report" at bounding box center [480, 456] width 64 height 14
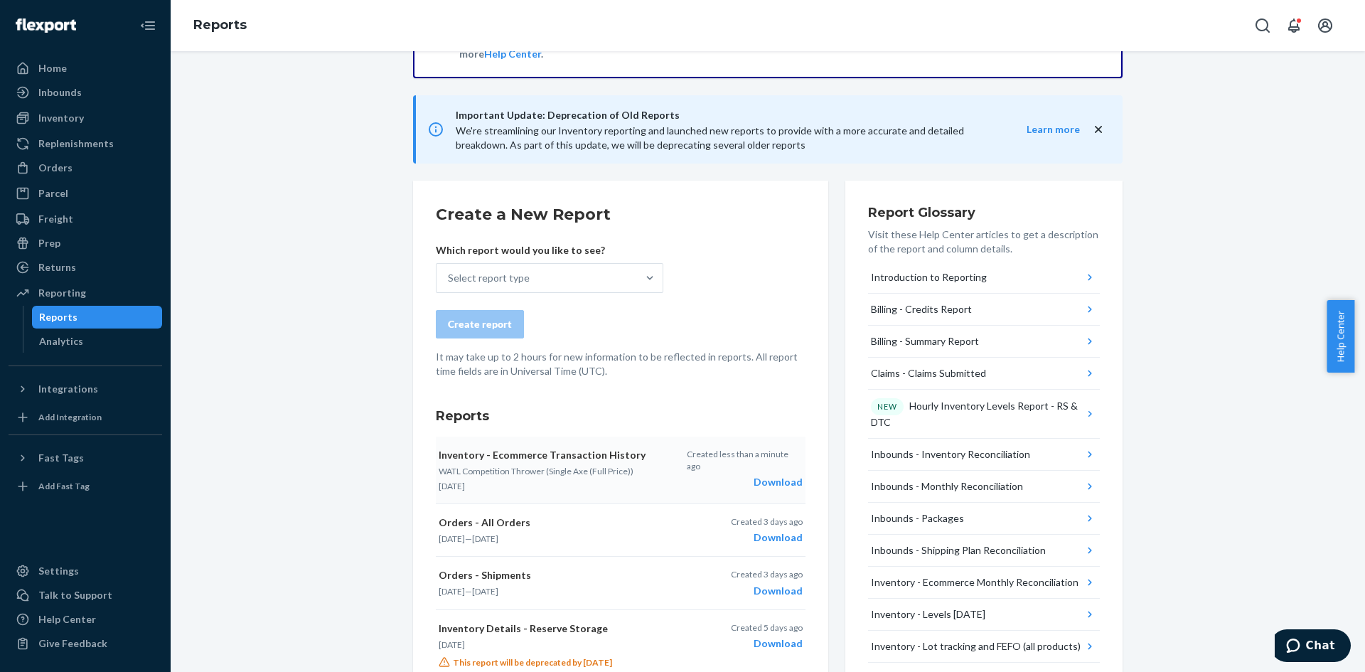
click at [786, 475] on div "Download" at bounding box center [745, 482] width 116 height 14
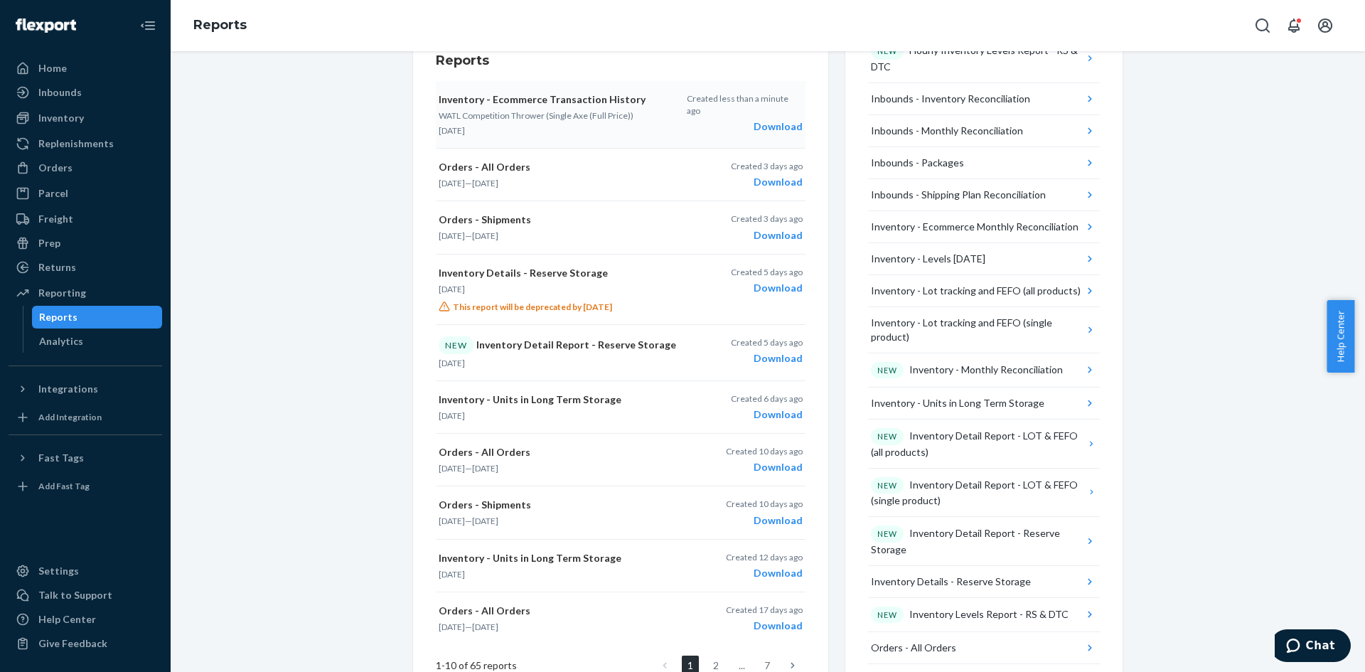
scroll to position [711, 0]
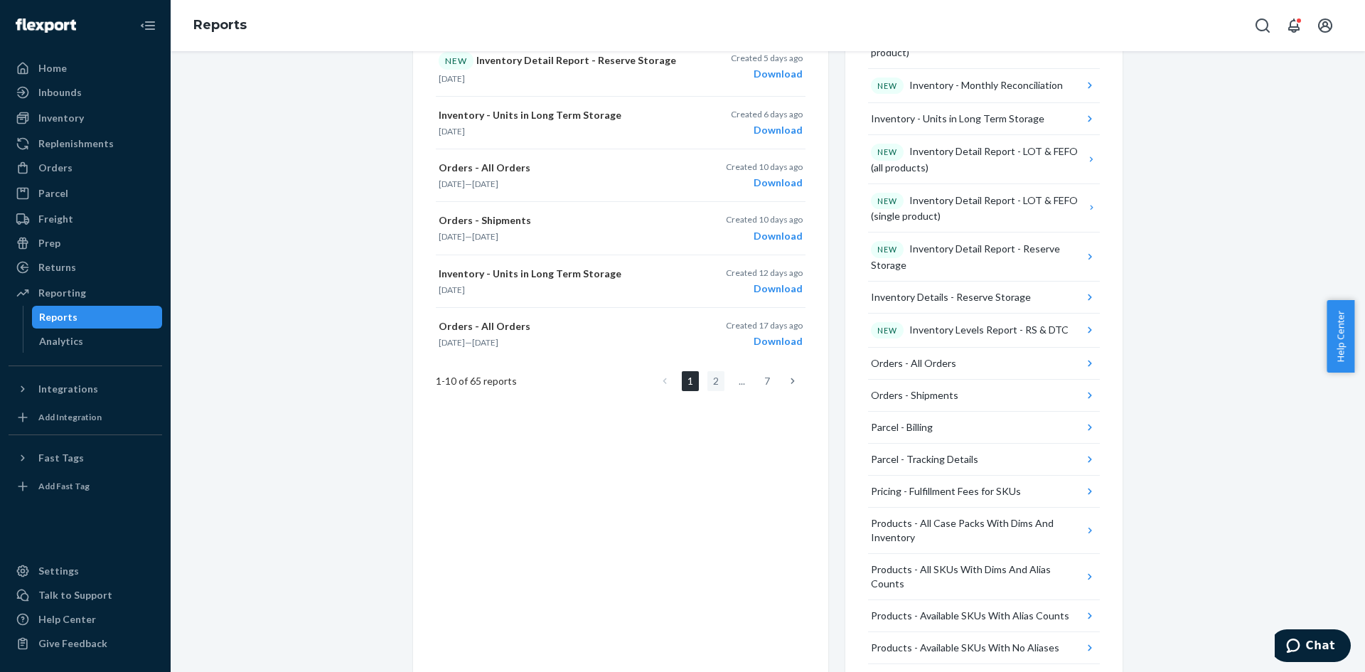
click at [714, 379] on link "2" at bounding box center [715, 381] width 17 height 20
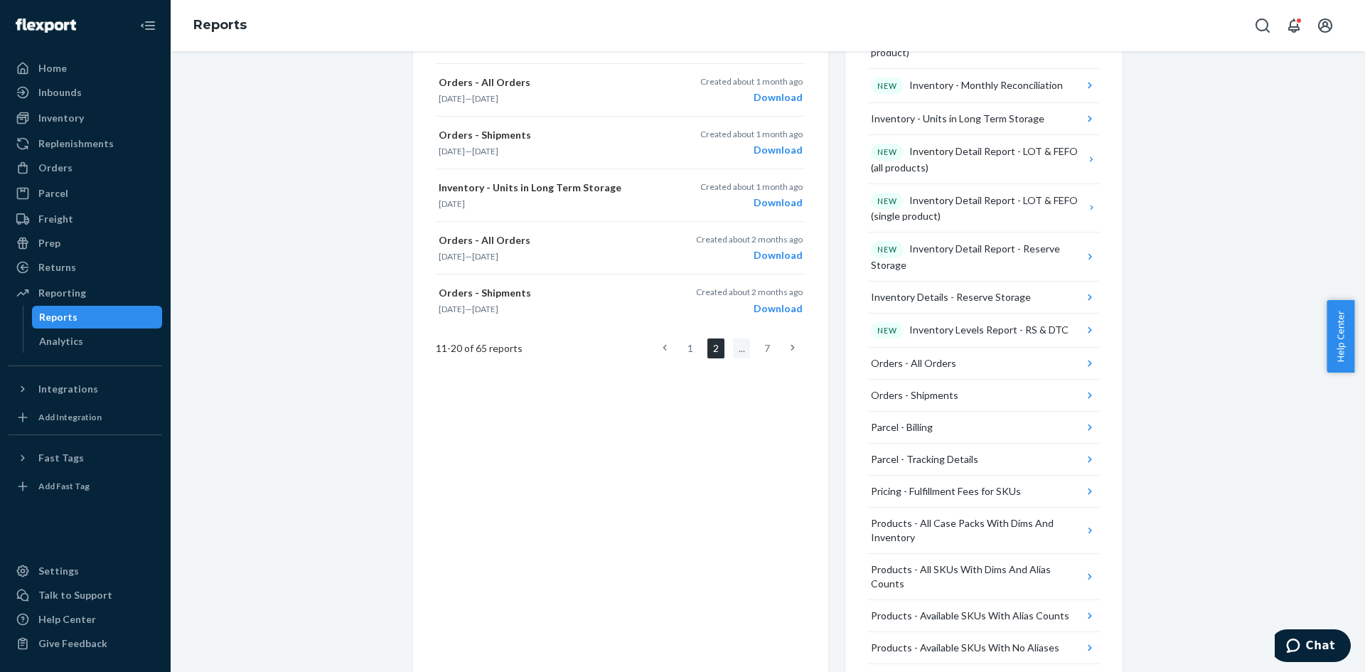
click at [740, 349] on li "..." at bounding box center [741, 348] width 17 height 20
click at [785, 348] on link at bounding box center [793, 348] width 16 height 20
click at [790, 348] on icon at bounding box center [792, 344] width 4 height 10
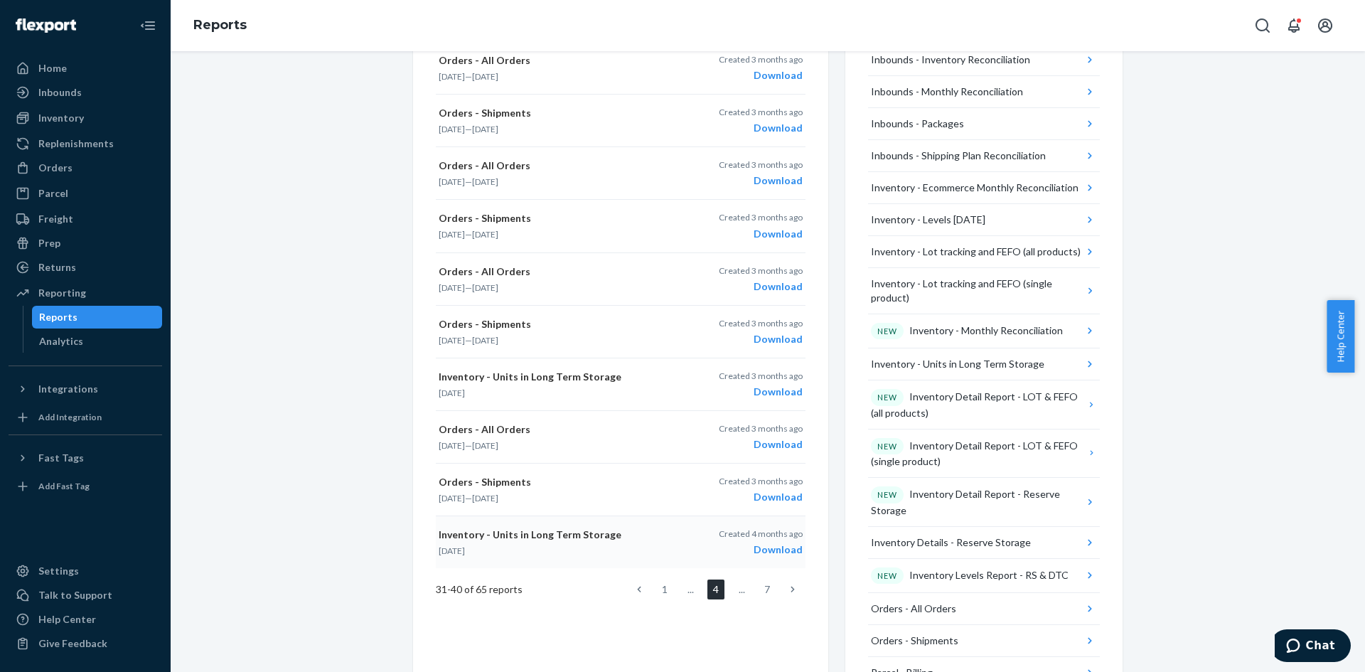
scroll to position [569, 0]
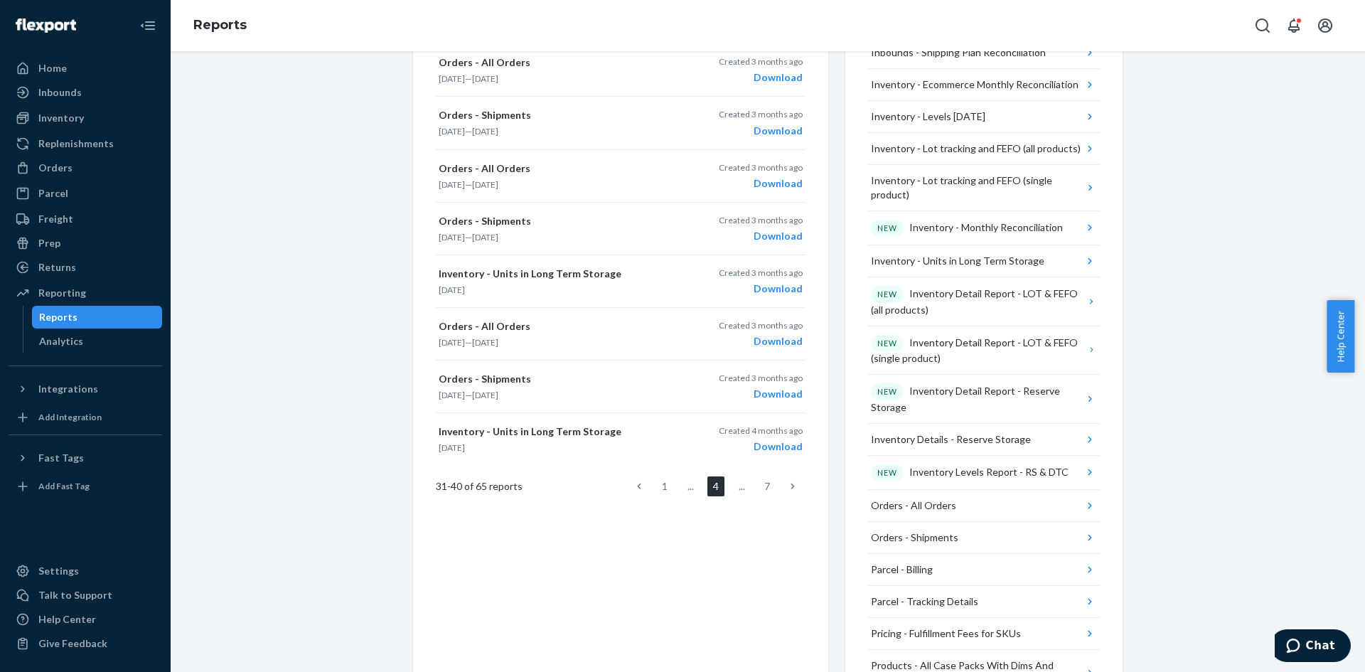
click at [790, 484] on icon at bounding box center [792, 486] width 4 height 10
click at [789, 480] on link at bounding box center [793, 486] width 16 height 20
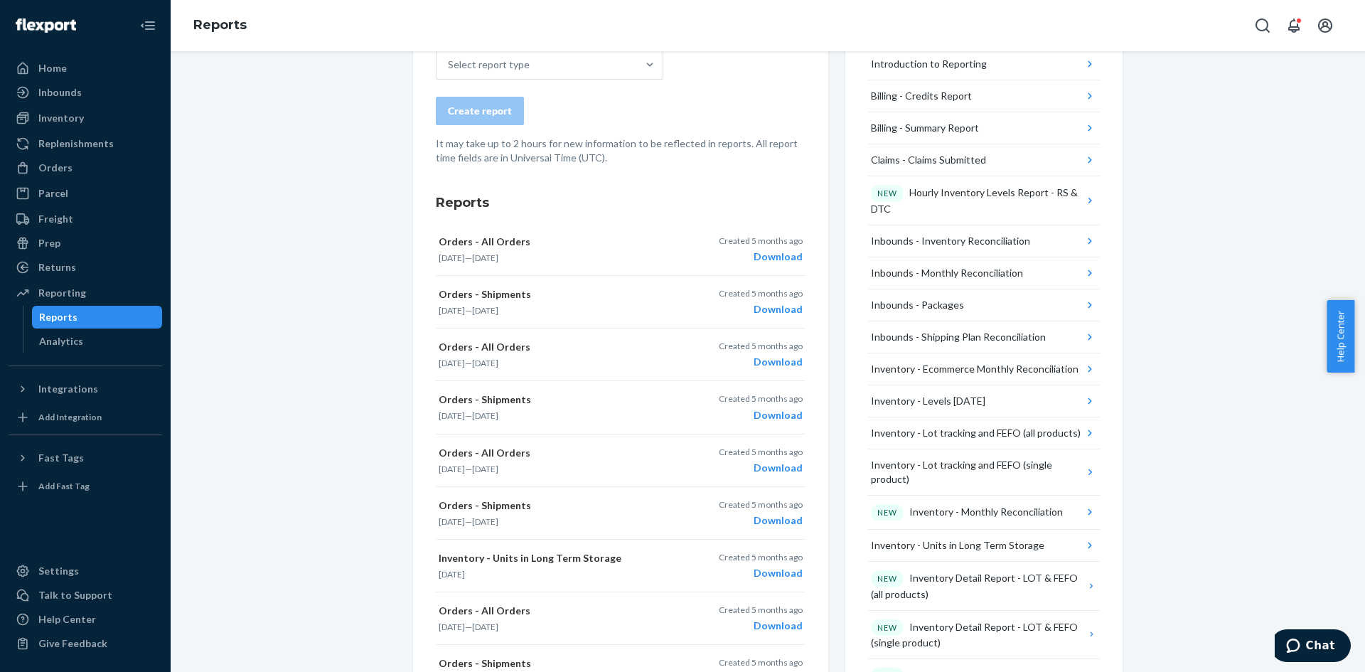
scroll to position [640, 0]
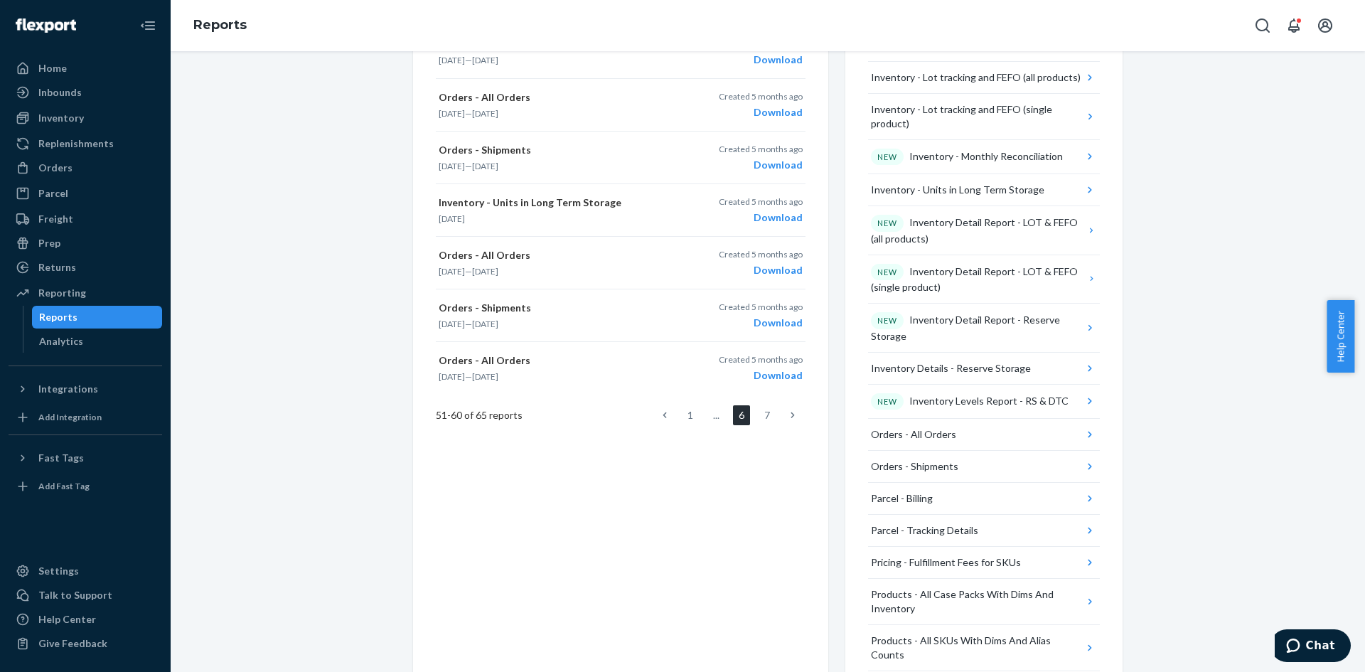
click at [792, 415] on link at bounding box center [793, 415] width 16 height 20
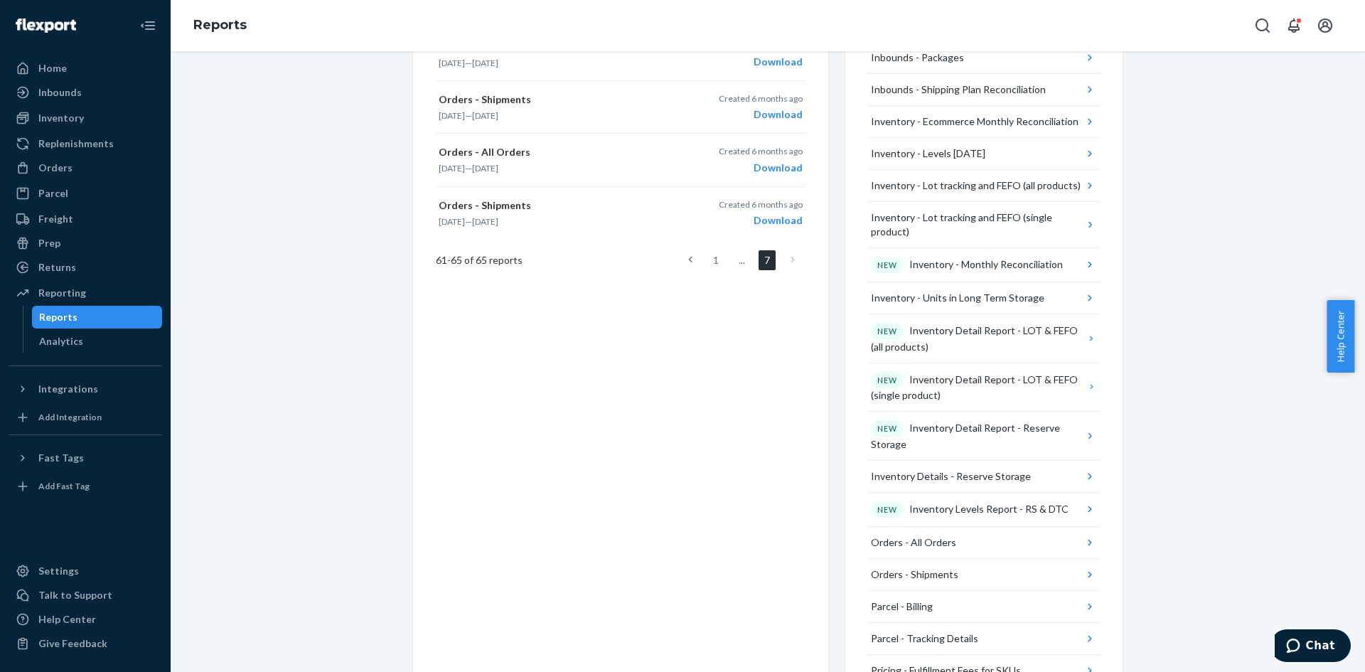
scroll to position [426, 0]
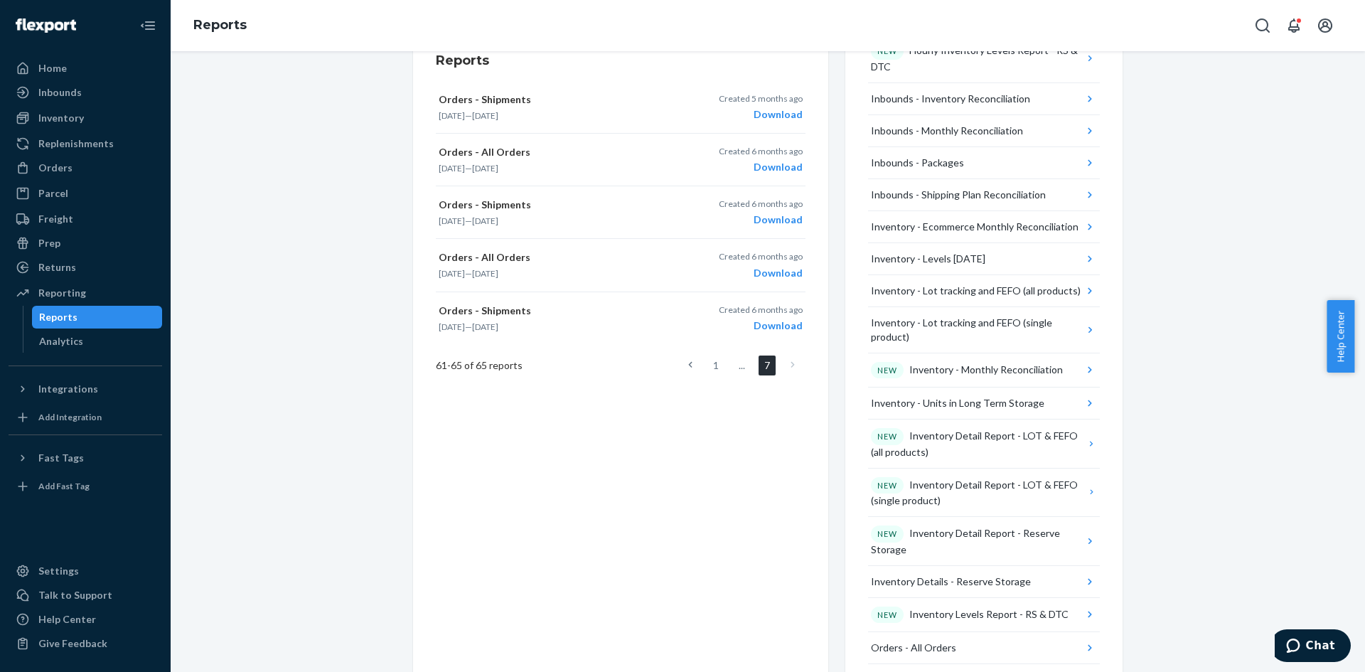
click at [695, 367] on ul "1 ... 7" at bounding box center [741, 365] width 128 height 20
click at [692, 367] on link at bounding box center [690, 365] width 16 height 20
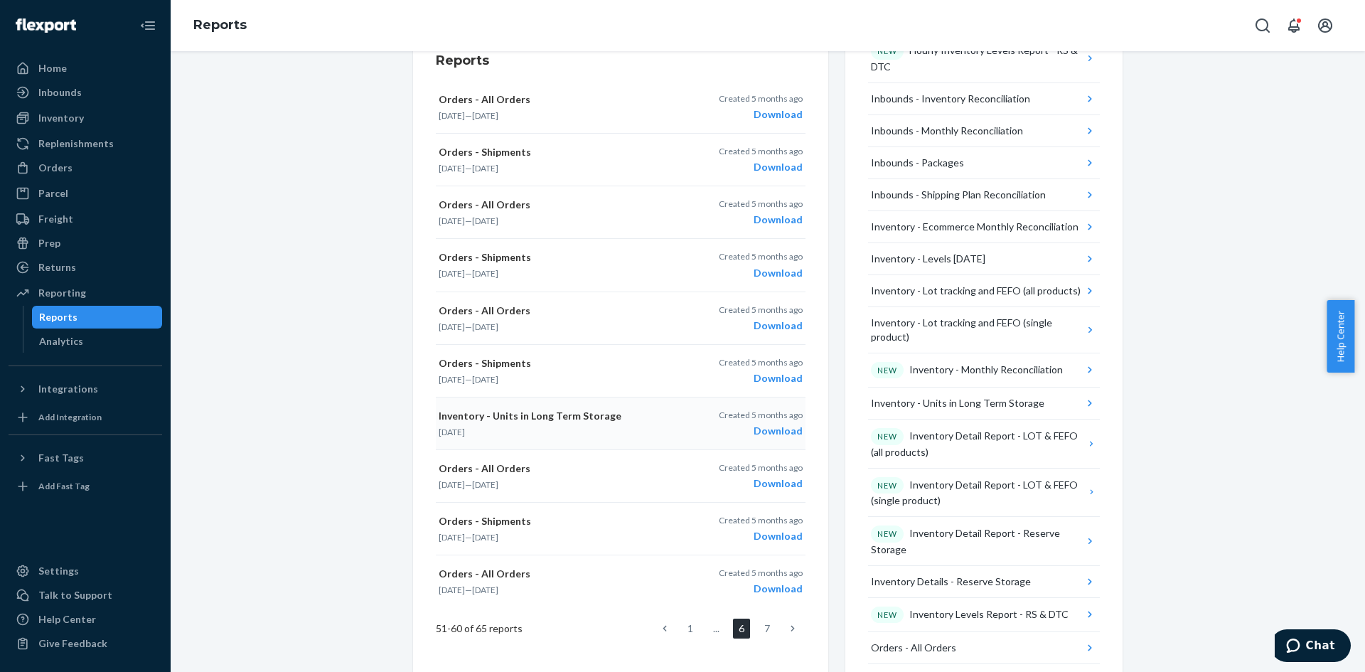
click at [767, 429] on div "Download" at bounding box center [761, 431] width 84 height 14
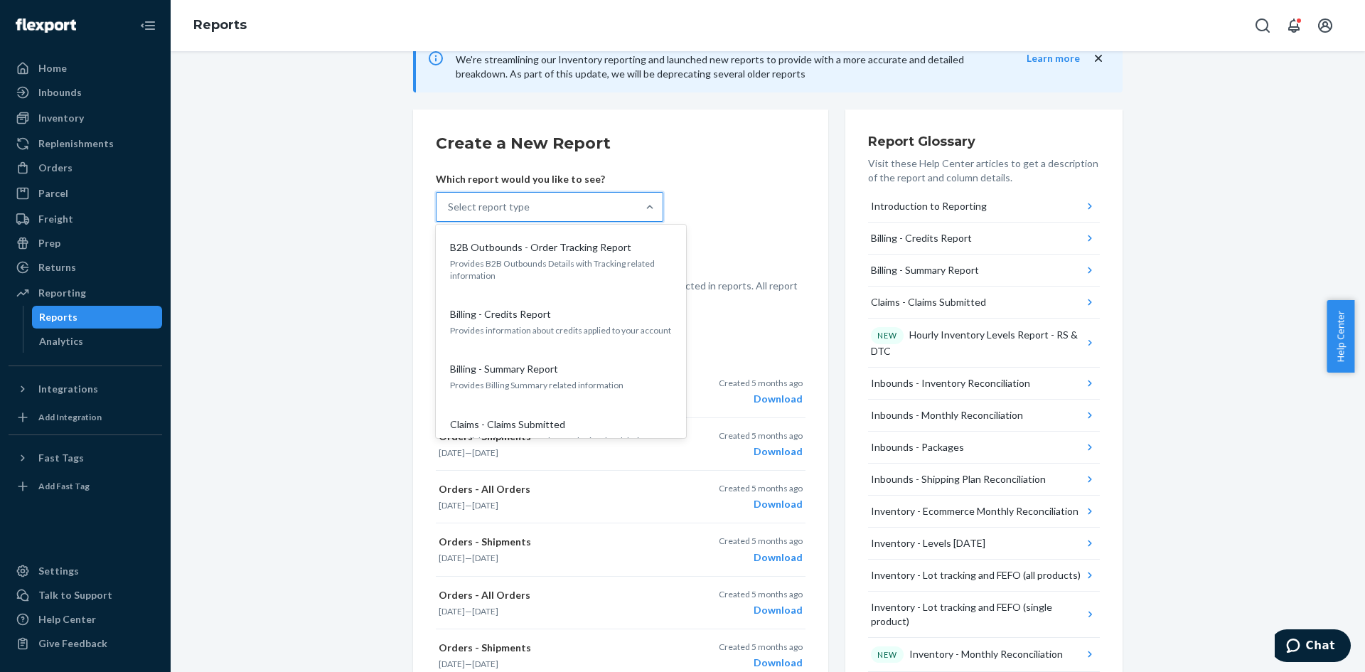
click at [535, 200] on div "Select report type" at bounding box center [536, 207] width 200 height 28
click at [449, 200] on input "option B2B Outbounds - Order Tracking Report focused, 0 of 33. 33 results avail…" at bounding box center [448, 207] width 1 height 14
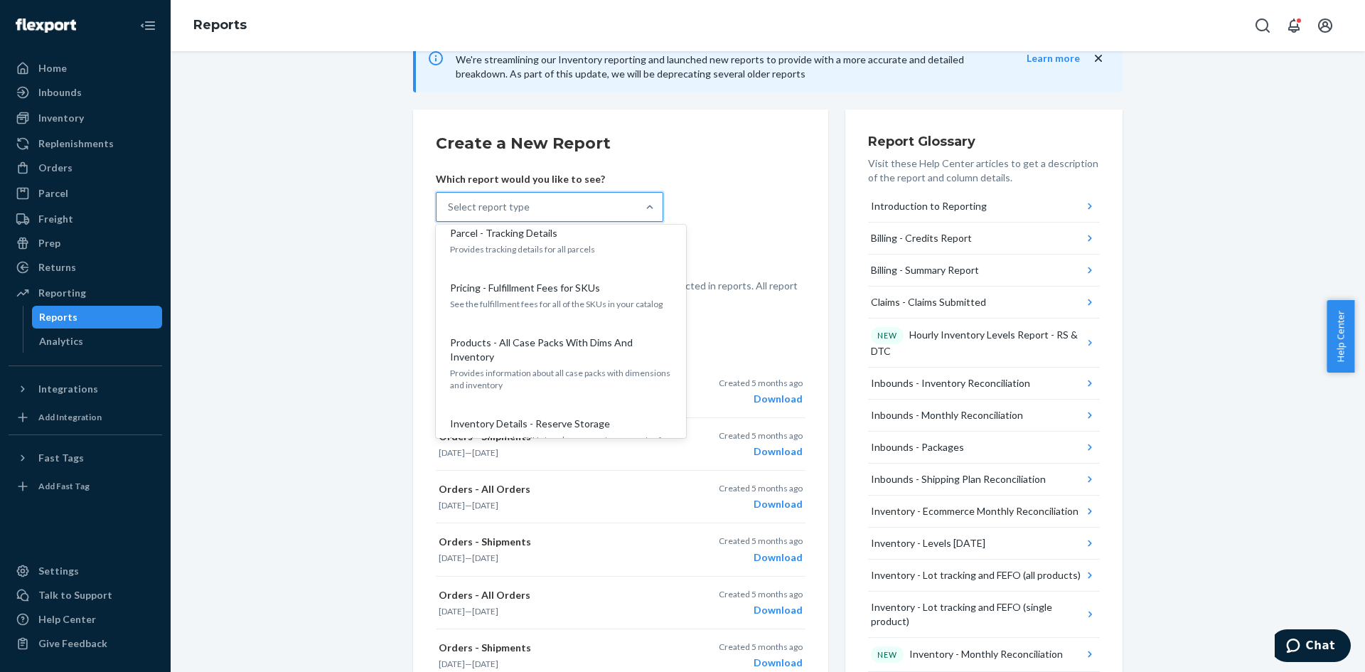
scroll to position [1564, 0]
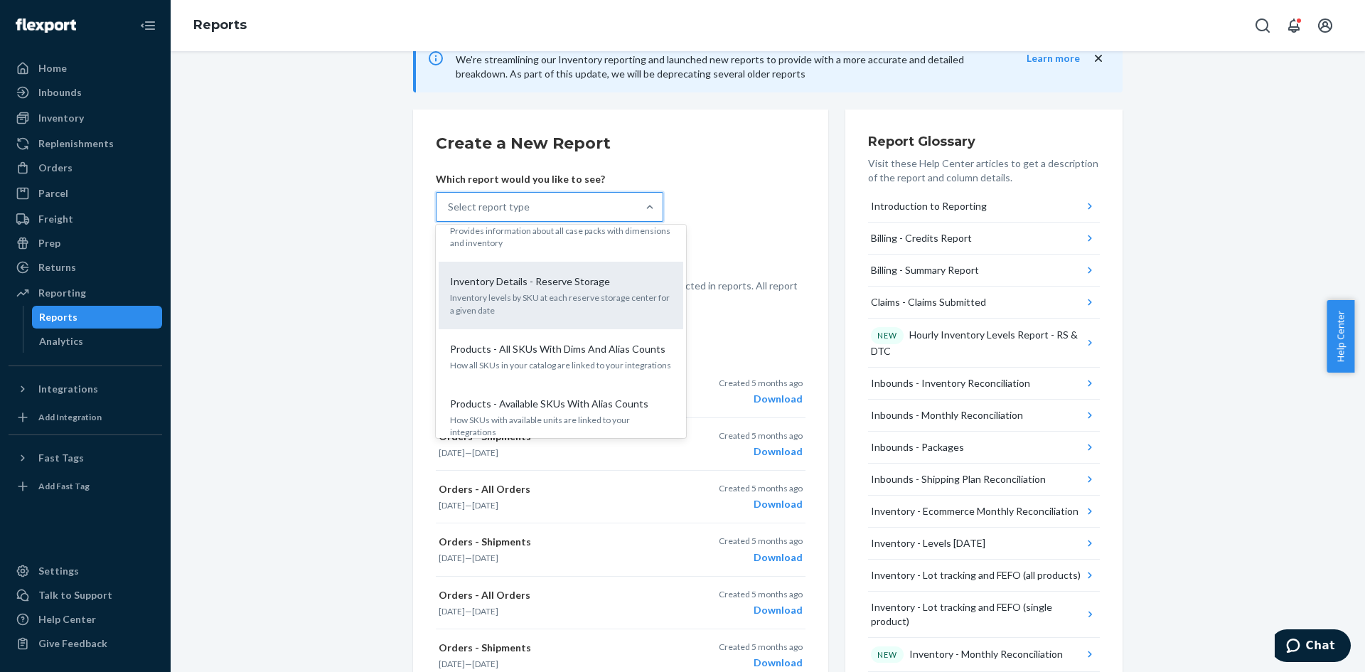
click at [620, 291] on p "Inventory levels by SKU at each reserve storage center for a given date" at bounding box center [561, 303] width 222 height 24
click at [449, 214] on input "option Inventory Details - Reserve Storage focused, 0 of 33. 33 results availab…" at bounding box center [448, 207] width 1 height 14
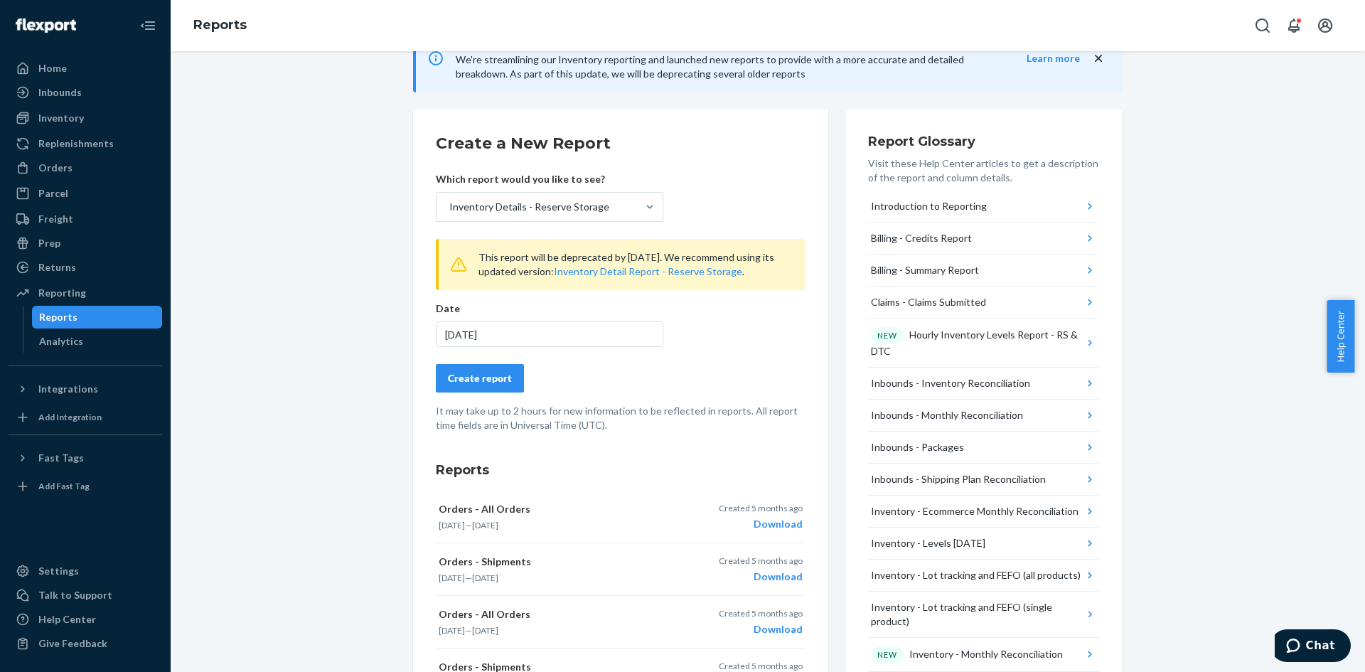
click at [534, 328] on div "[DATE]" at bounding box center [549, 334] width 227 height 26
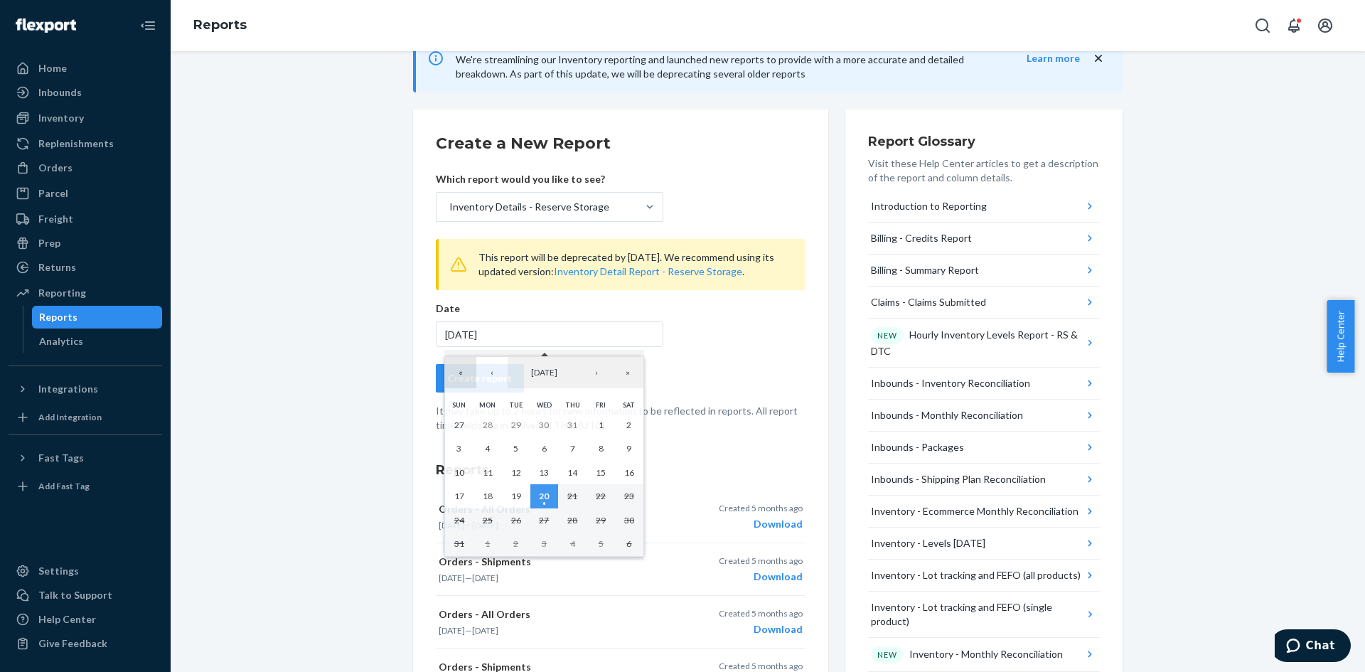
click at [467, 370] on button "«" at bounding box center [460, 372] width 31 height 31
click at [633, 374] on button "»" at bounding box center [627, 372] width 31 height 31
click at [630, 374] on button "»" at bounding box center [627, 372] width 31 height 31
click at [492, 372] on button "‹" at bounding box center [491, 372] width 31 height 31
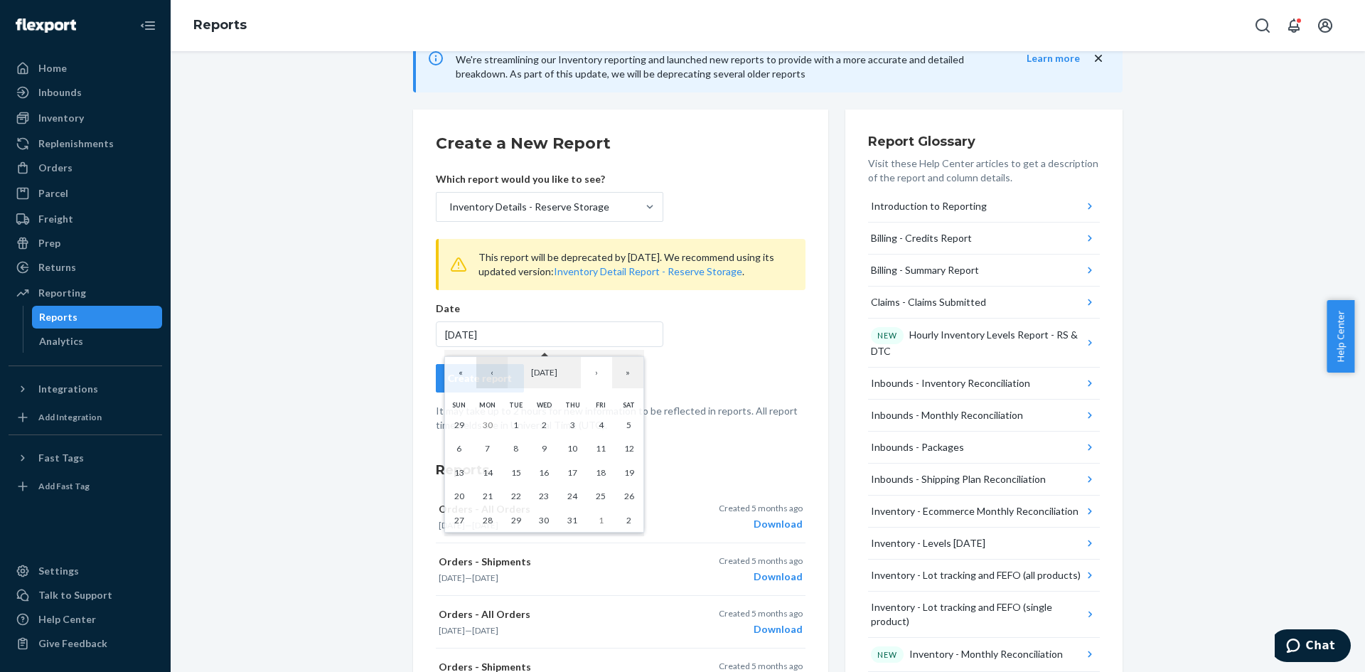
click at [492, 372] on button "‹" at bounding box center [491, 372] width 31 height 31
click at [616, 428] on button "1" at bounding box center [629, 425] width 28 height 24
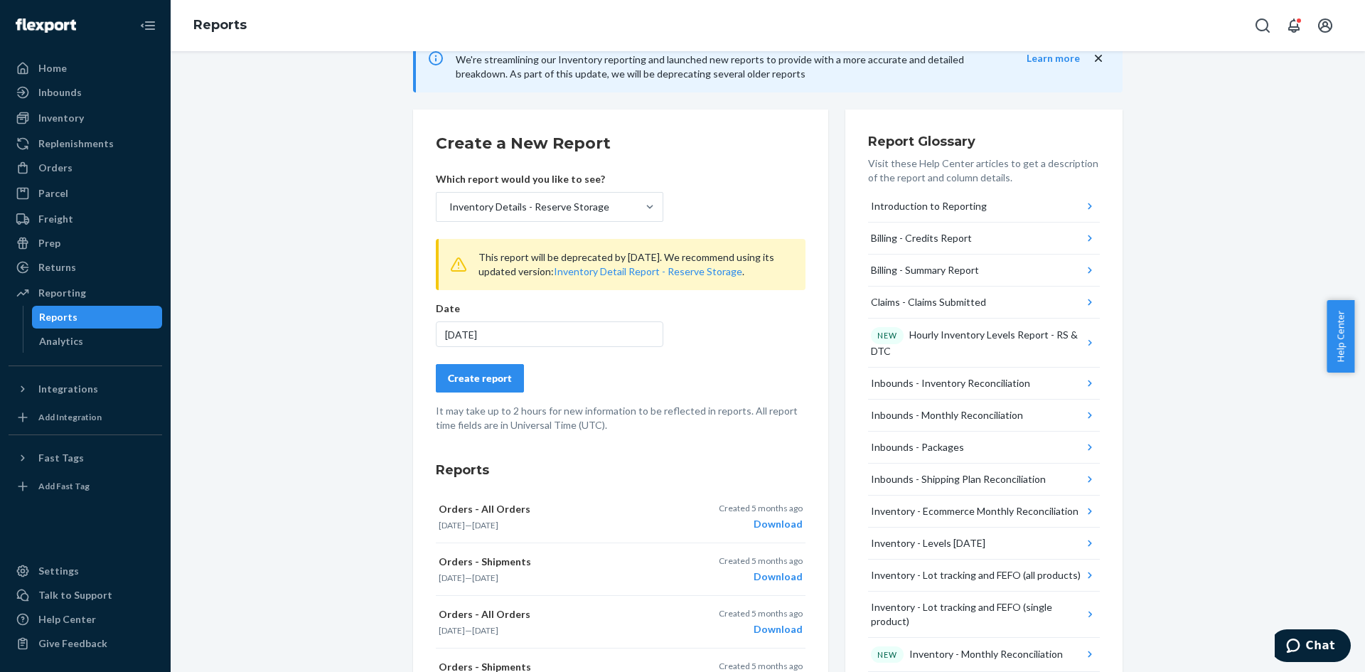
click at [497, 374] on div "Create report" at bounding box center [480, 378] width 64 height 14
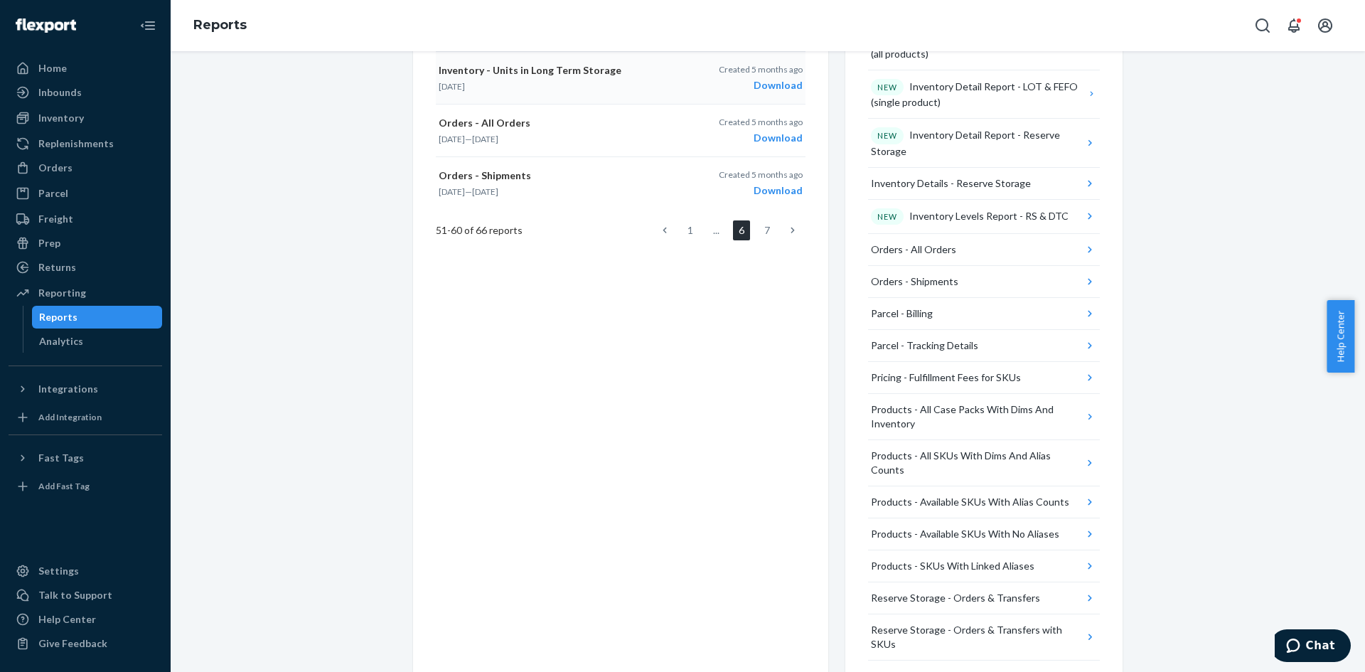
scroll to position [800, 0]
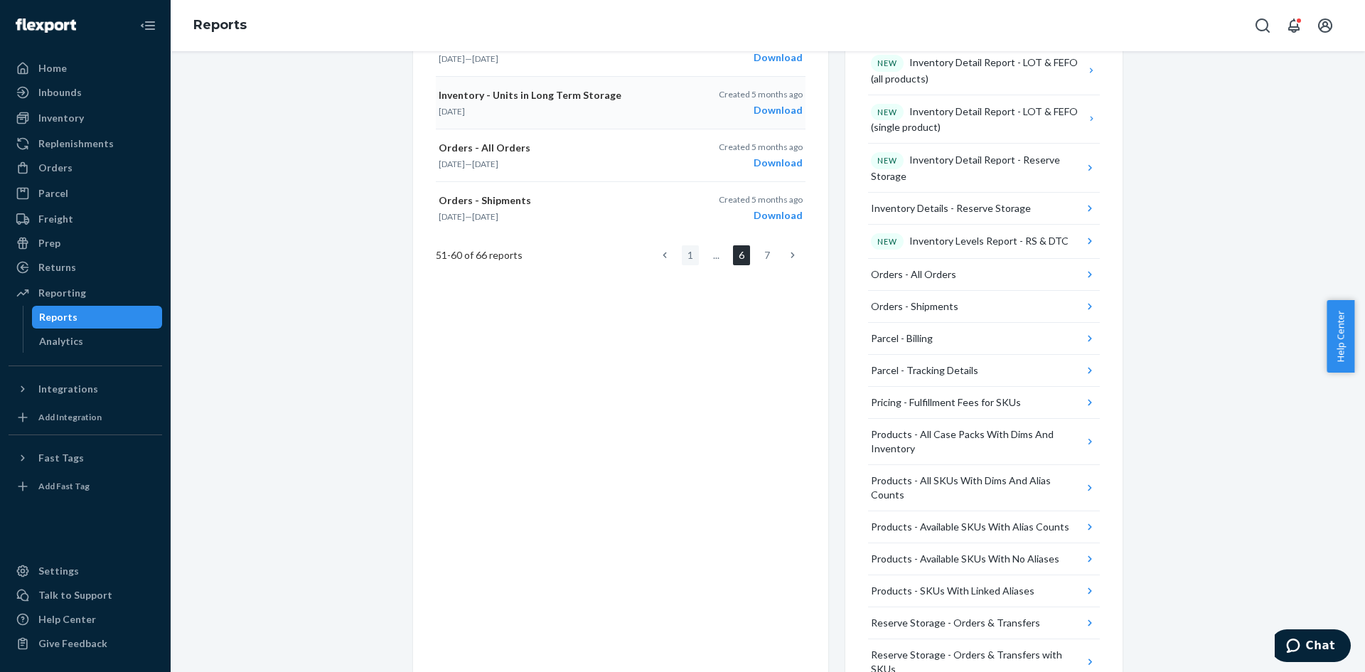
click at [684, 253] on link "1" at bounding box center [690, 255] width 17 height 20
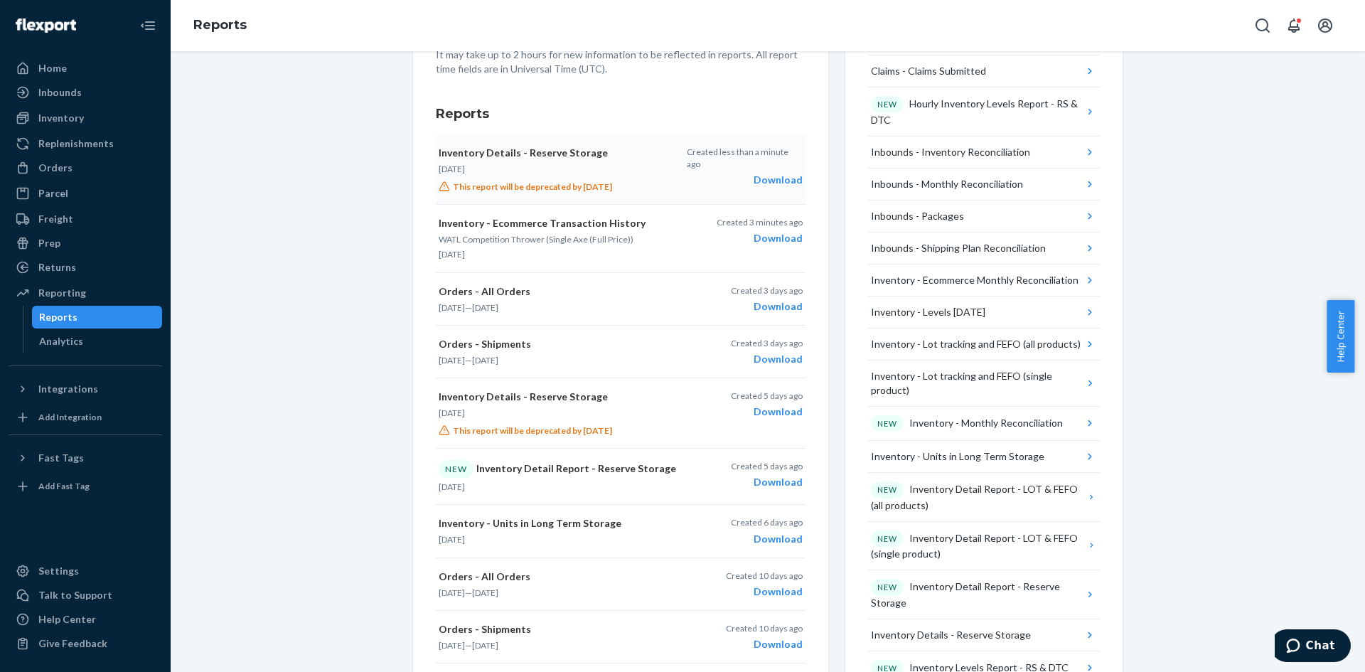
click at [778, 173] on div "Download" at bounding box center [745, 180] width 116 height 14
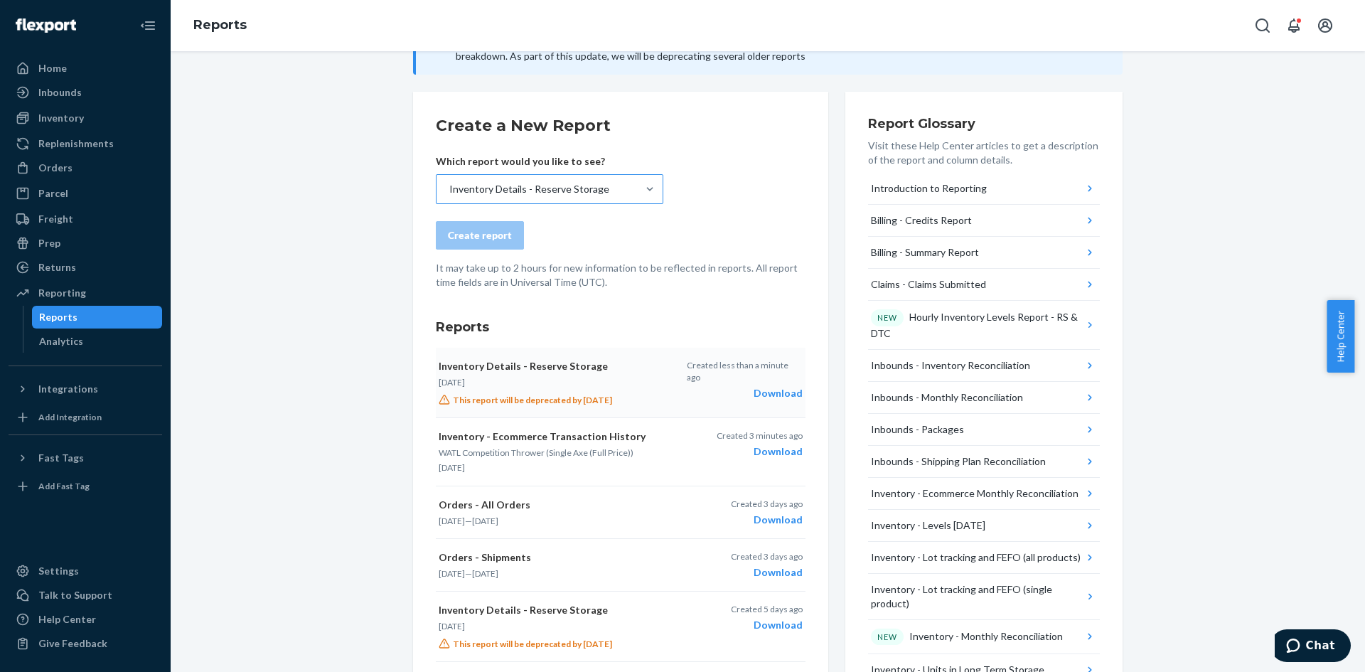
click at [559, 178] on div "Inventory Details - Reserve Storage" at bounding box center [536, 189] width 200 height 28
click at [449, 182] on input "Inventory Details - Reserve Storage" at bounding box center [448, 189] width 1 height 14
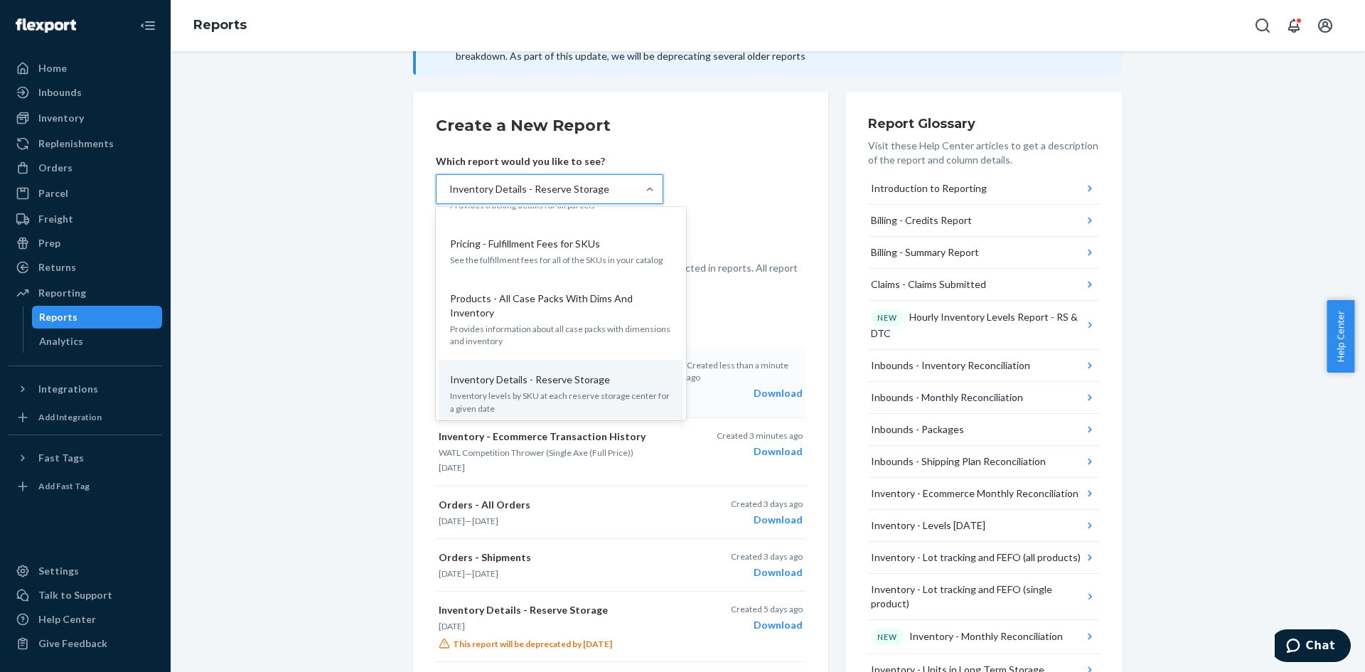
scroll to position [1493, 0]
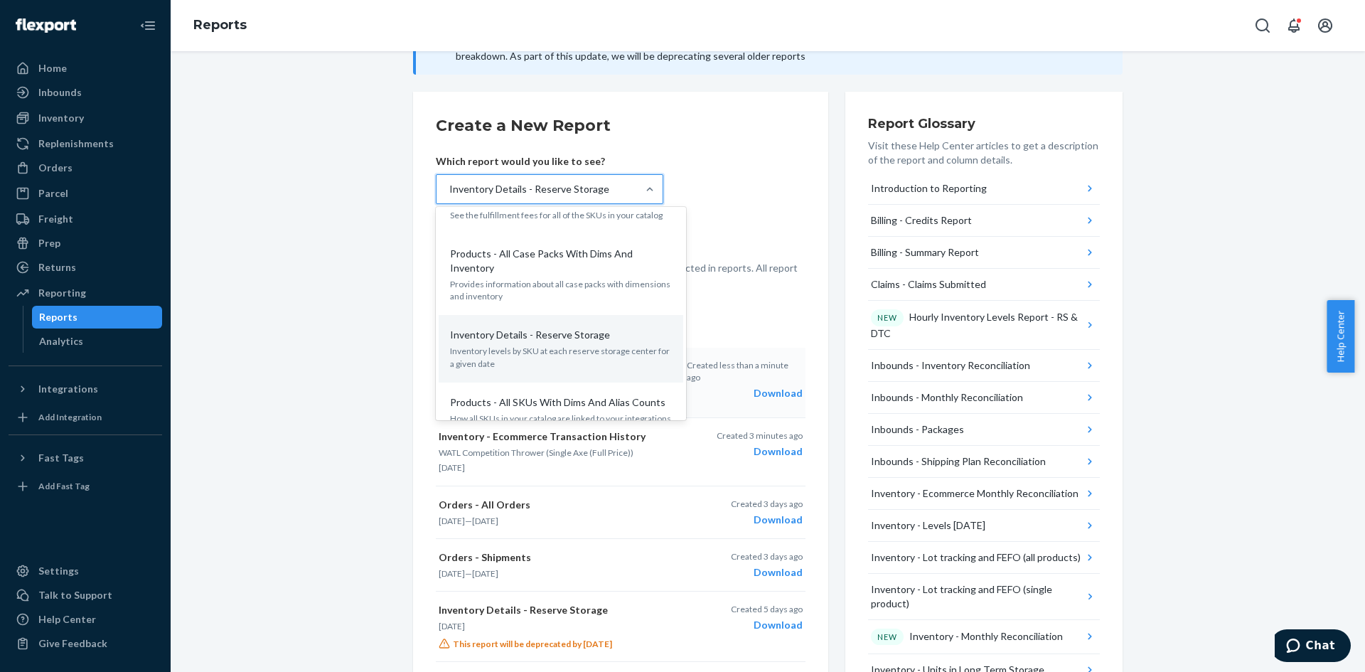
click at [574, 328] on p "Inventory Details - Reserve Storage" at bounding box center [530, 335] width 160 height 14
click at [449, 196] on input "option Inventory Details - Reserve Storage, selected. option Inventory Details …" at bounding box center [448, 189] width 1 height 14
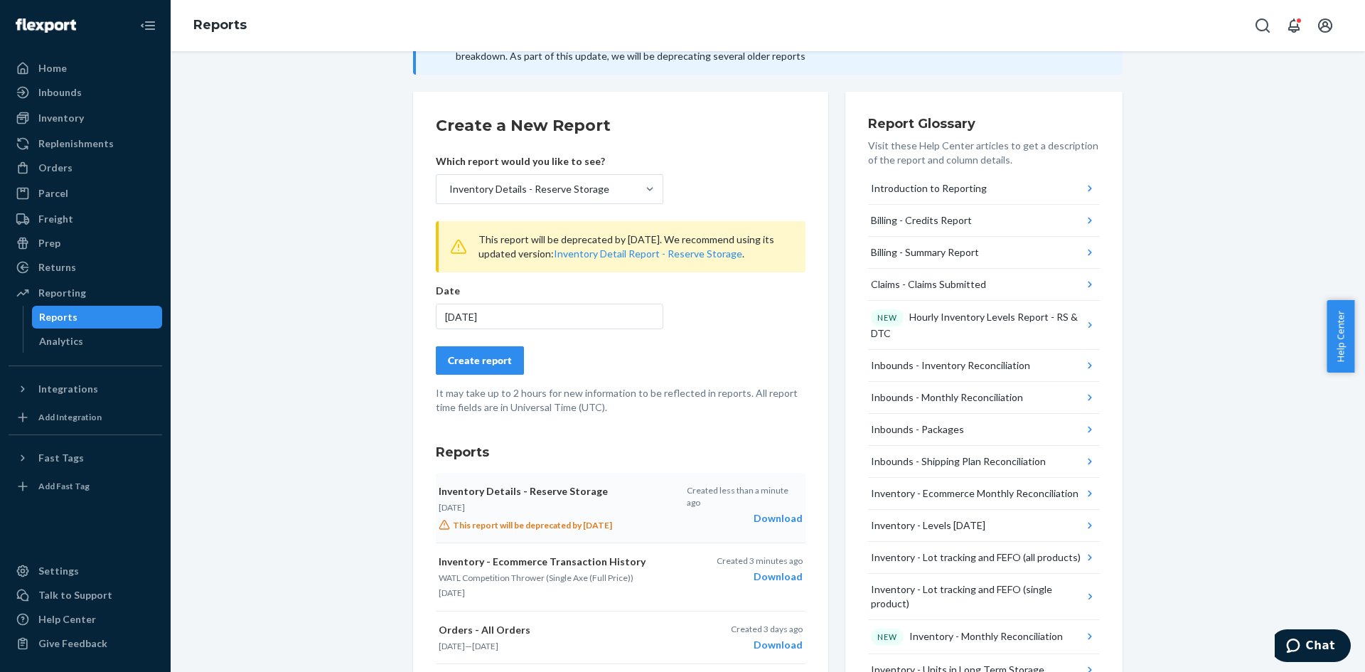
click at [547, 311] on div "[DATE]" at bounding box center [549, 316] width 227 height 26
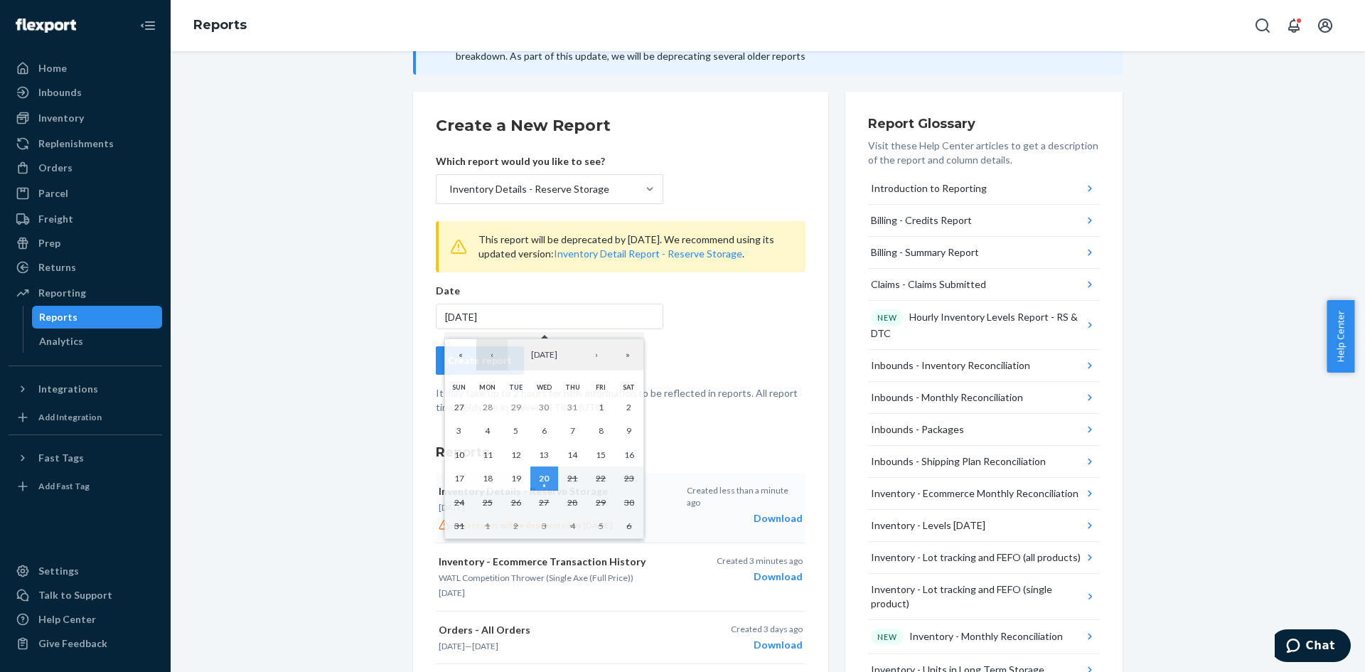
click at [492, 355] on button "‹" at bounding box center [491, 354] width 31 height 31
click at [520, 409] on button "1" at bounding box center [516, 407] width 28 height 24
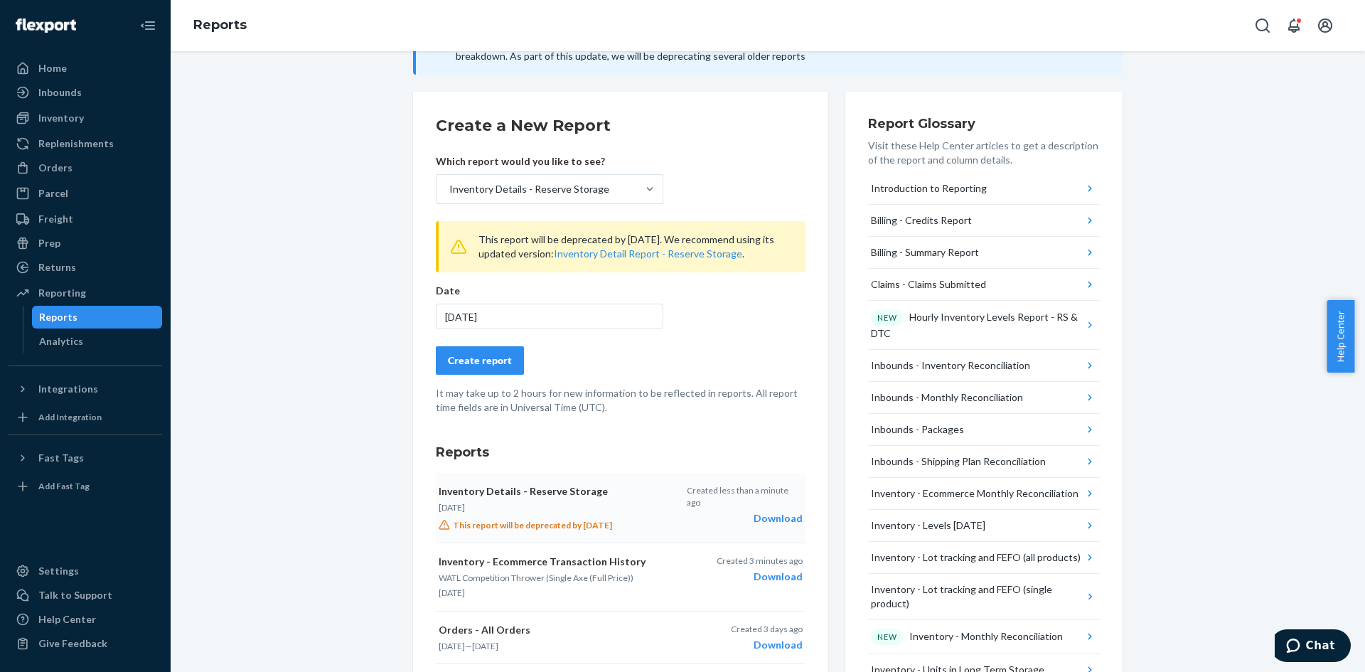
click at [485, 359] on div "Create report" at bounding box center [480, 360] width 64 height 14
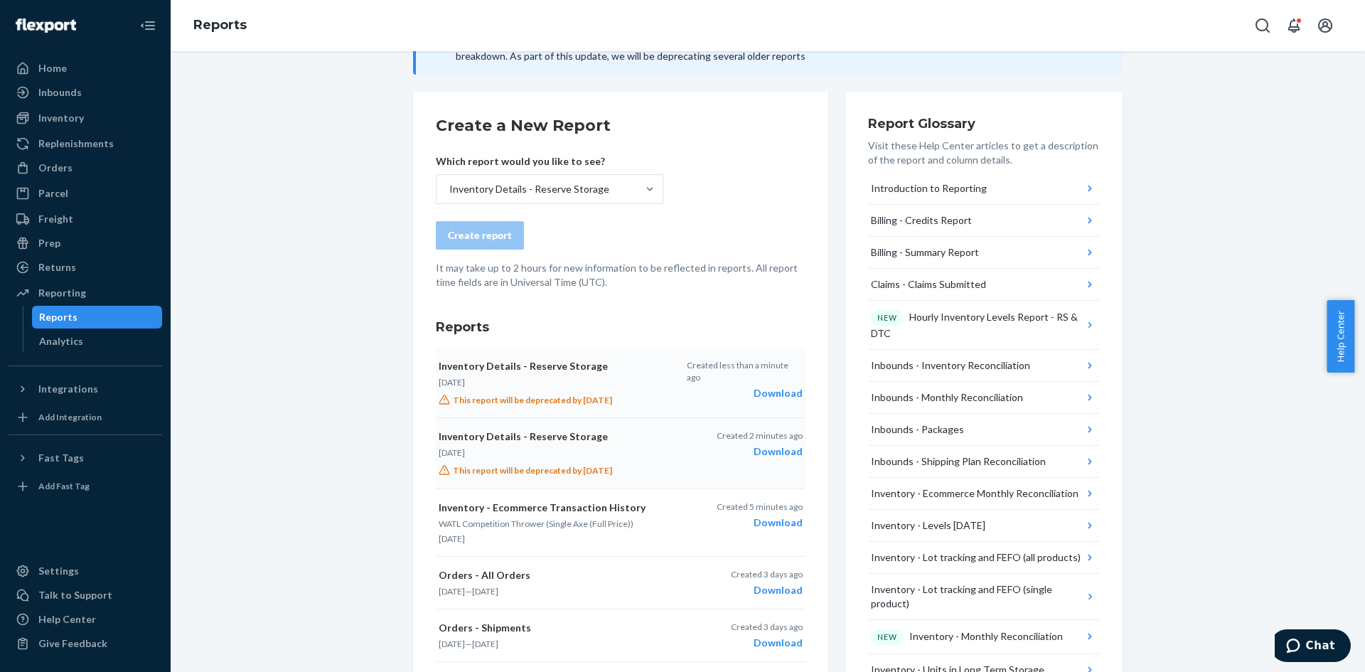
click at [784, 386] on div "Download" at bounding box center [745, 393] width 116 height 14
click at [574, 194] on div "Inventory Details - Reserve Storage" at bounding box center [529, 189] width 160 height 14
click at [449, 194] on input "Inventory Details - Reserve Storage" at bounding box center [448, 189] width 1 height 14
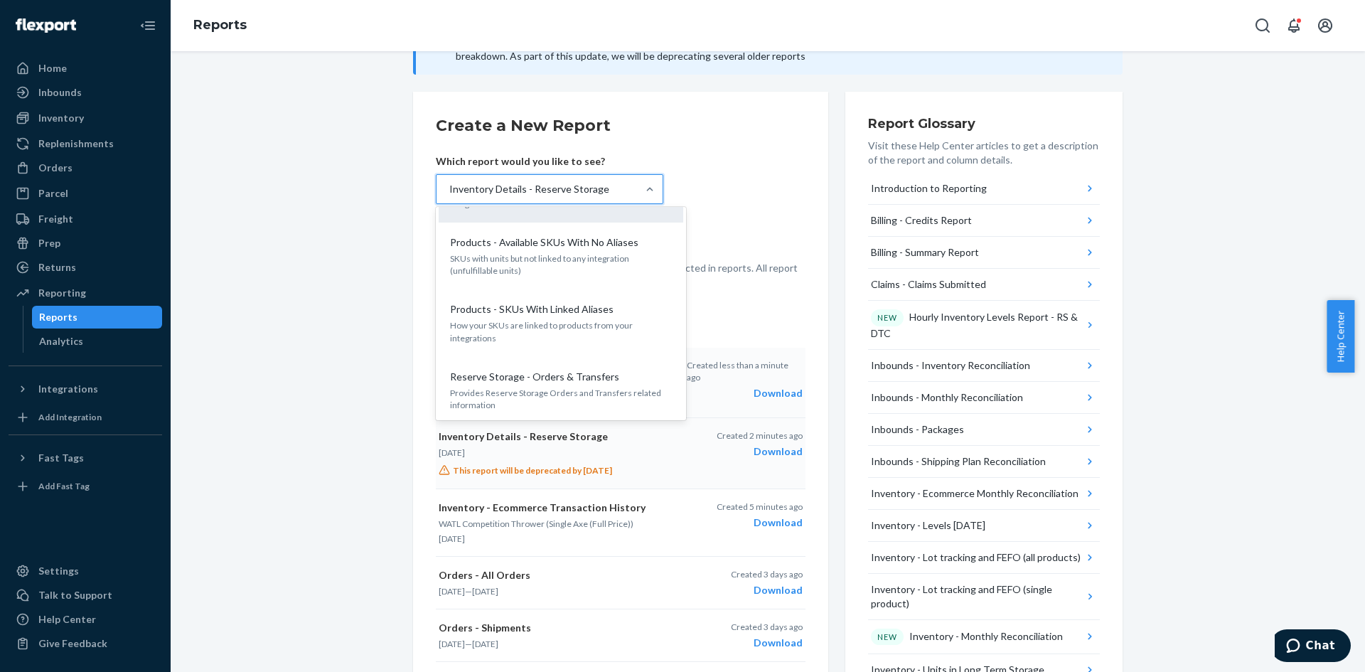
scroll to position [1577, 0]
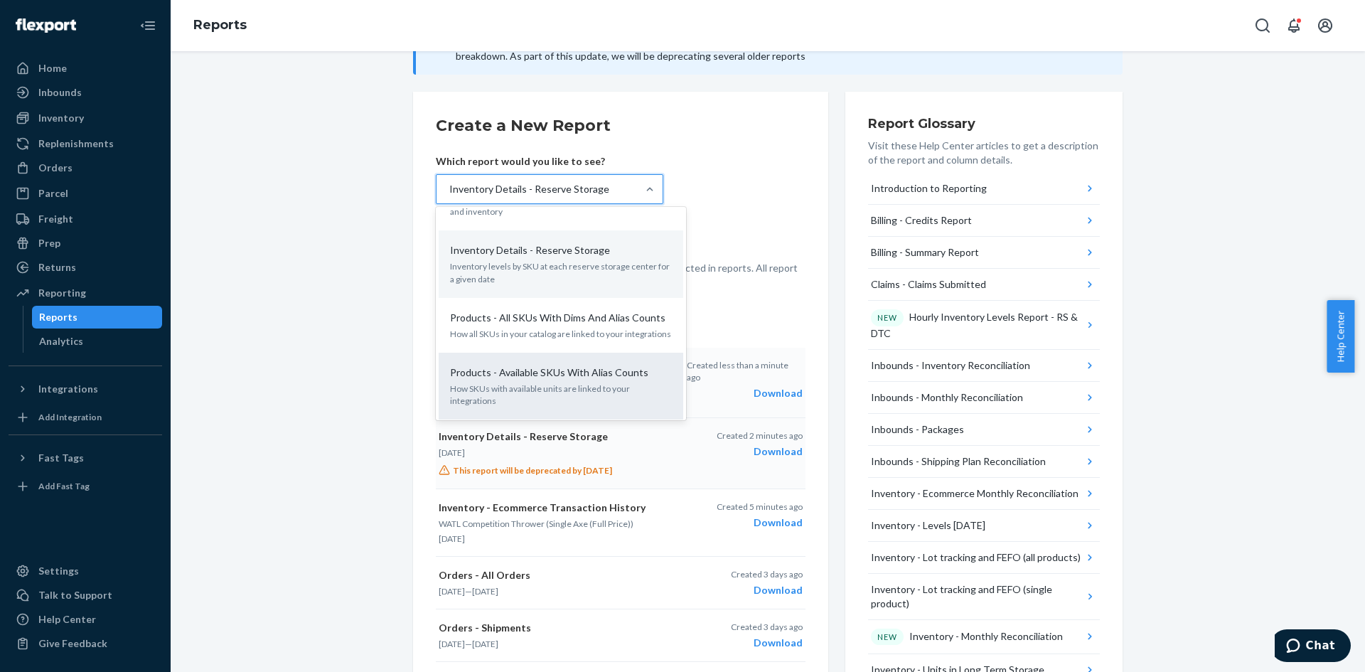
click at [571, 382] on p "How SKUs with available units are linked to your integrations" at bounding box center [561, 394] width 222 height 24
click at [449, 196] on input "option Inventory Details - Reserve Storage, selected. option Products - Availab…" at bounding box center [448, 189] width 1 height 14
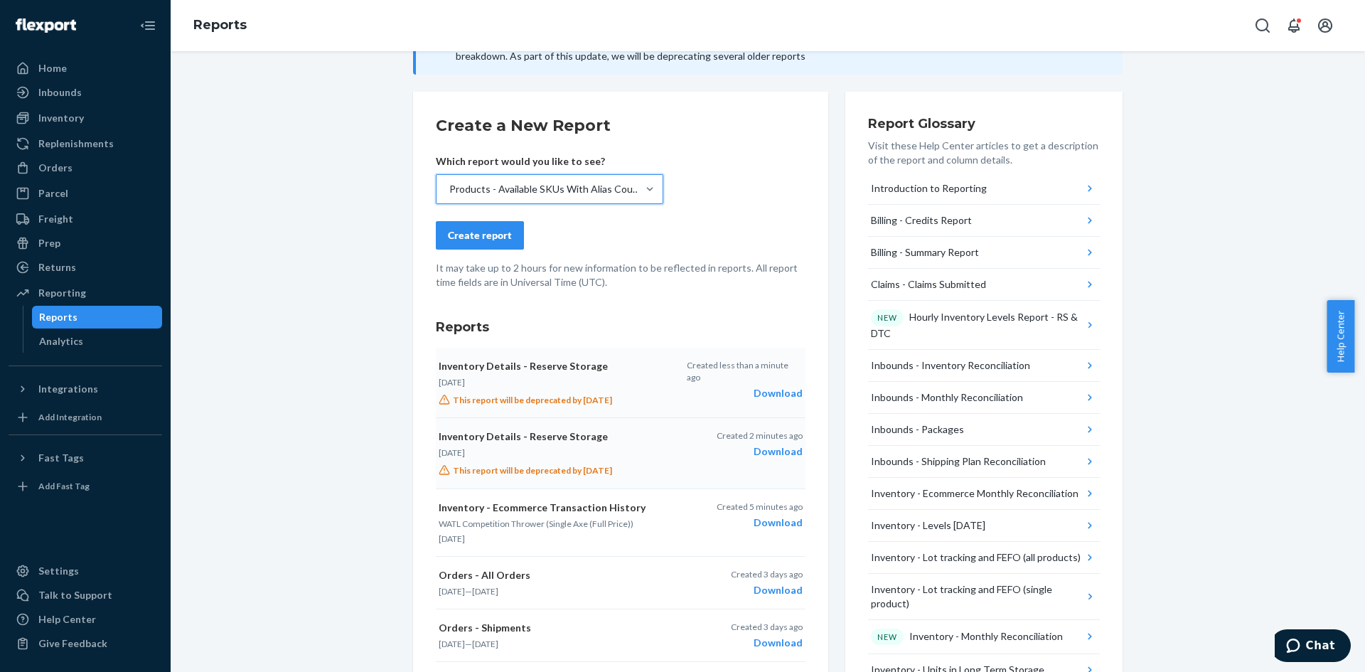
click at [609, 162] on p "Which report would you like to see?" at bounding box center [549, 161] width 227 height 14
click at [606, 179] on div "Products - Available SKUs With Alias Counts" at bounding box center [536, 189] width 200 height 28
click at [449, 182] on input "Products - Available SKUs With Alias Counts" at bounding box center [448, 189] width 1 height 14
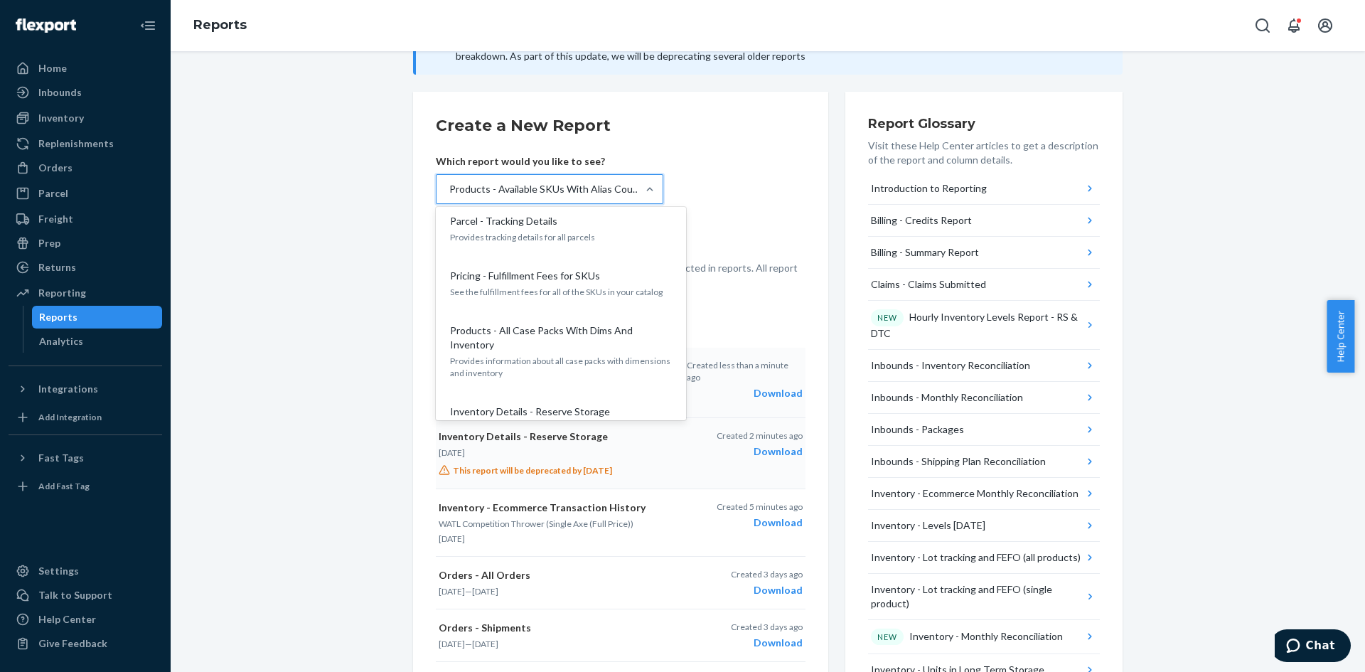
scroll to position [1435, 0]
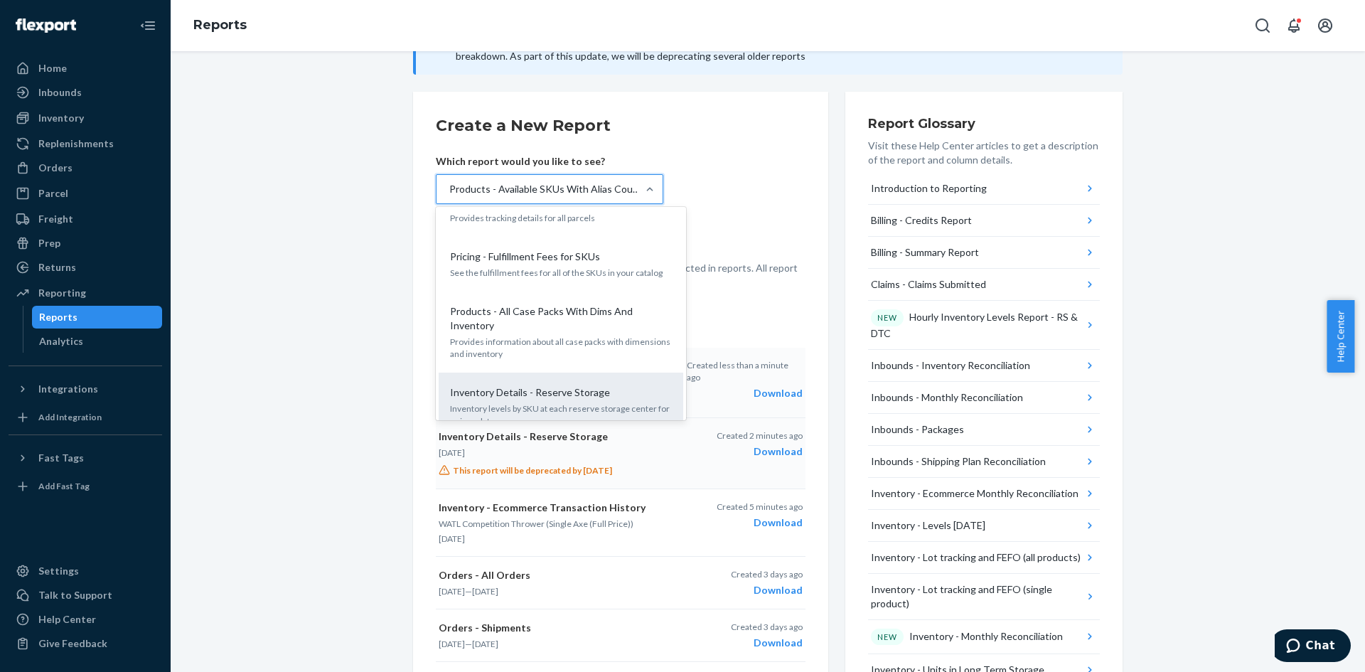
click at [568, 378] on div "Inventory Details - Reserve Storage Inventory levels by SKU at each reserve sto…" at bounding box center [560, 405] width 227 height 55
click at [449, 196] on input "option Products - Available SKUs With Alias Counts, selected. option Inventory …" at bounding box center [448, 189] width 1 height 14
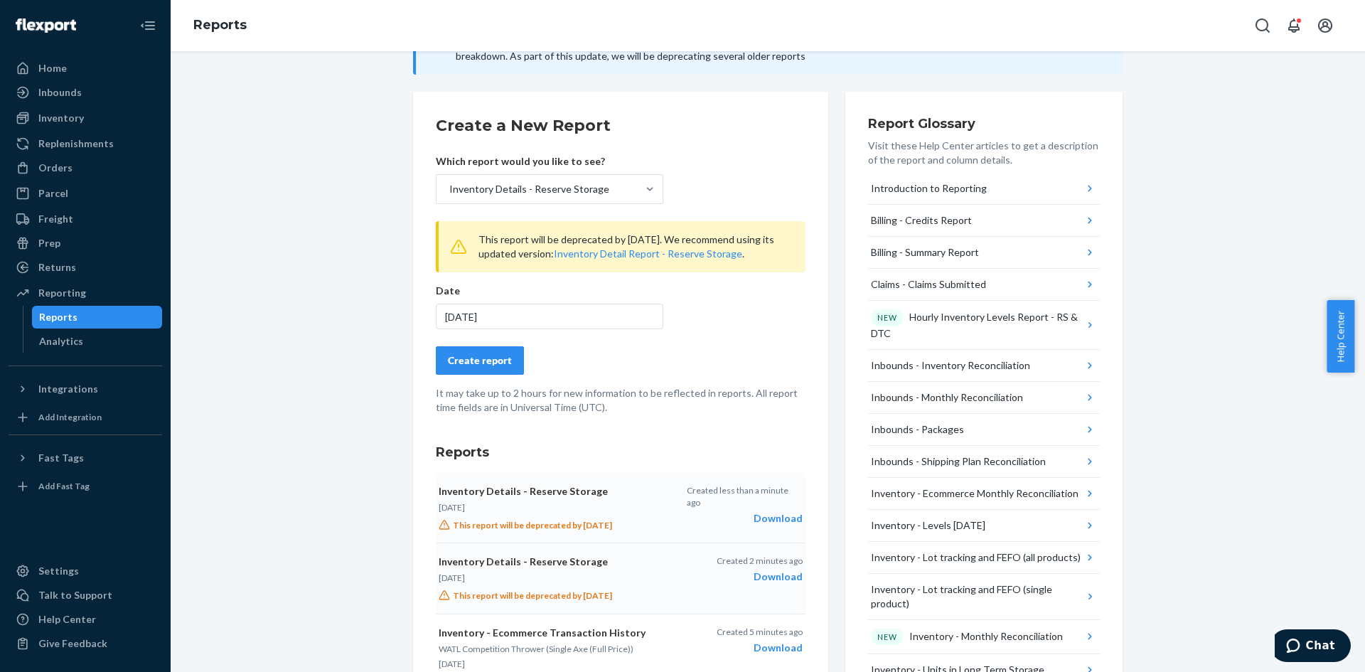
click at [537, 322] on div "[DATE]" at bounding box center [549, 316] width 227 height 26
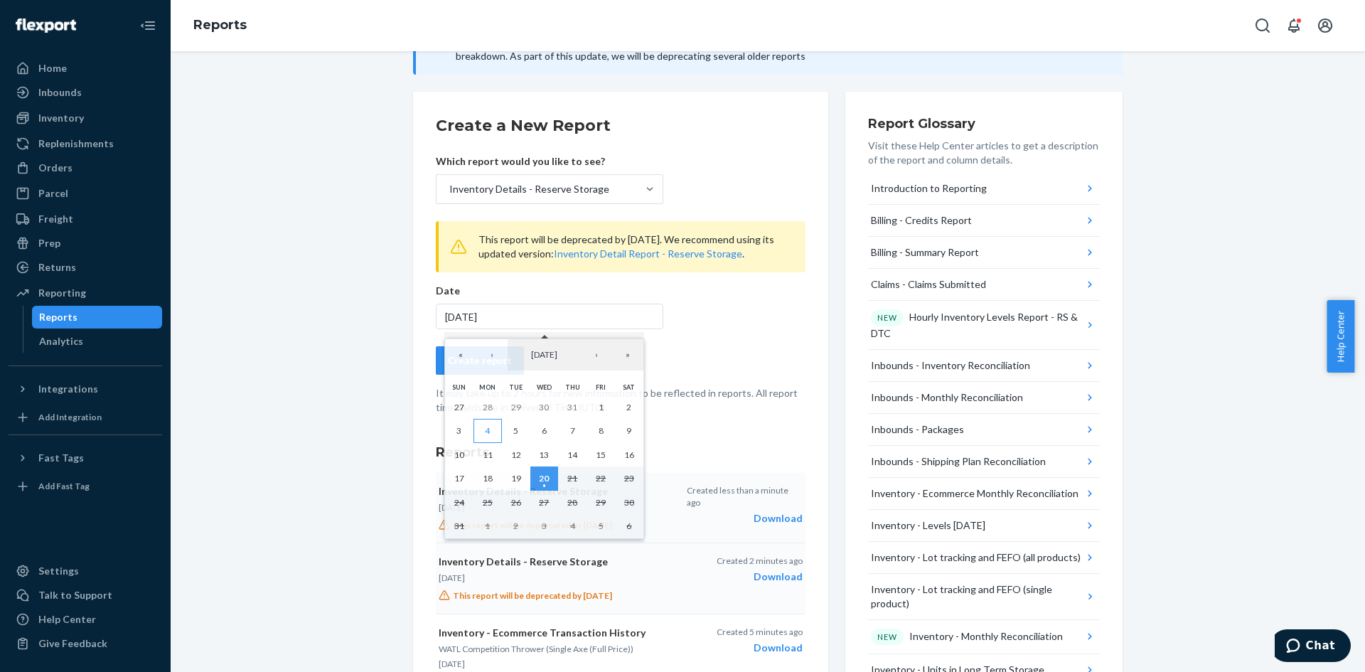
click at [495, 424] on button "4" at bounding box center [487, 431] width 28 height 24
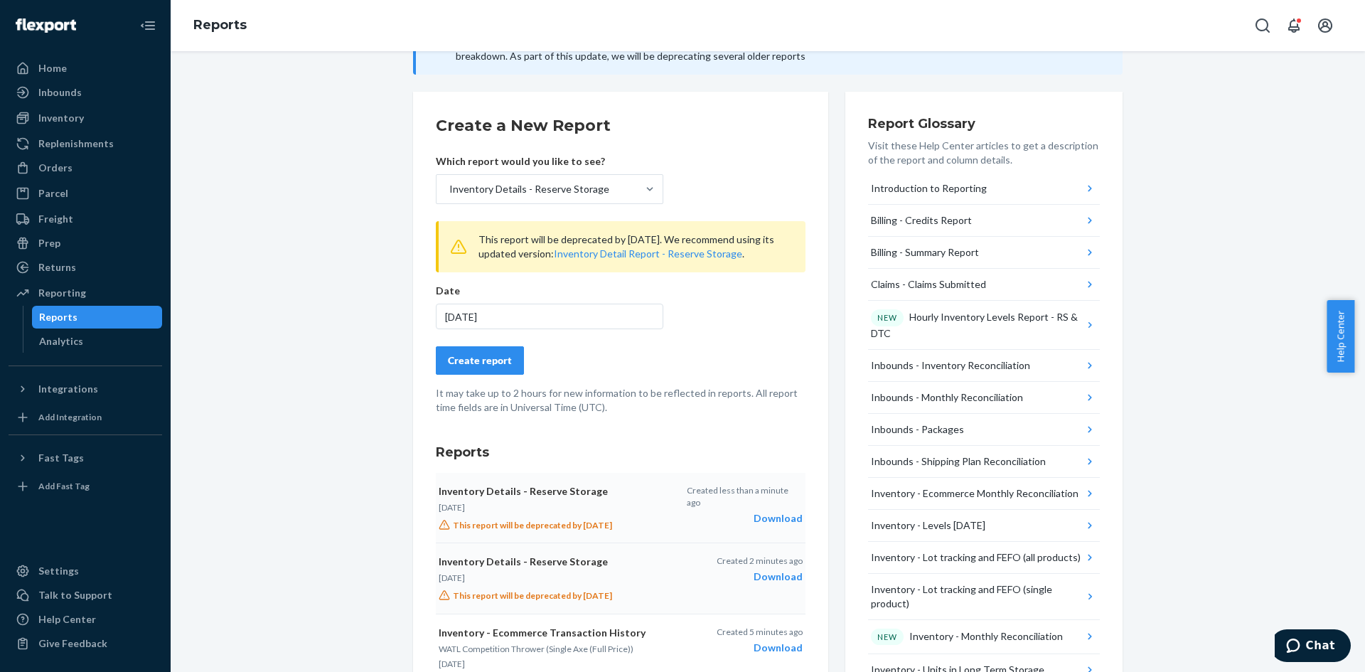
click at [487, 350] on button "Create report" at bounding box center [480, 360] width 88 height 28
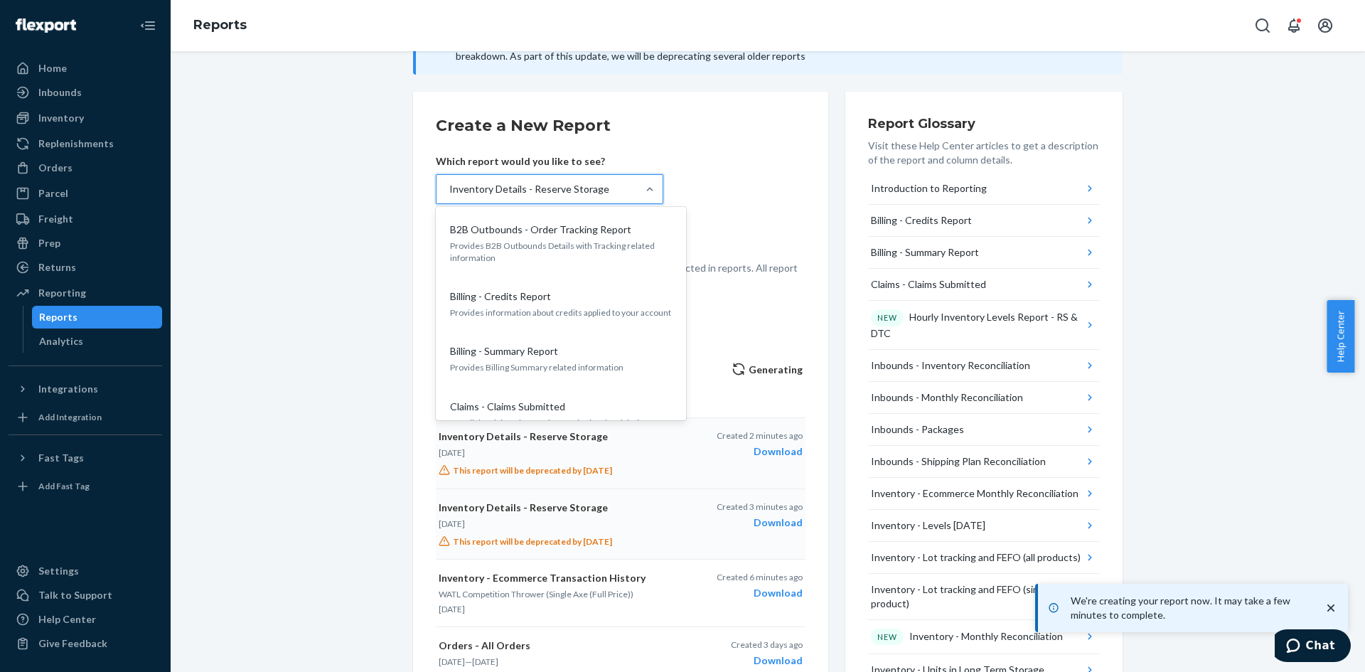
click at [579, 185] on div "Inventory Details - Reserve Storage" at bounding box center [529, 189] width 160 height 14
click at [449, 185] on input "option Inventory Details - Reserve Storage, selected. option B2B Outbounds - Or…" at bounding box center [448, 189] width 1 height 14
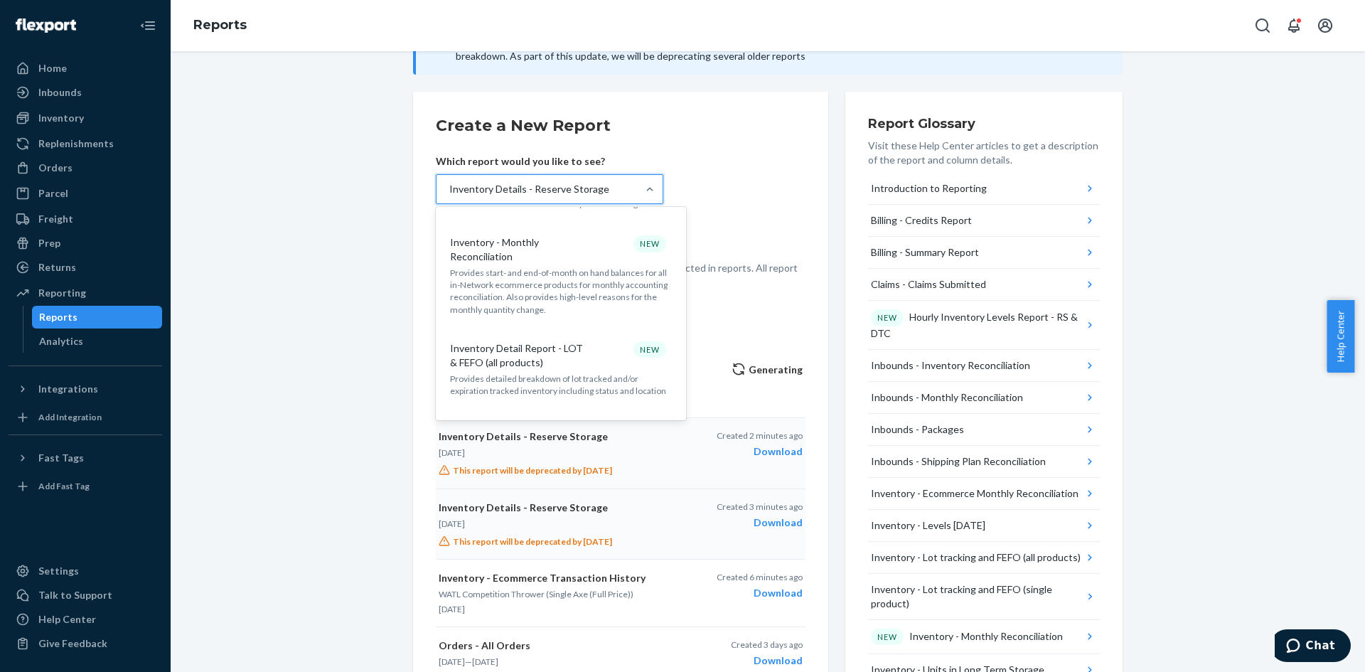
scroll to position [640, 0]
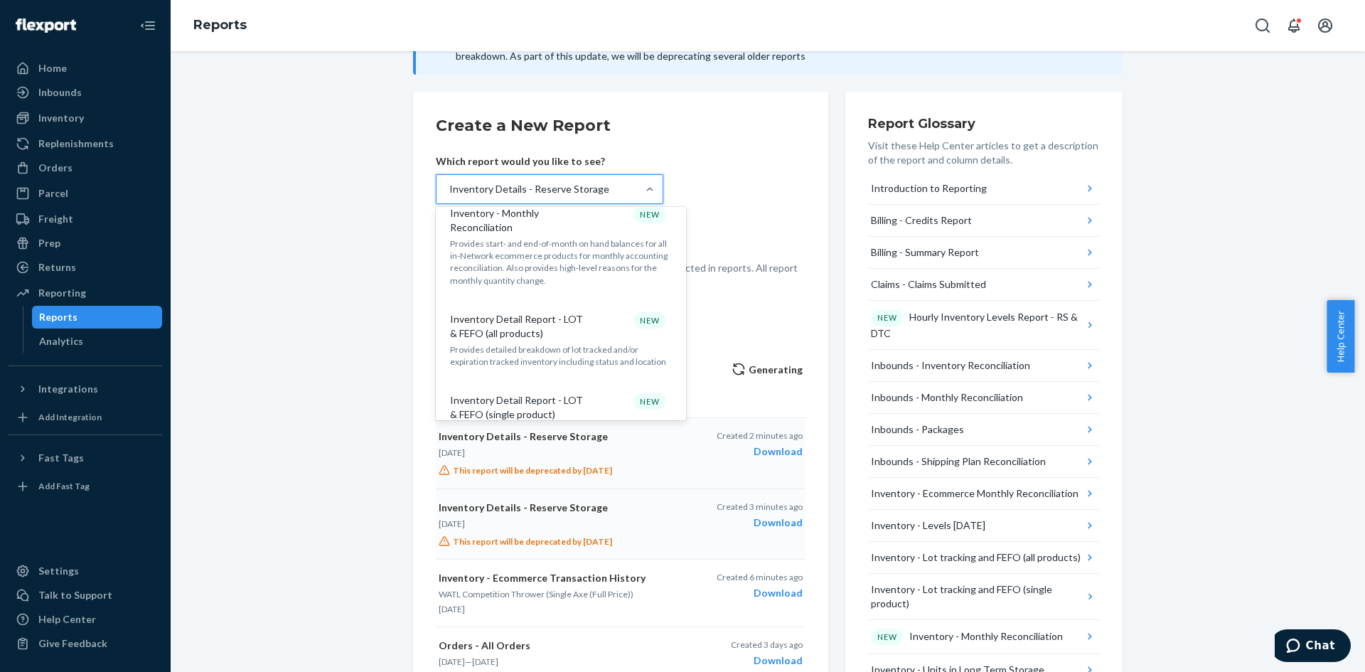
click at [603, 312] on div "Inventory Detail Report - LOT & FEFO (all products) NEW" at bounding box center [557, 326] width 227 height 28
click at [449, 196] on input "option Inventory Details - Reserve Storage, selected. option Inventory Detail R…" at bounding box center [448, 189] width 1 height 14
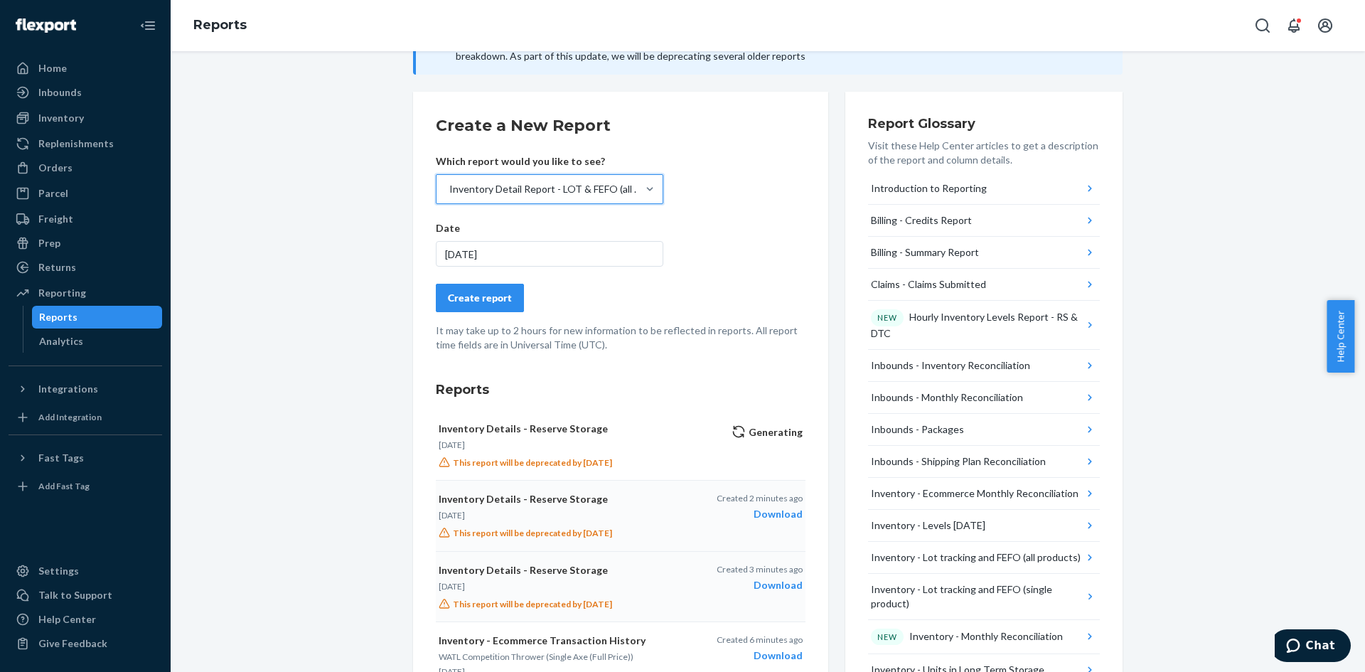
click at [612, 192] on div "Inventory Detail Report - LOT & FEFO (all products)" at bounding box center [546, 189] width 195 height 14
click at [449, 192] on input "option Inventory Detail Report - LOT & FEFO (all products), selected. 0 results…" at bounding box center [448, 189] width 1 height 14
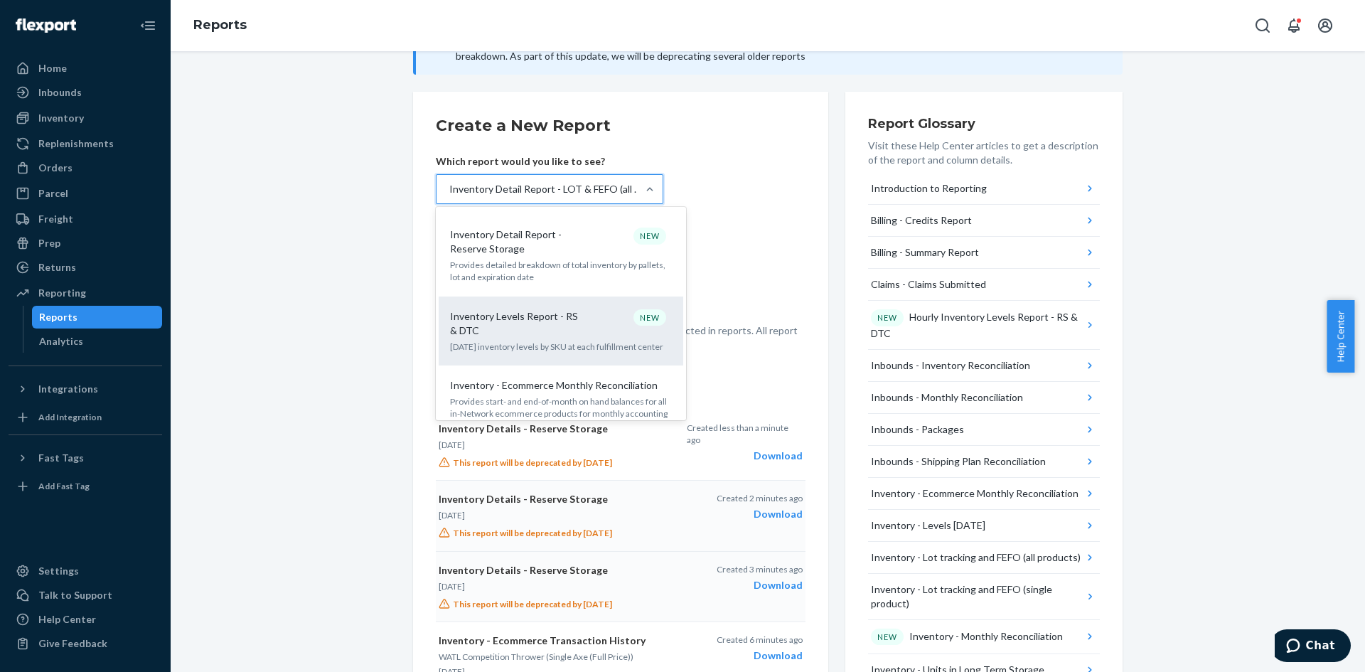
scroll to position [744, 0]
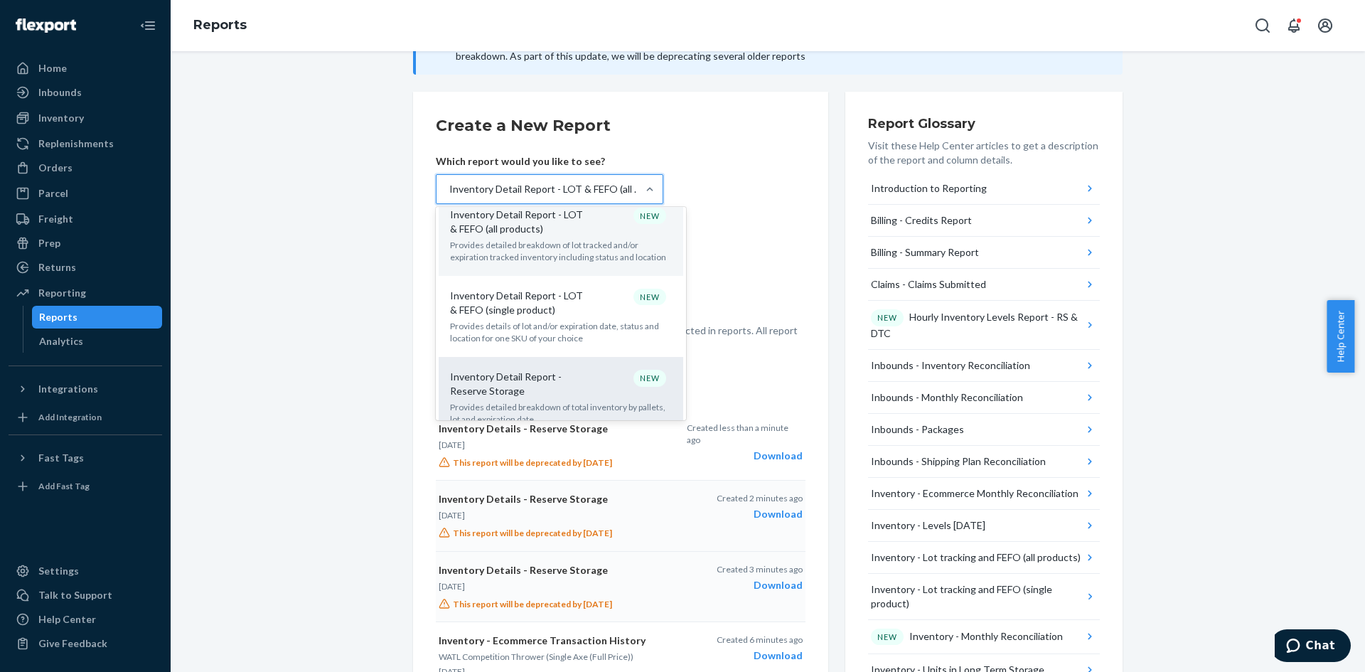
click at [590, 372] on div "Inventory Detail Report - Reserve Storage NEW" at bounding box center [557, 384] width 227 height 28
click at [449, 196] on input "option Inventory Detail Report - LOT & FEFO (all products), selected. option In…" at bounding box center [448, 189] width 1 height 14
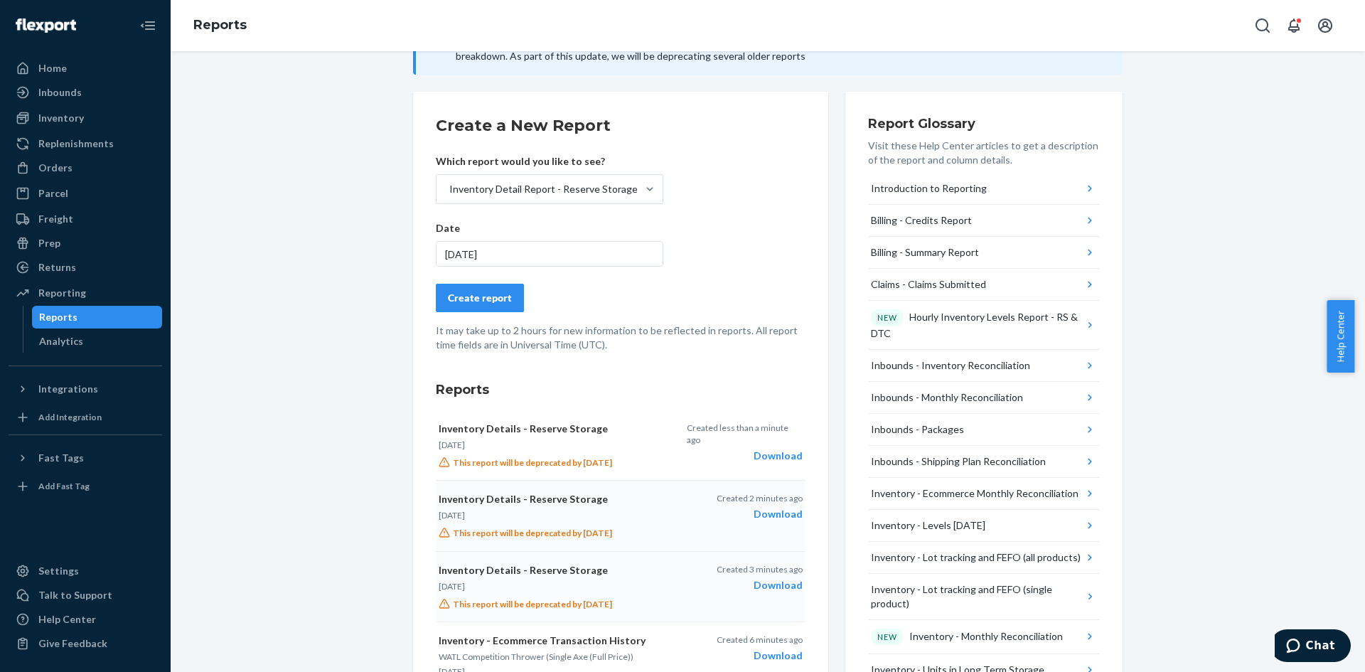
click at [561, 249] on div "[DATE]" at bounding box center [549, 254] width 227 height 26
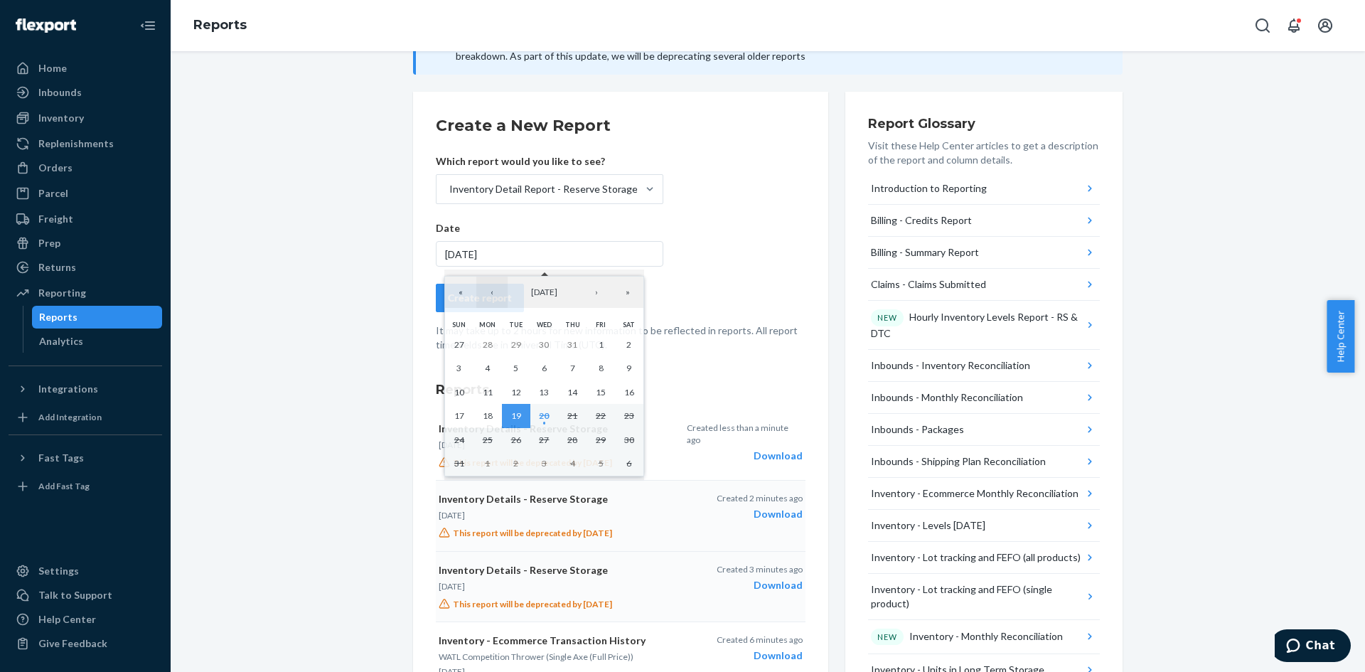
click at [498, 298] on button "‹" at bounding box center [491, 291] width 31 height 31
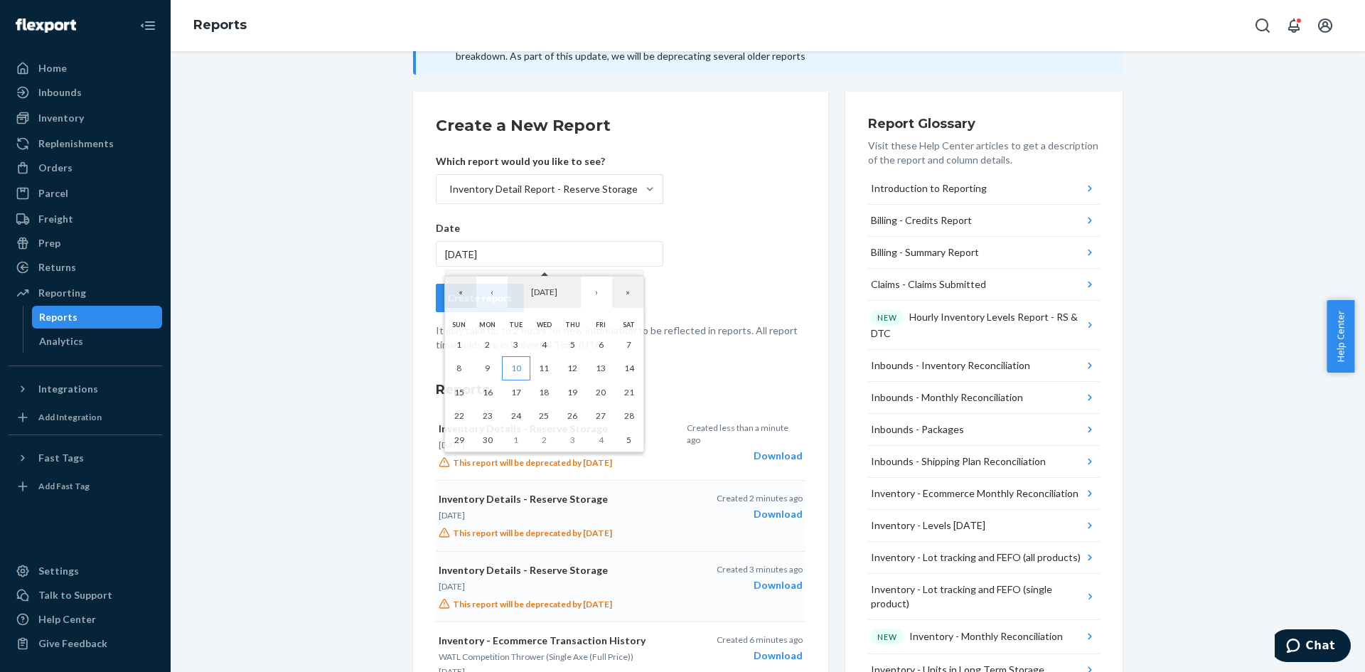
click at [517, 365] on abbr "10" at bounding box center [516, 367] width 10 height 11
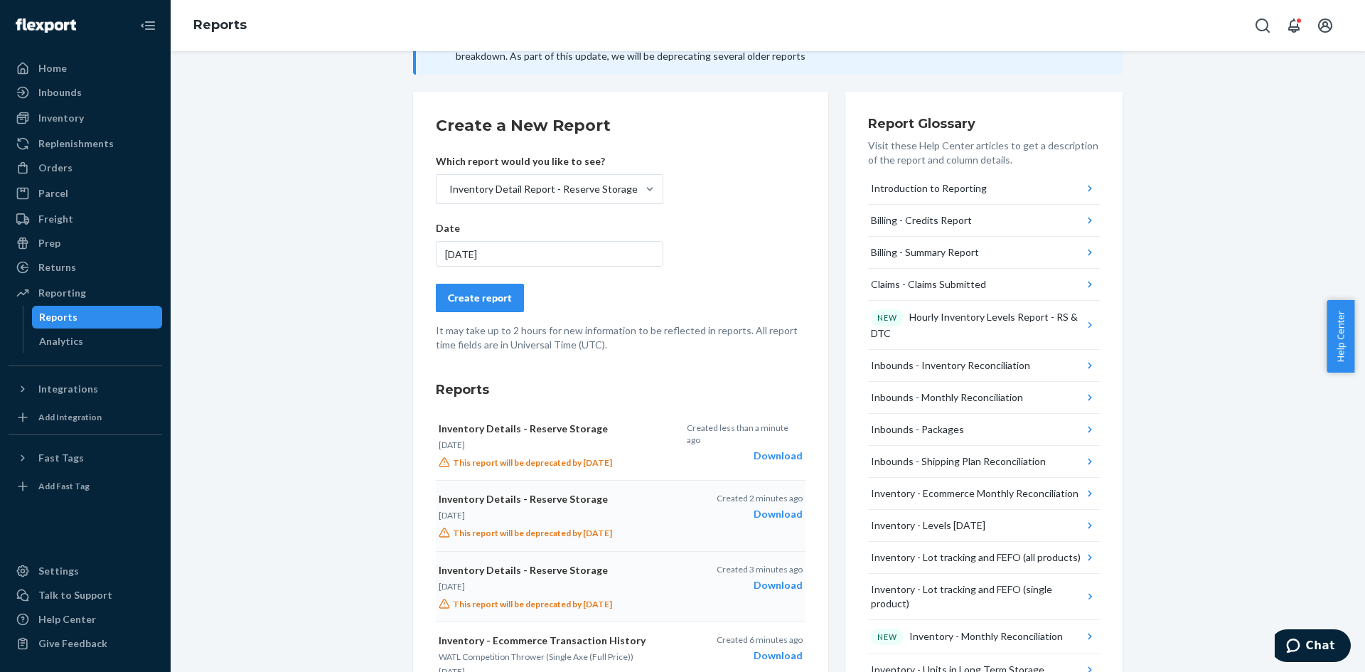
click at [498, 296] on div "Create report" at bounding box center [480, 298] width 64 height 14
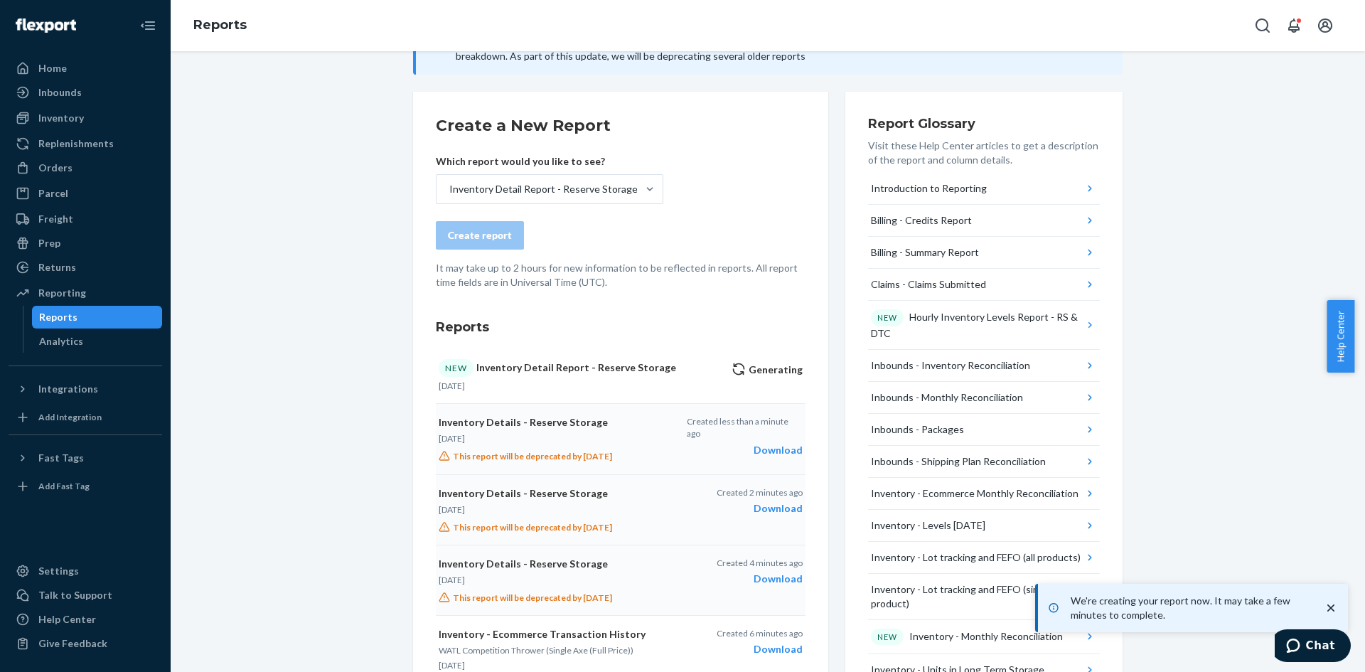
click at [761, 443] on div "Download" at bounding box center [745, 450] width 116 height 14
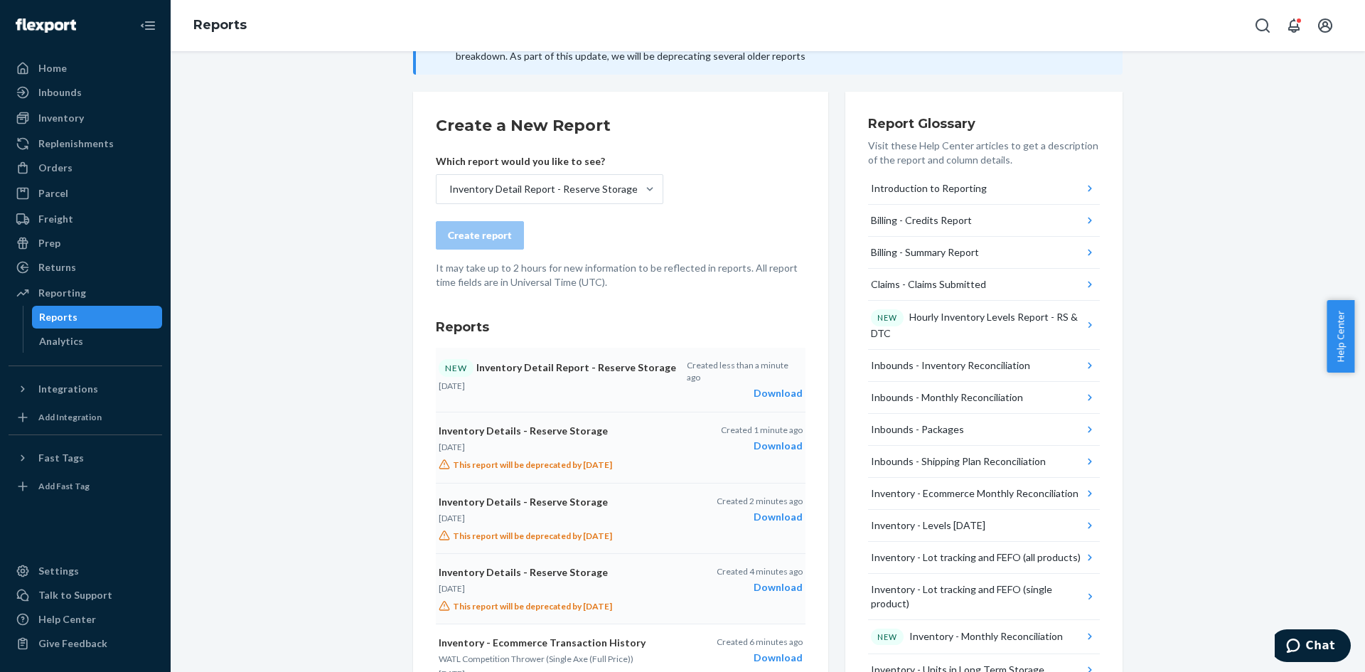
click at [778, 386] on div "Download" at bounding box center [745, 393] width 116 height 14
click at [78, 109] on div "Inventory" at bounding box center [85, 118] width 151 height 20
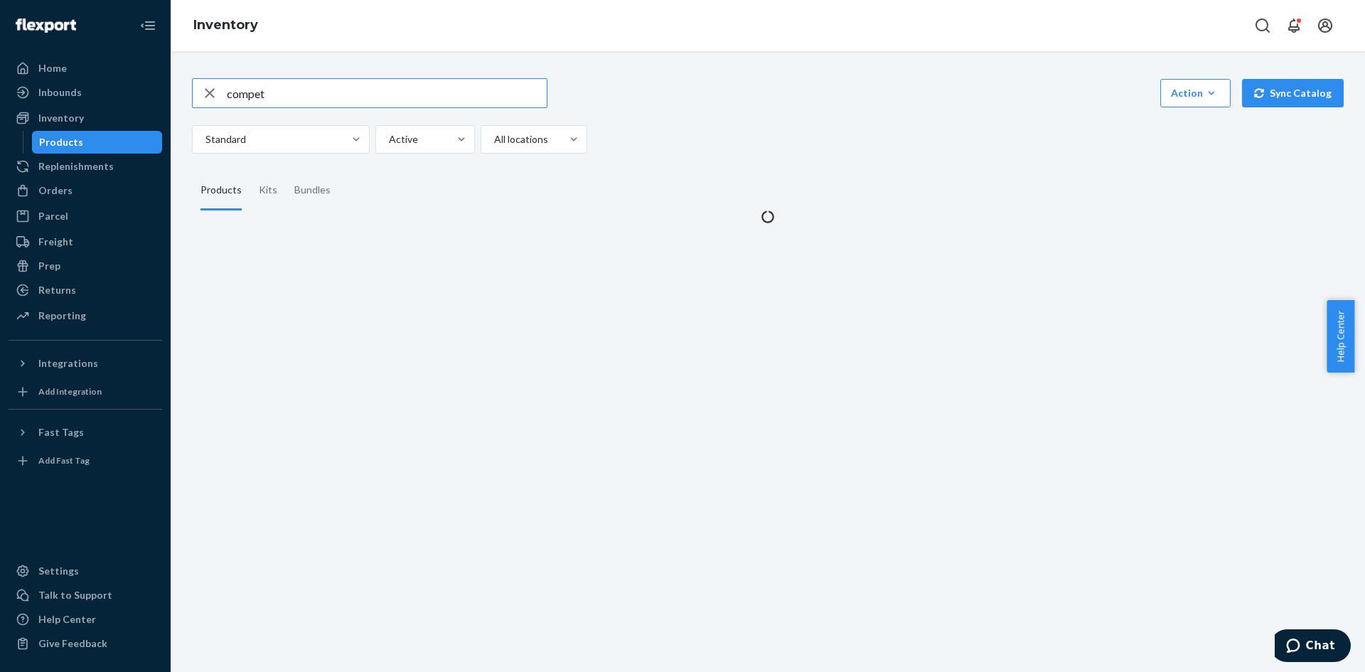
click at [360, 70] on div "compet Action Create product Create kit or bundle Bulk create products Bulk upd…" at bounding box center [767, 142] width 1173 height 163
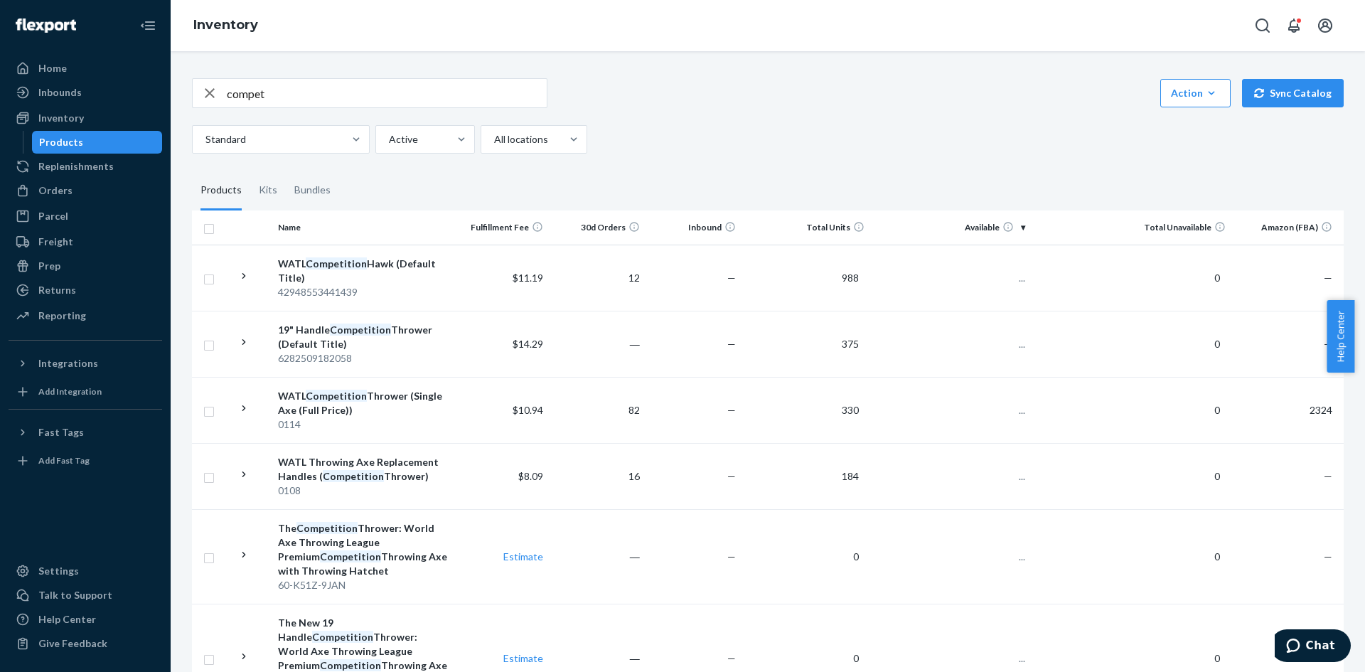
click at [311, 94] on input "compet" at bounding box center [387, 93] width 320 height 28
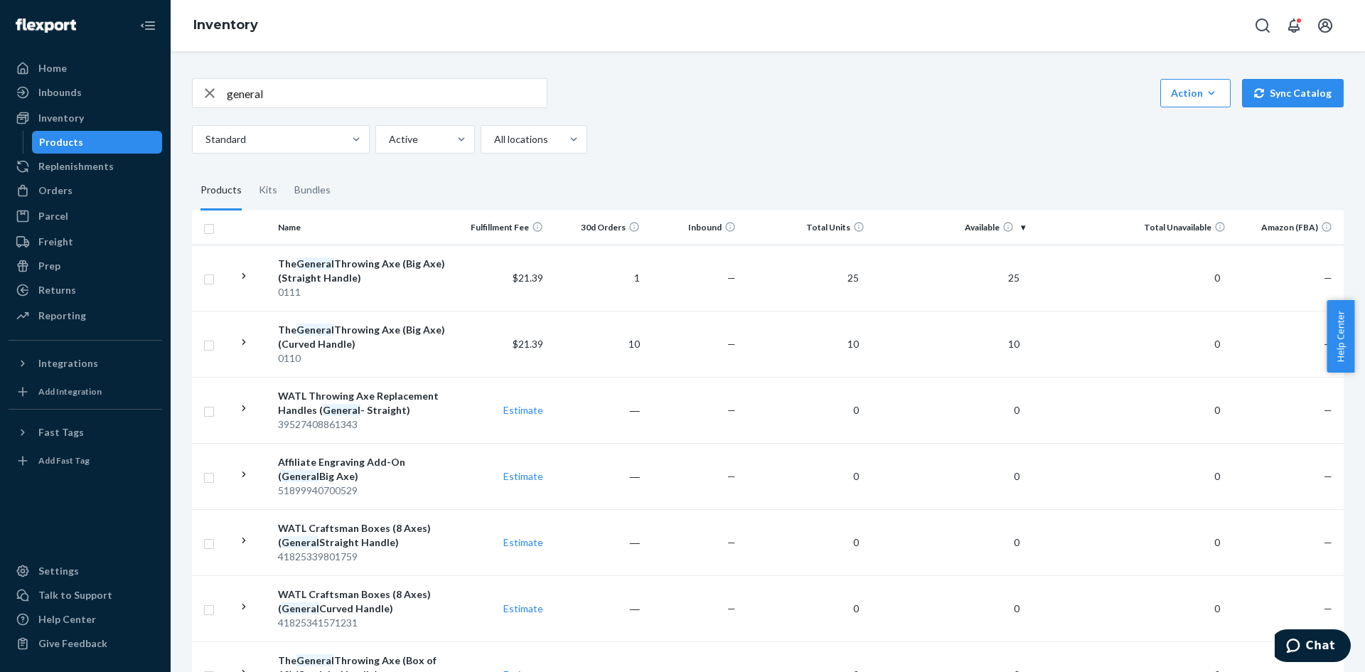
click at [297, 95] on input "general" at bounding box center [387, 93] width 320 height 28
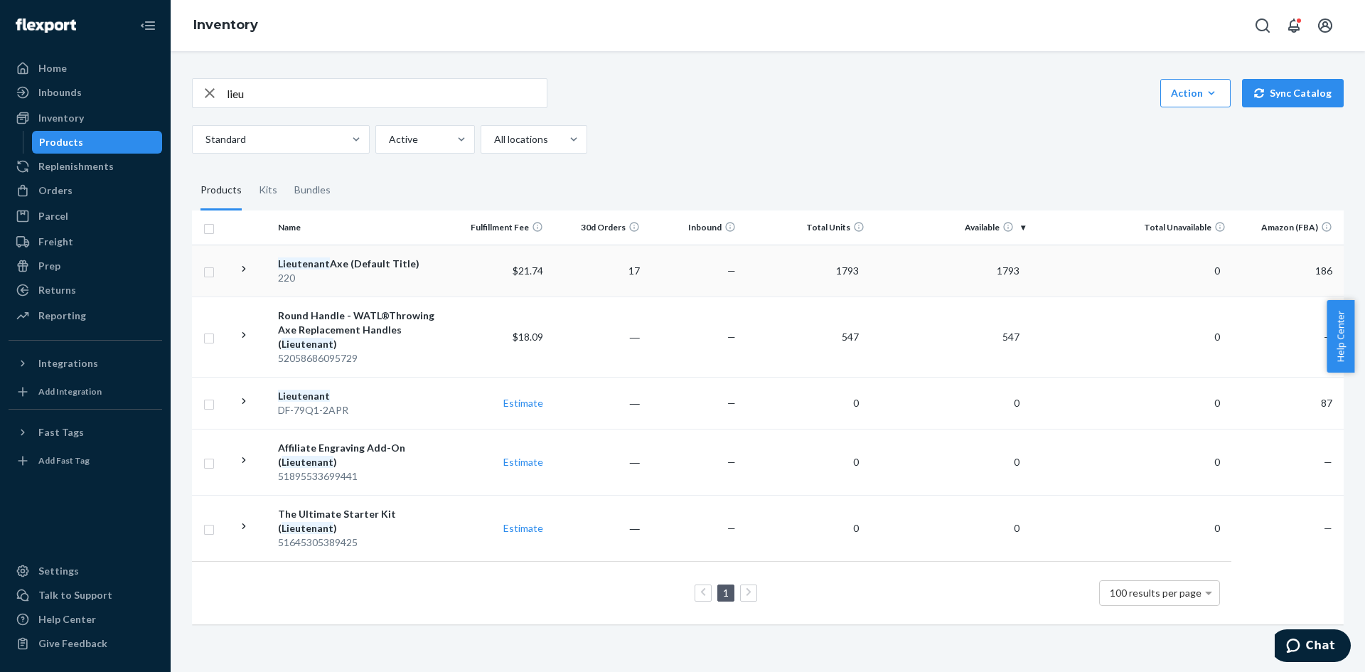
click at [250, 261] on td at bounding box center [252, 270] width 40 height 52
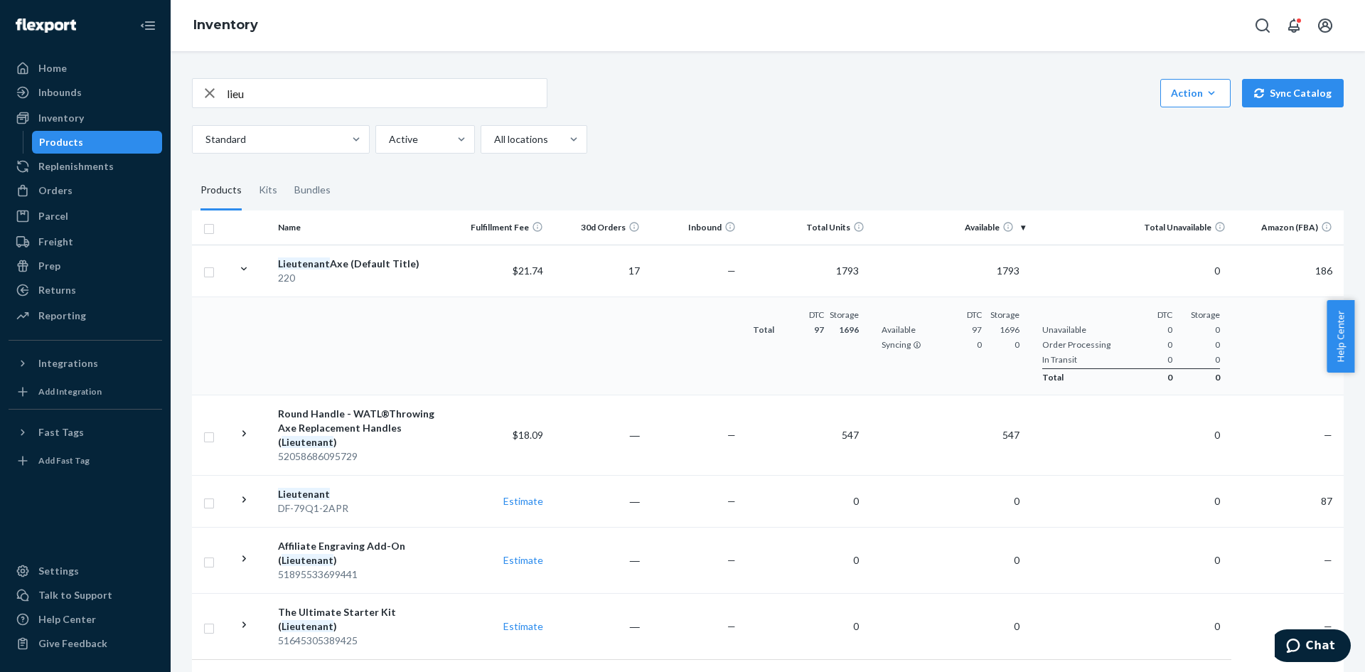
click at [383, 90] on input "lieu" at bounding box center [387, 93] width 320 height 28
type input "n"
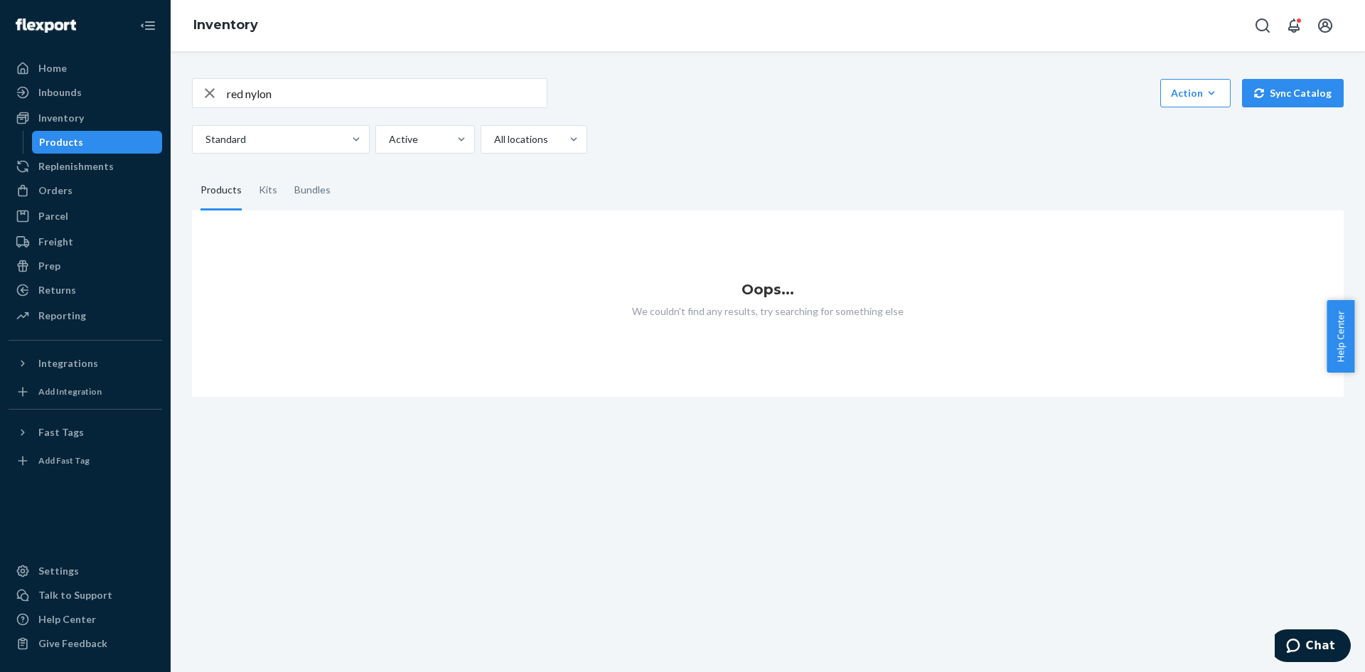
click at [359, 102] on input "red nylon" at bounding box center [387, 93] width 320 height 28
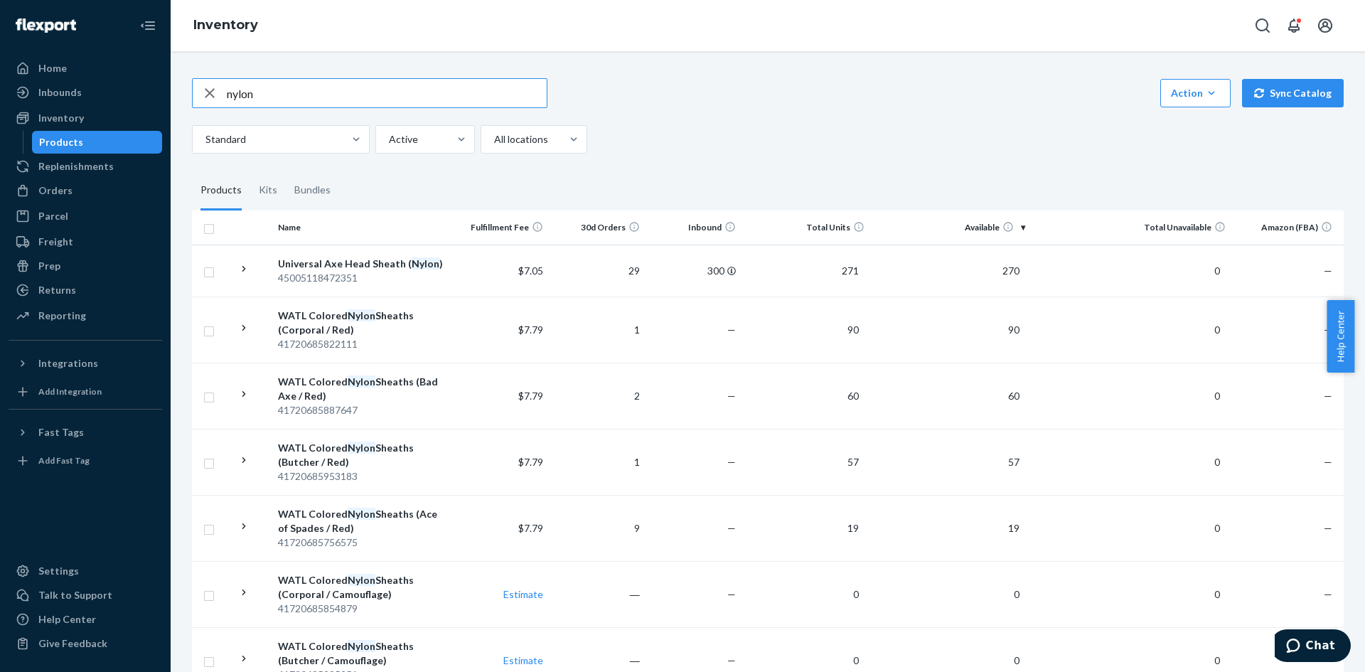
click at [389, 103] on input "nylon" at bounding box center [387, 93] width 320 height 28
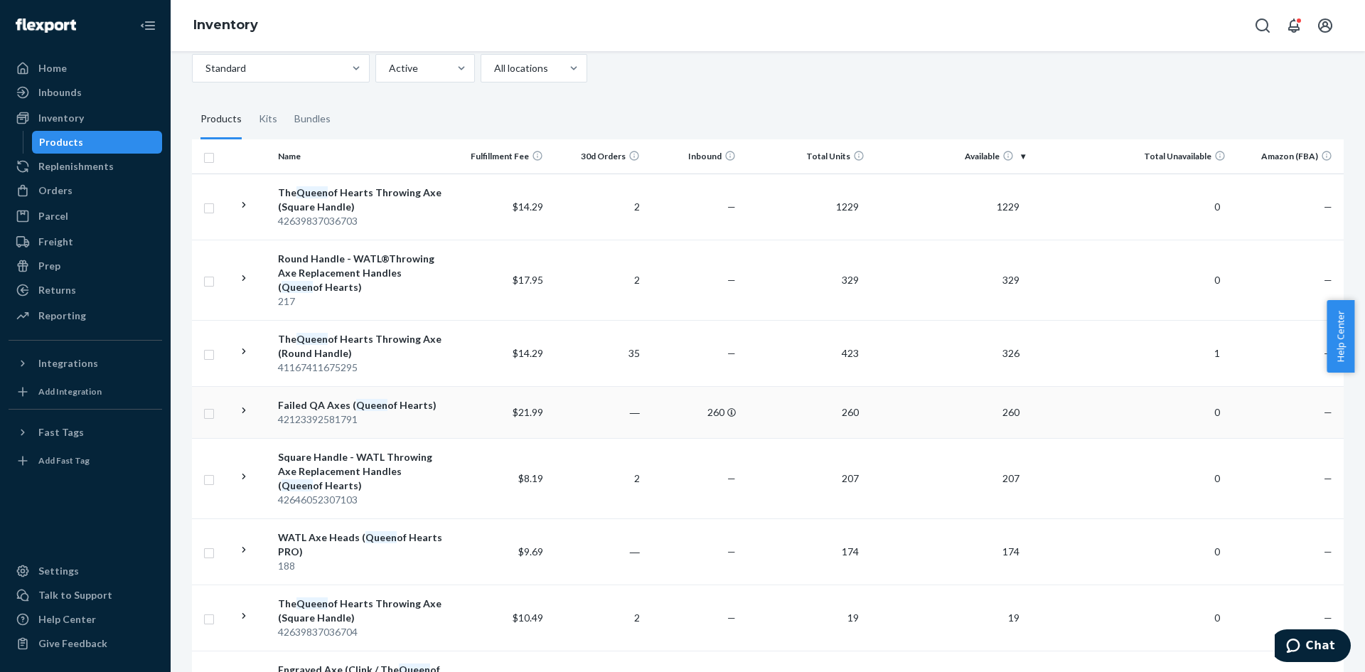
scroll to position [213, 0]
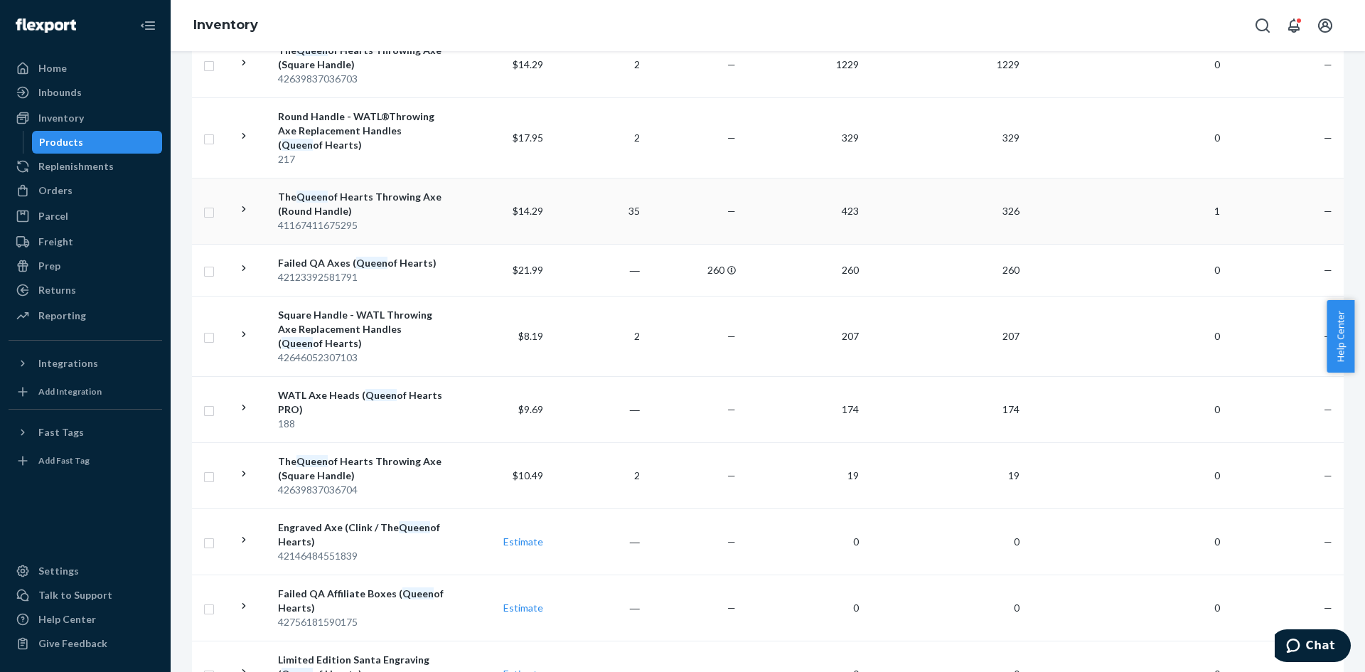
click at [245, 208] on icon at bounding box center [244, 210] width 14 height 14
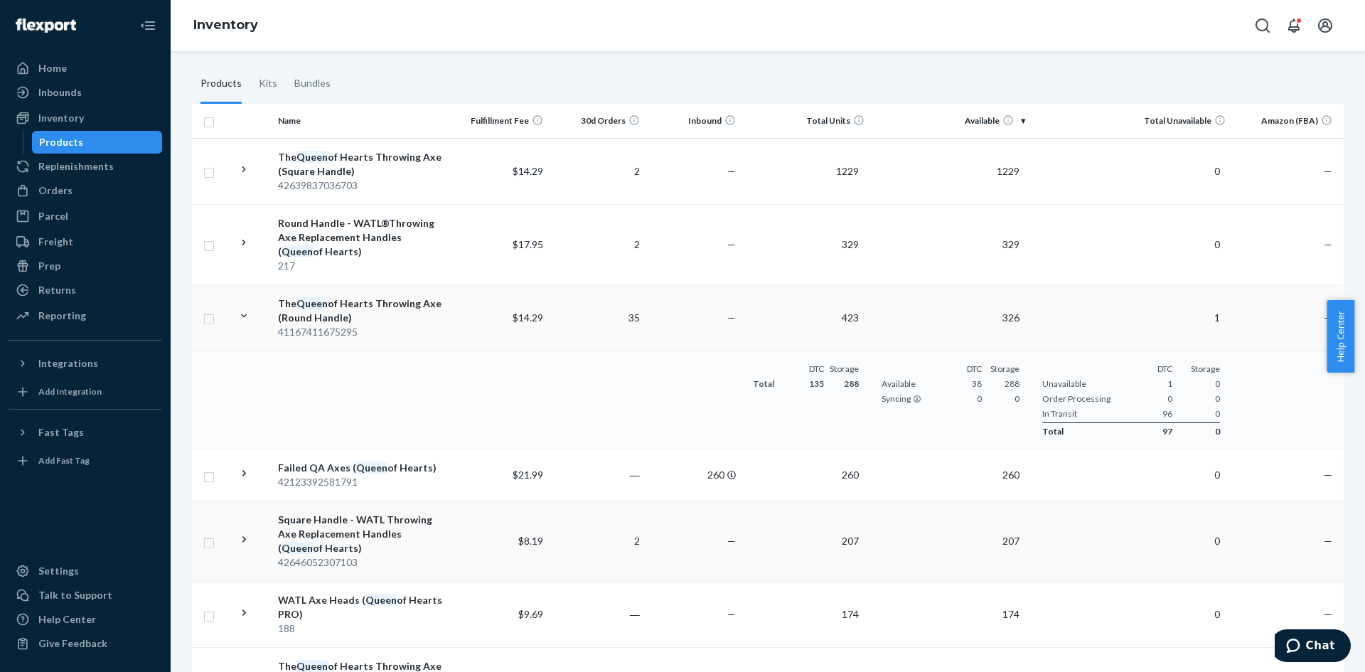
scroll to position [0, 0]
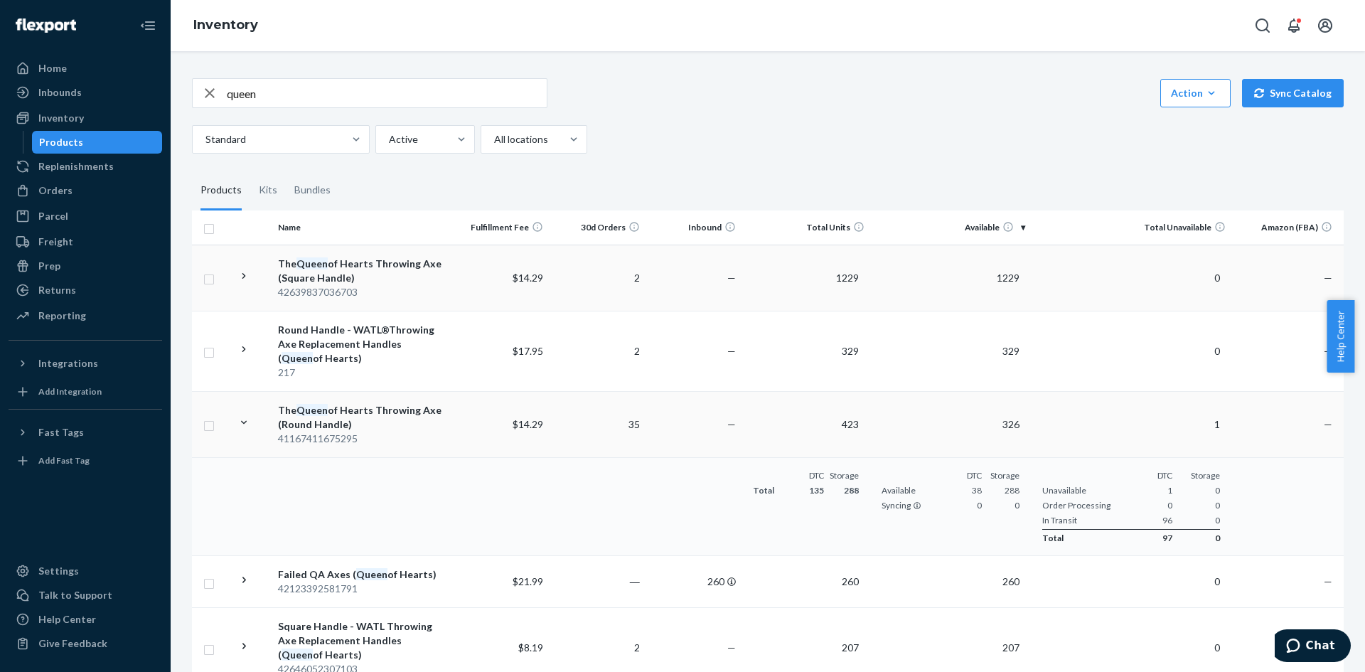
click at [254, 277] on td at bounding box center [252, 277] width 40 height 66
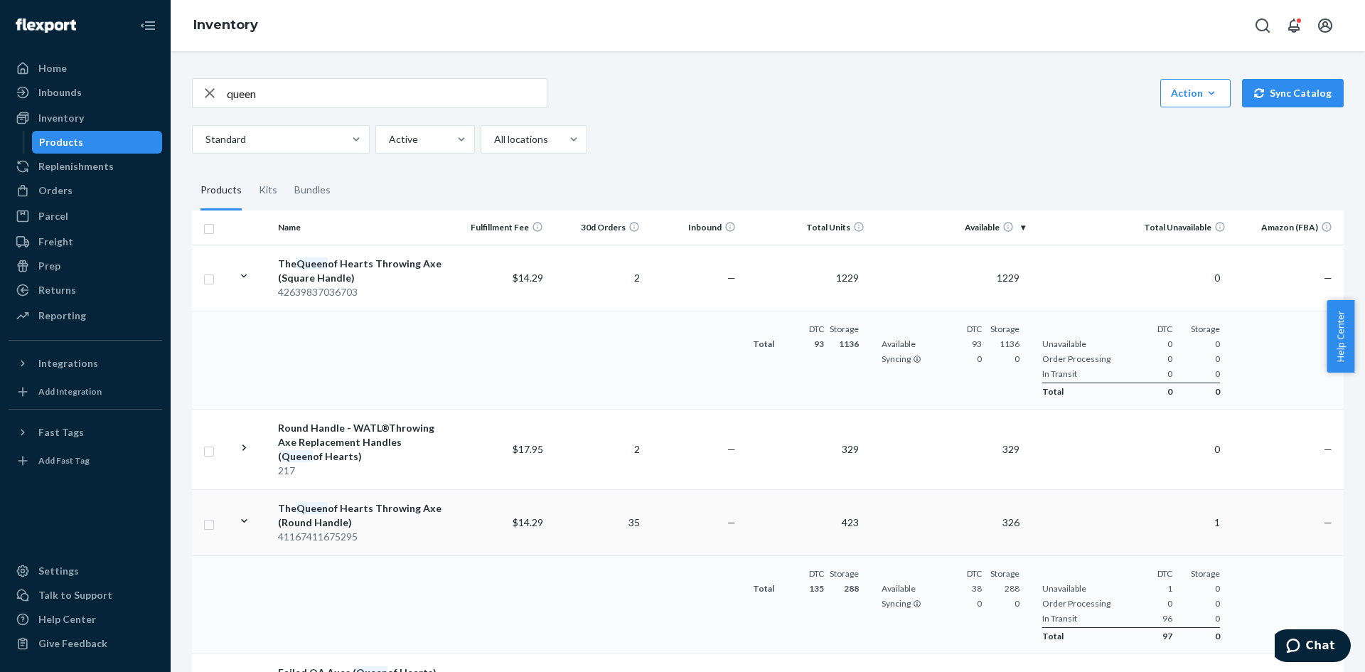
click at [343, 90] on input "queen" at bounding box center [387, 93] width 320 height 28
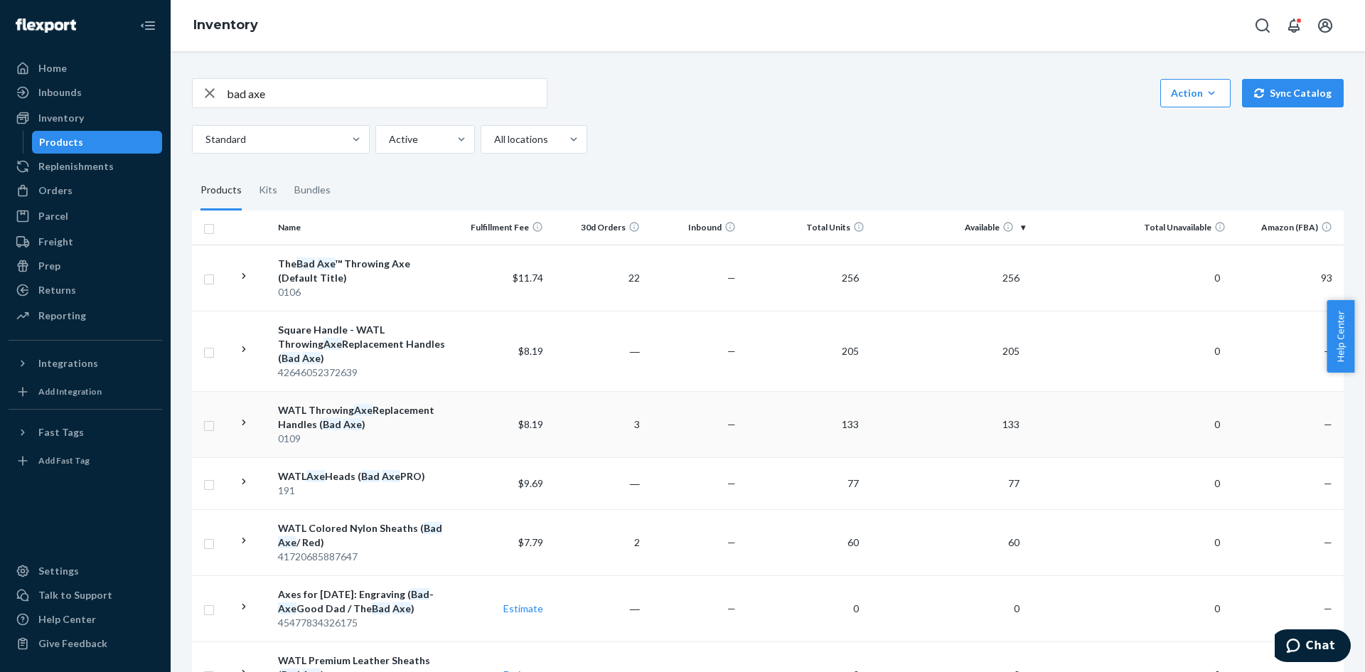
click at [242, 416] on icon at bounding box center [244, 423] width 14 height 14
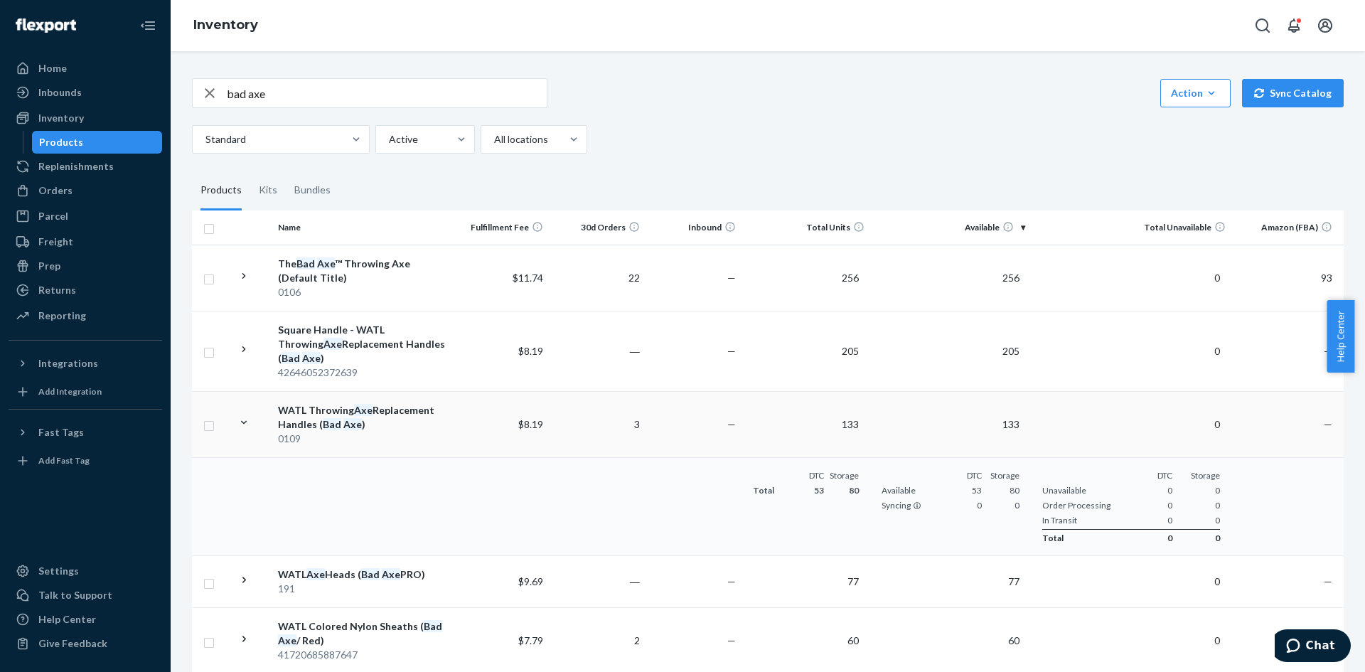
click at [352, 82] on input "bad axe" at bounding box center [387, 93] width 320 height 28
click at [346, 93] on input "bad axe" at bounding box center [387, 93] width 320 height 28
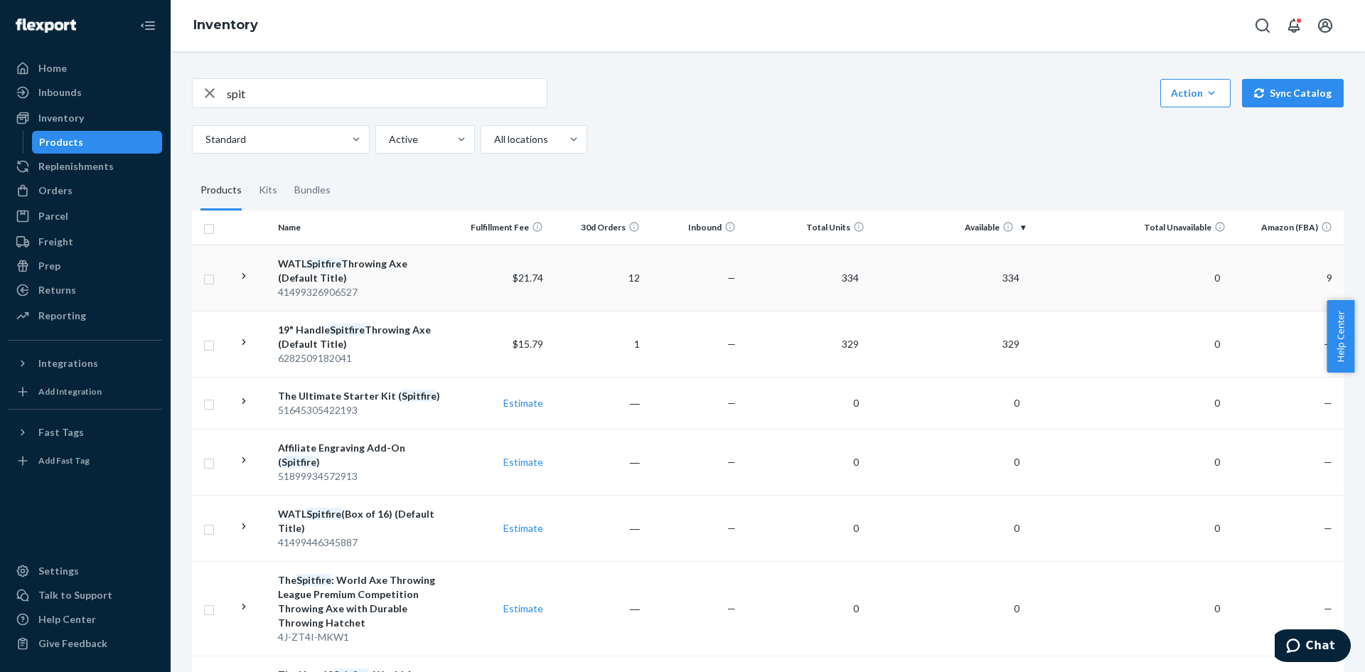
click at [252, 276] on td at bounding box center [252, 277] width 40 height 66
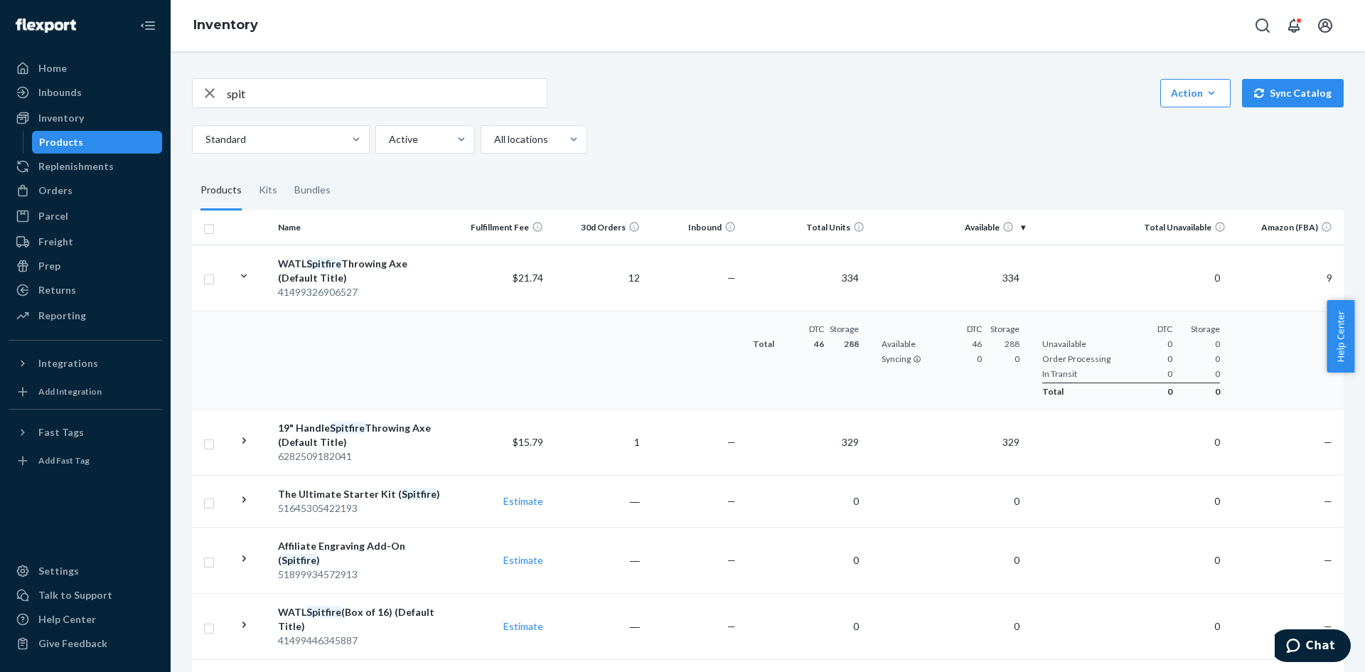
click at [289, 85] on input "spit" at bounding box center [387, 93] width 320 height 28
type input "hawk"
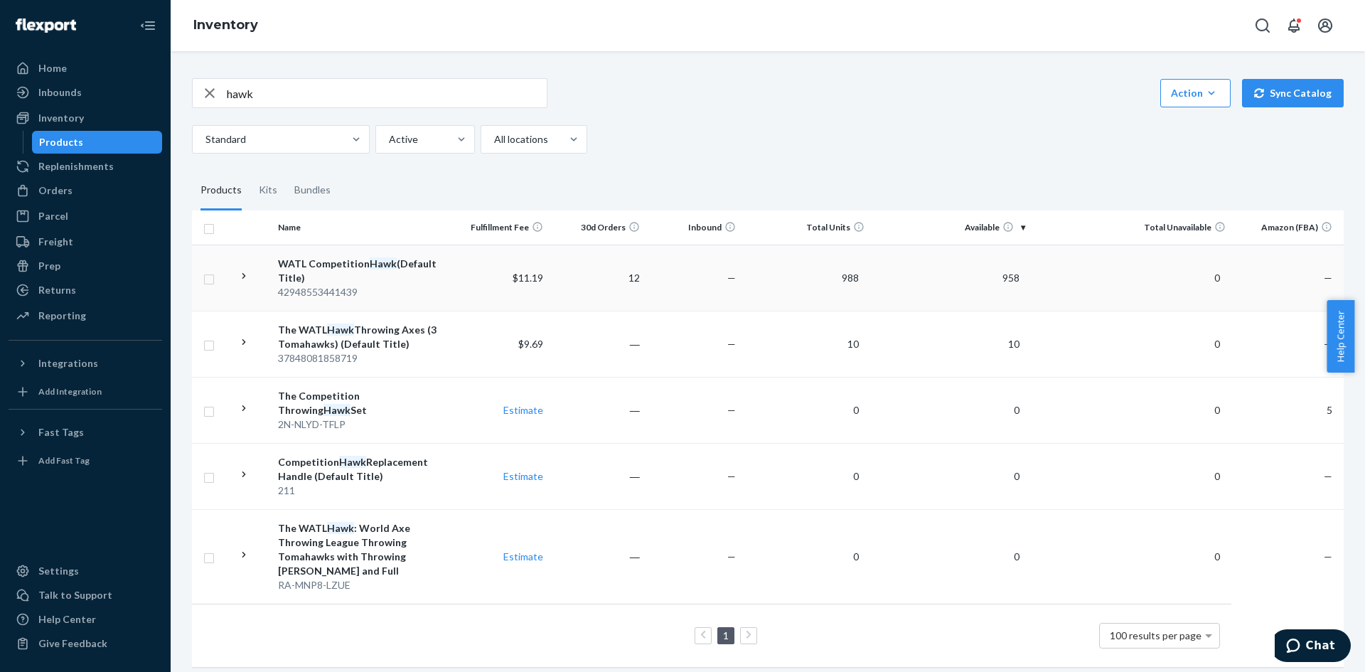
click at [242, 281] on icon at bounding box center [244, 276] width 14 height 14
